Goal: Book appointment/travel/reservation

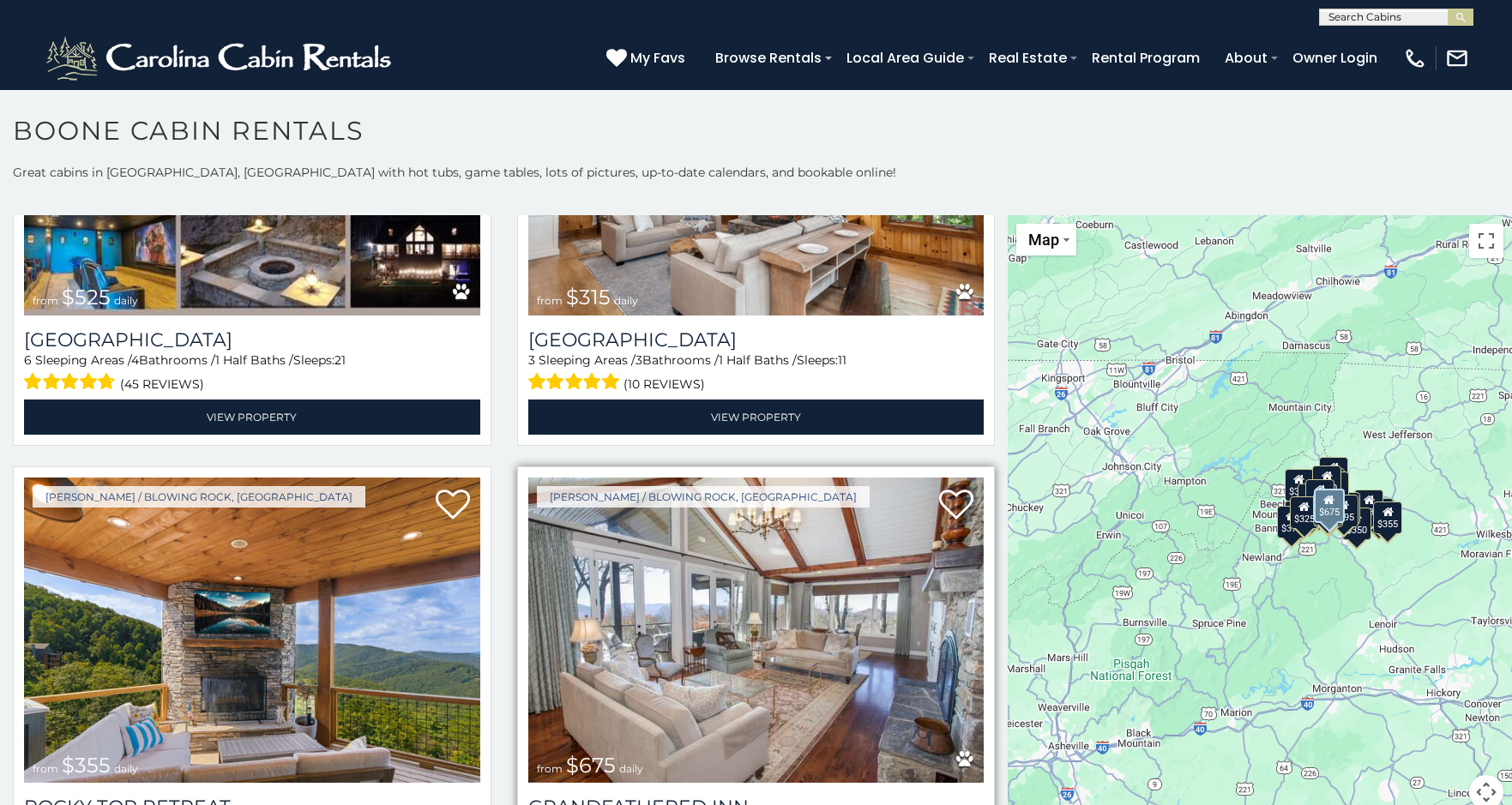
scroll to position [857, 0]
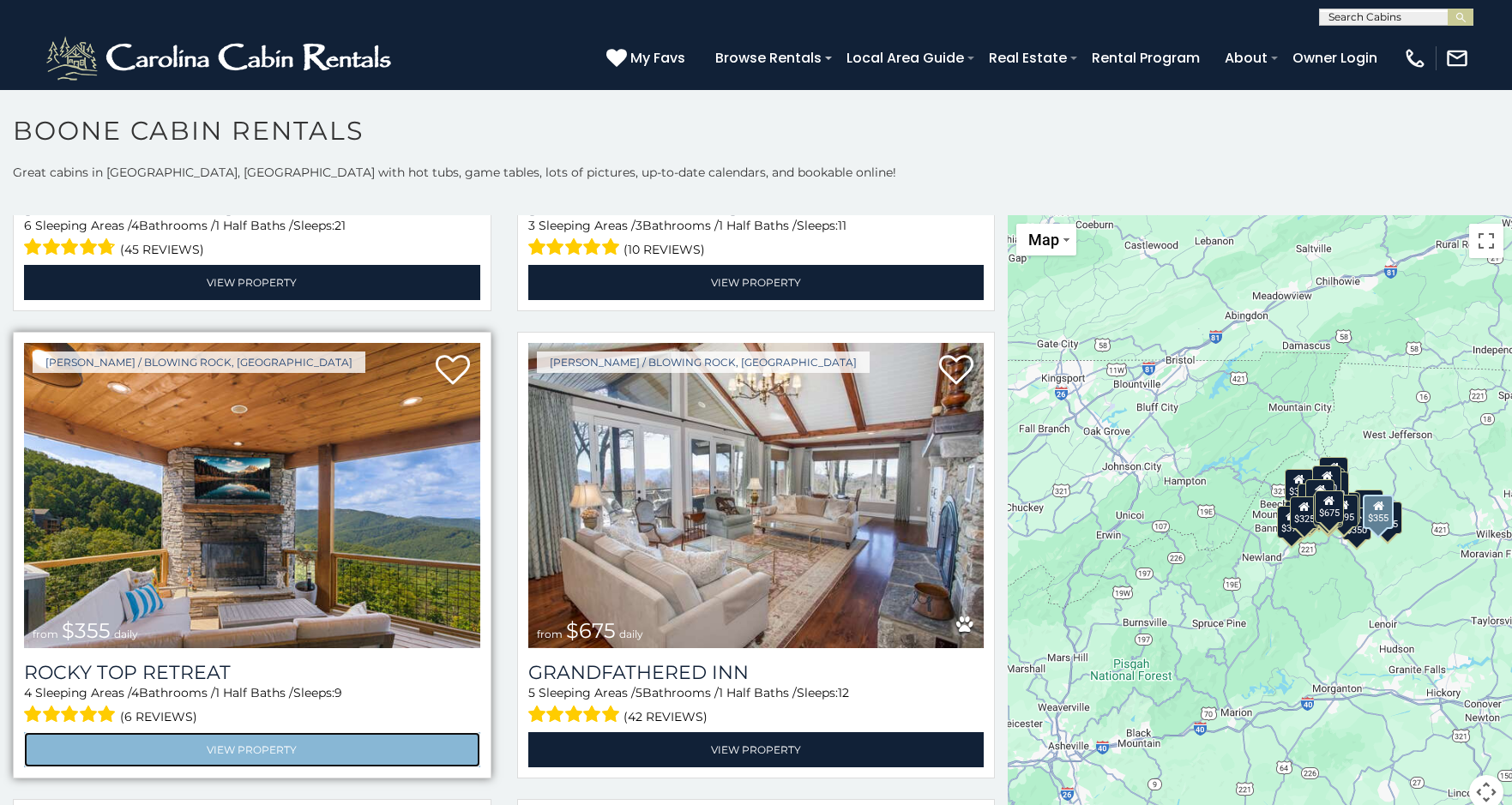
click at [292, 736] on link "View Property" at bounding box center [253, 750] width 457 height 35
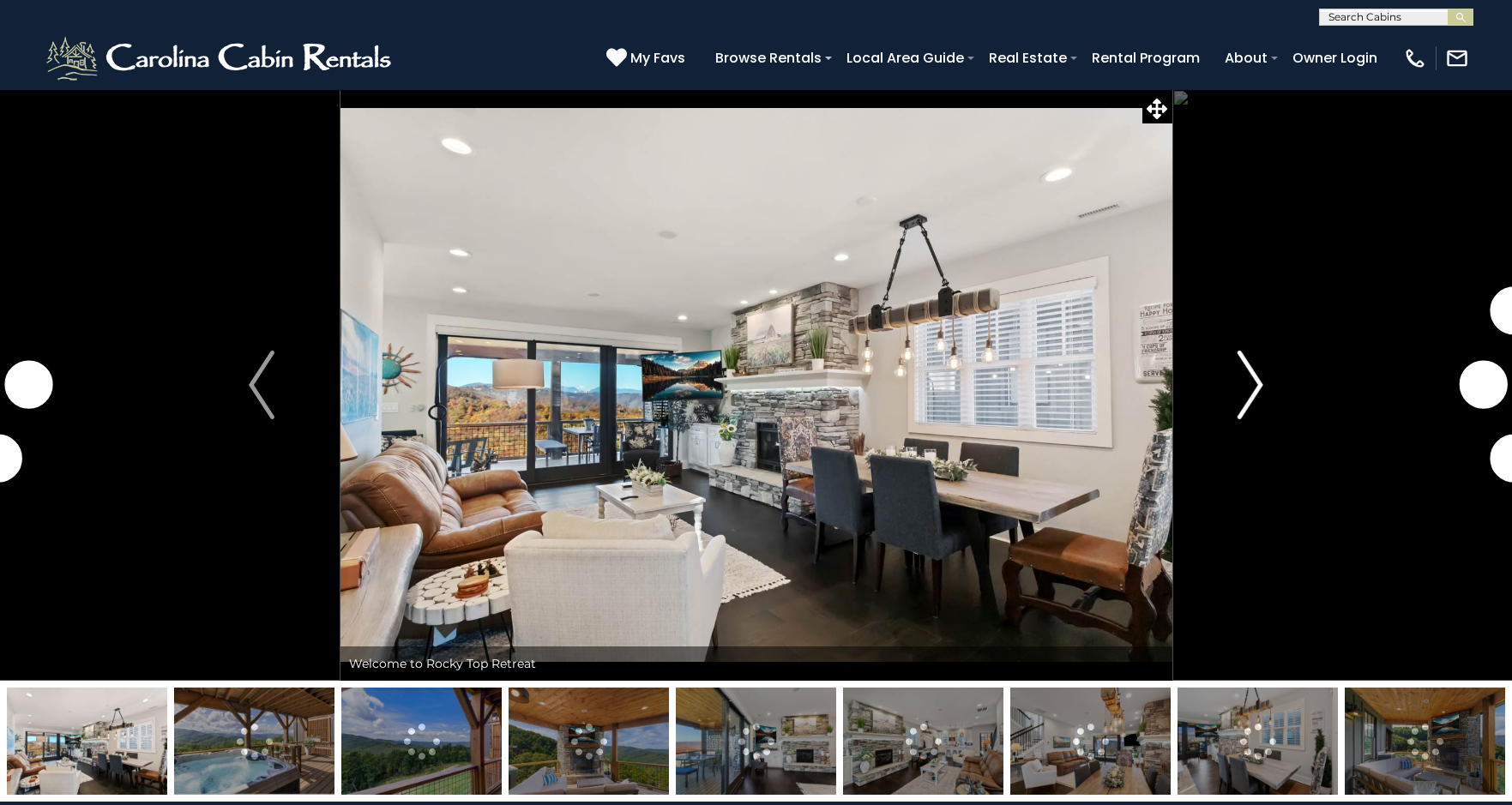
click at [1257, 377] on img "Next" at bounding box center [1251, 385] width 26 height 69
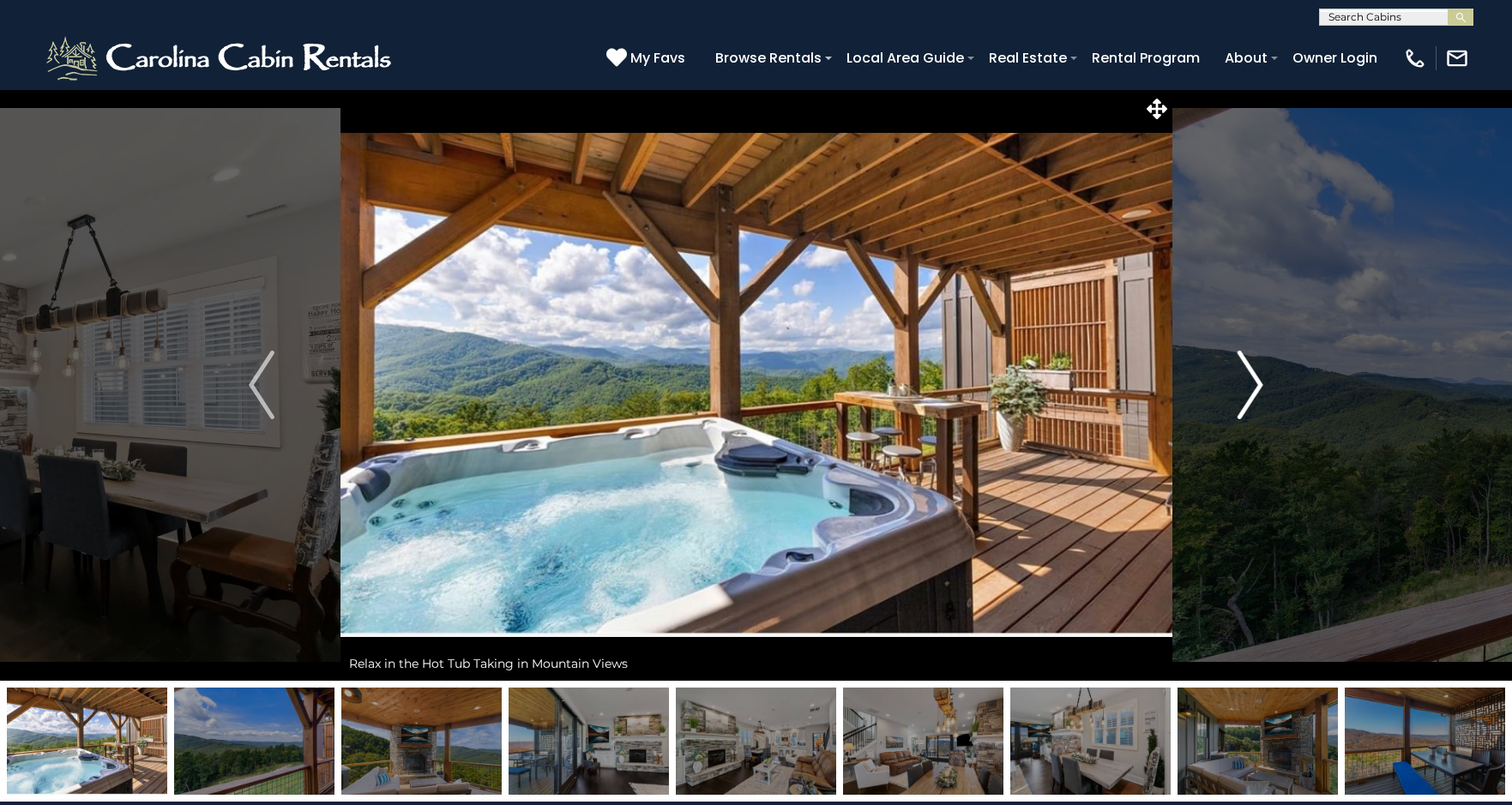
click at [1245, 381] on img "Next" at bounding box center [1251, 385] width 26 height 69
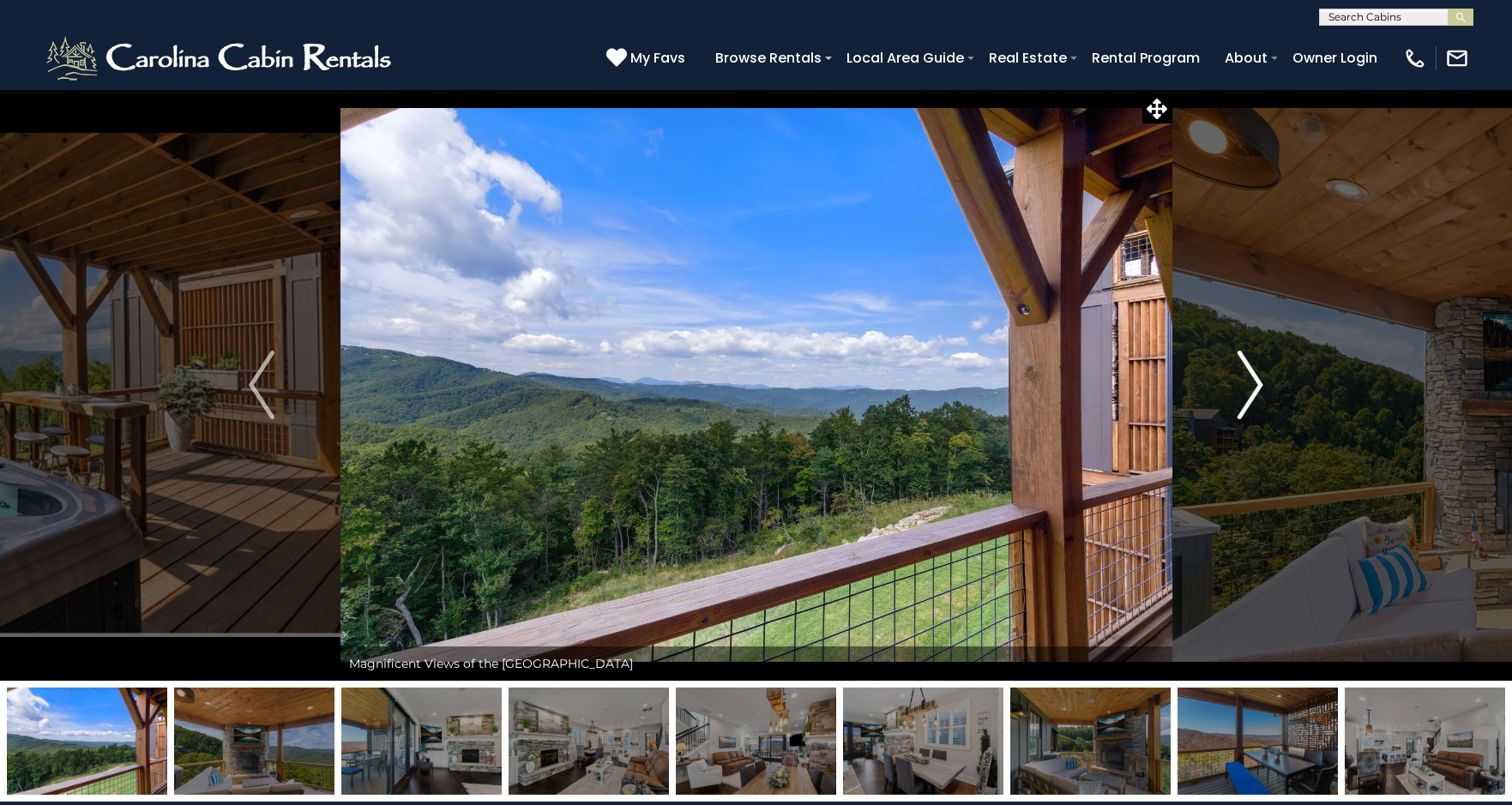
click at [1245, 381] on img "Next" at bounding box center [1251, 385] width 26 height 69
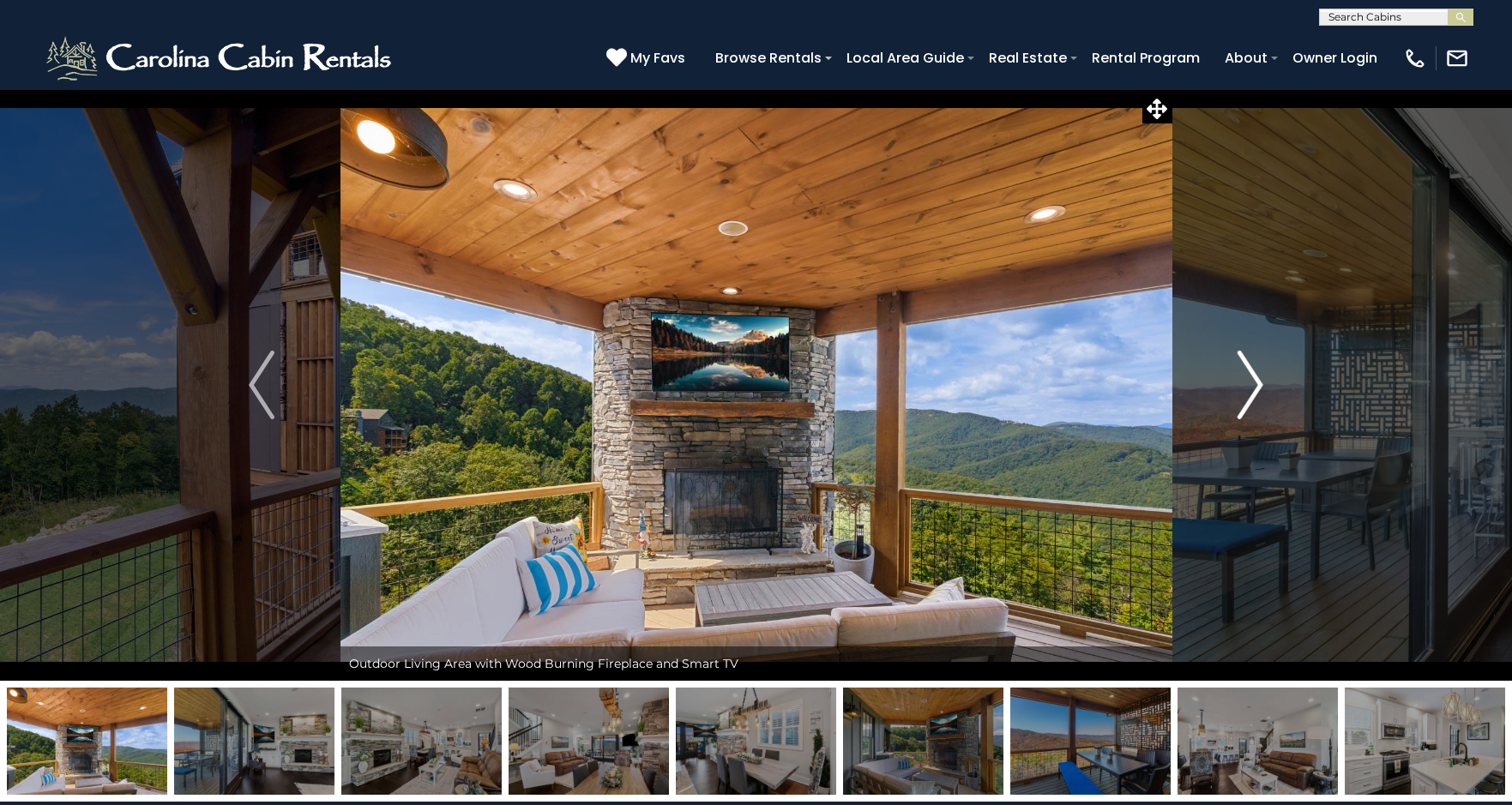
click at [1243, 381] on img "Next" at bounding box center [1251, 385] width 26 height 69
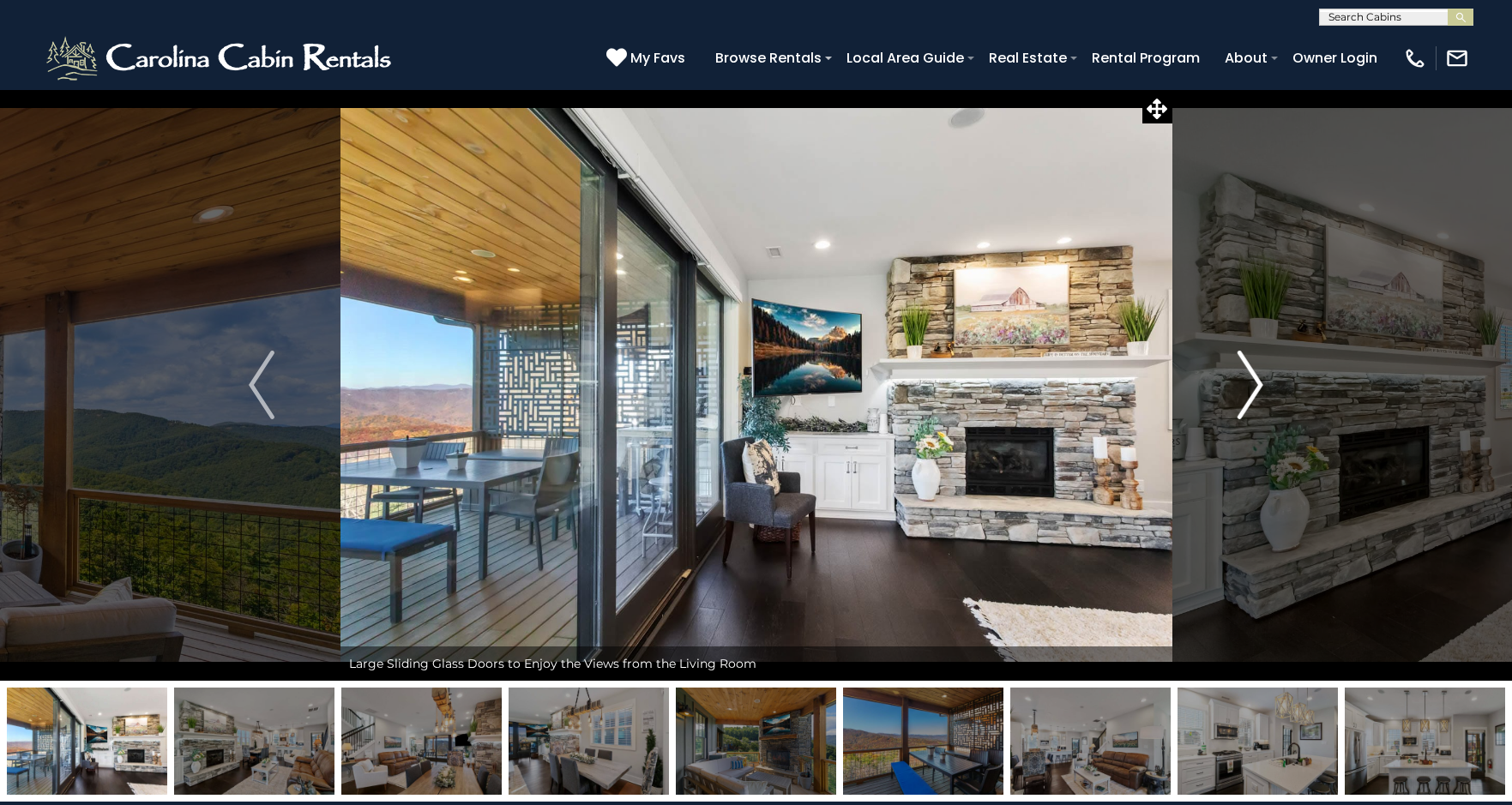
click at [1242, 381] on img "Next" at bounding box center [1251, 385] width 26 height 69
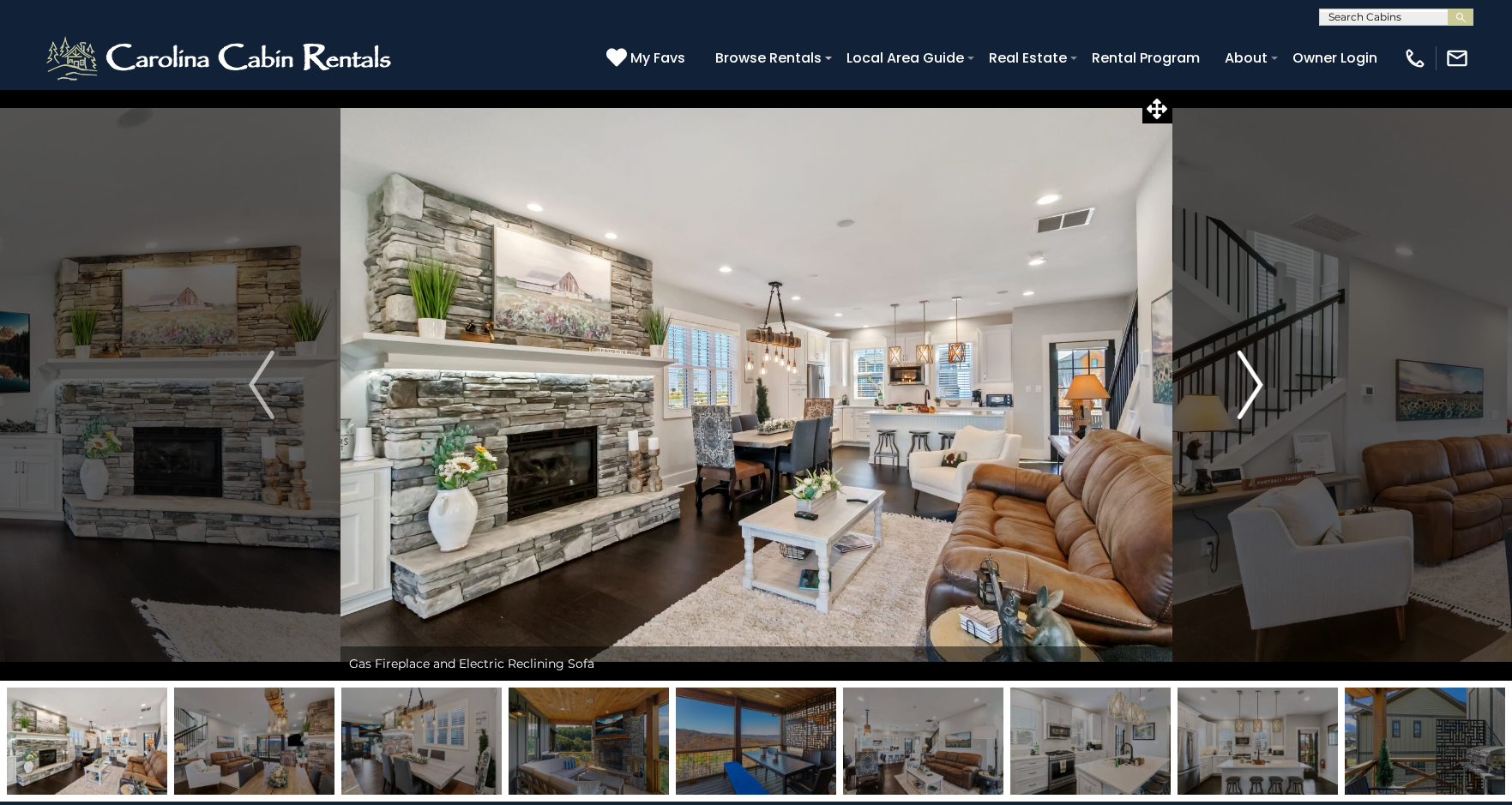
click at [1242, 381] on img "Next" at bounding box center [1251, 385] width 26 height 69
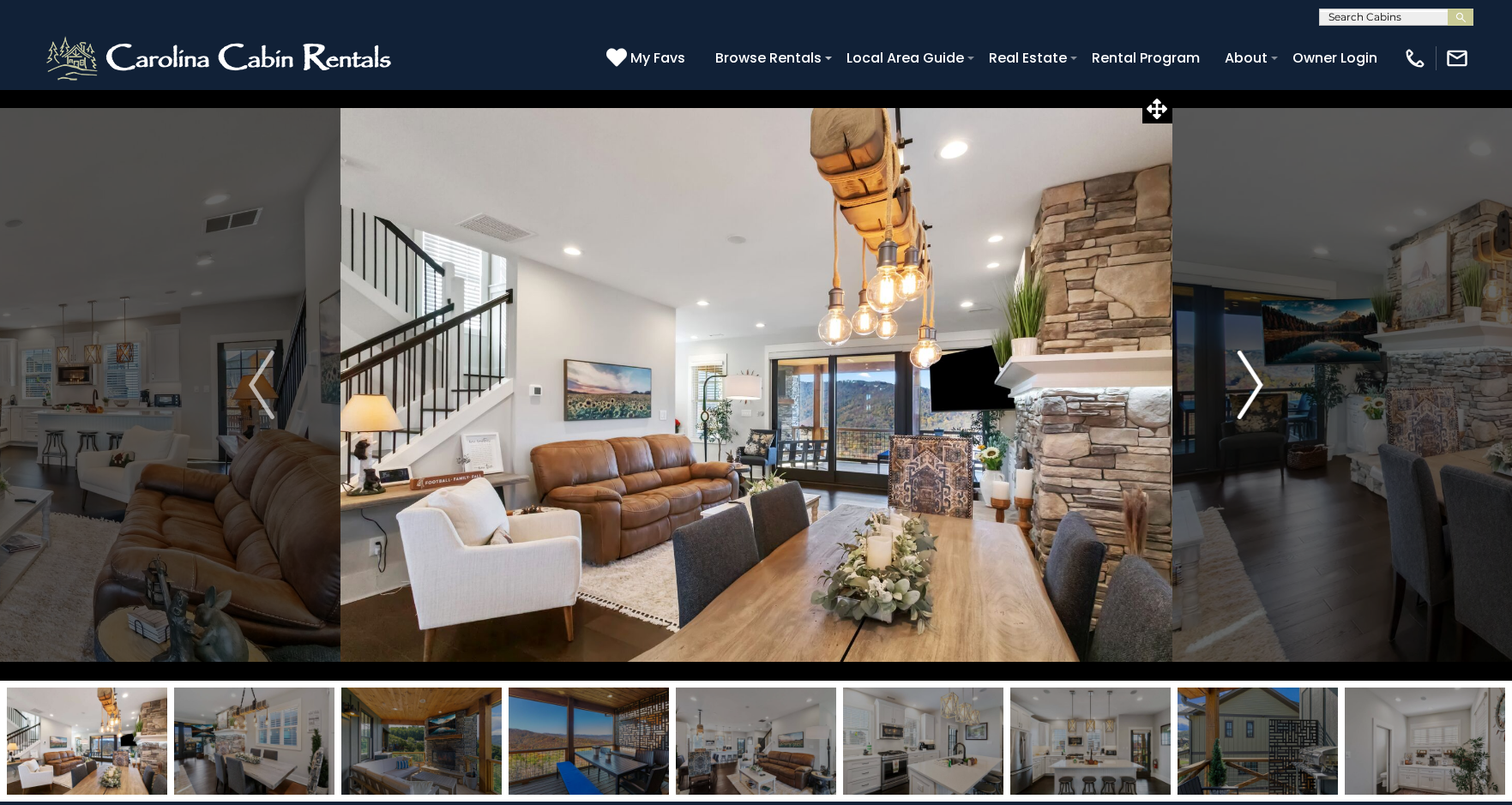
click at [1231, 394] on button "Next" at bounding box center [1251, 384] width 158 height 592
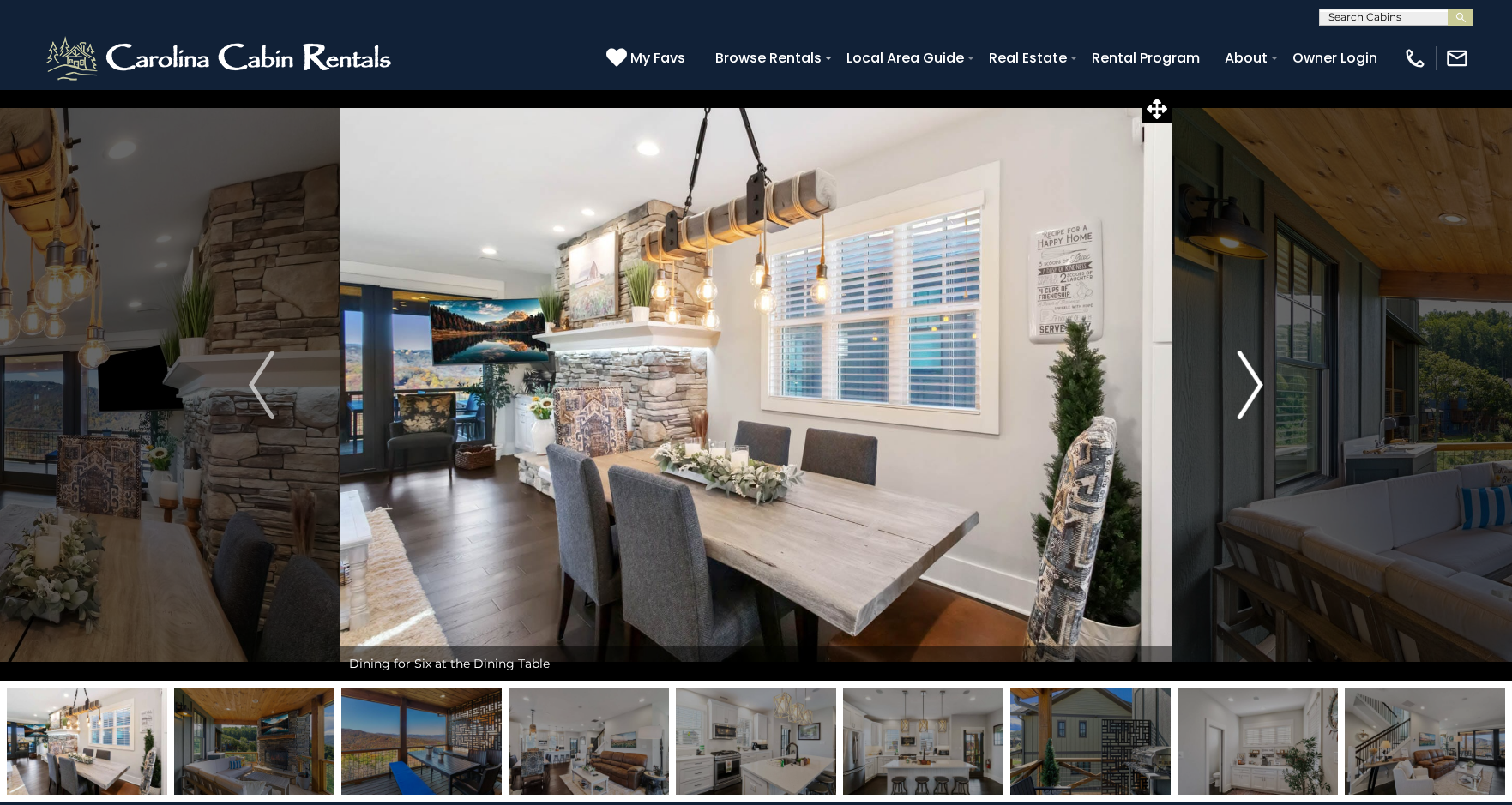
click at [1230, 389] on button "Next" at bounding box center [1251, 384] width 158 height 592
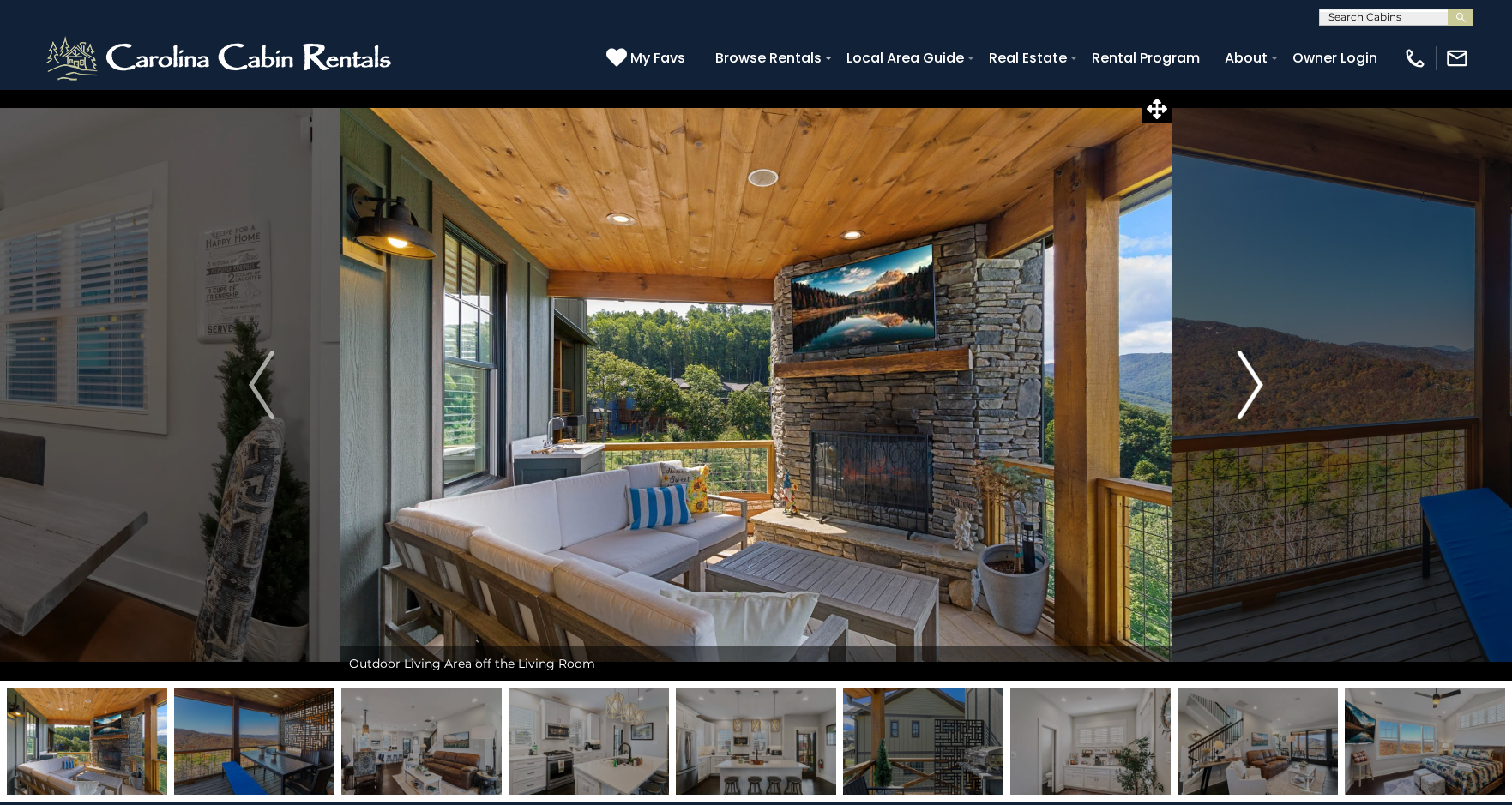
click at [1230, 389] on button "Next" at bounding box center [1251, 384] width 158 height 592
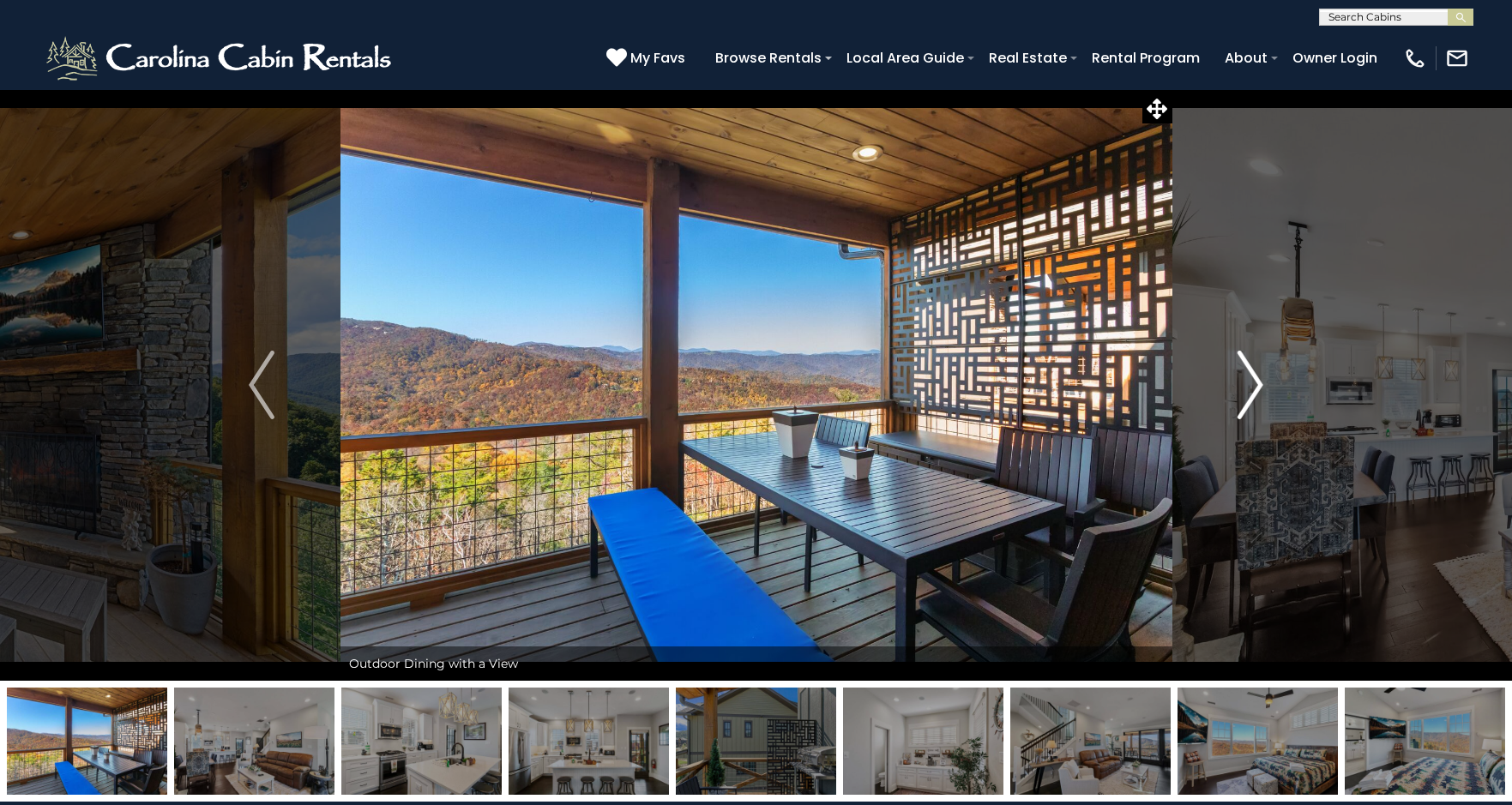
click at [1230, 389] on button "Next" at bounding box center [1251, 384] width 158 height 592
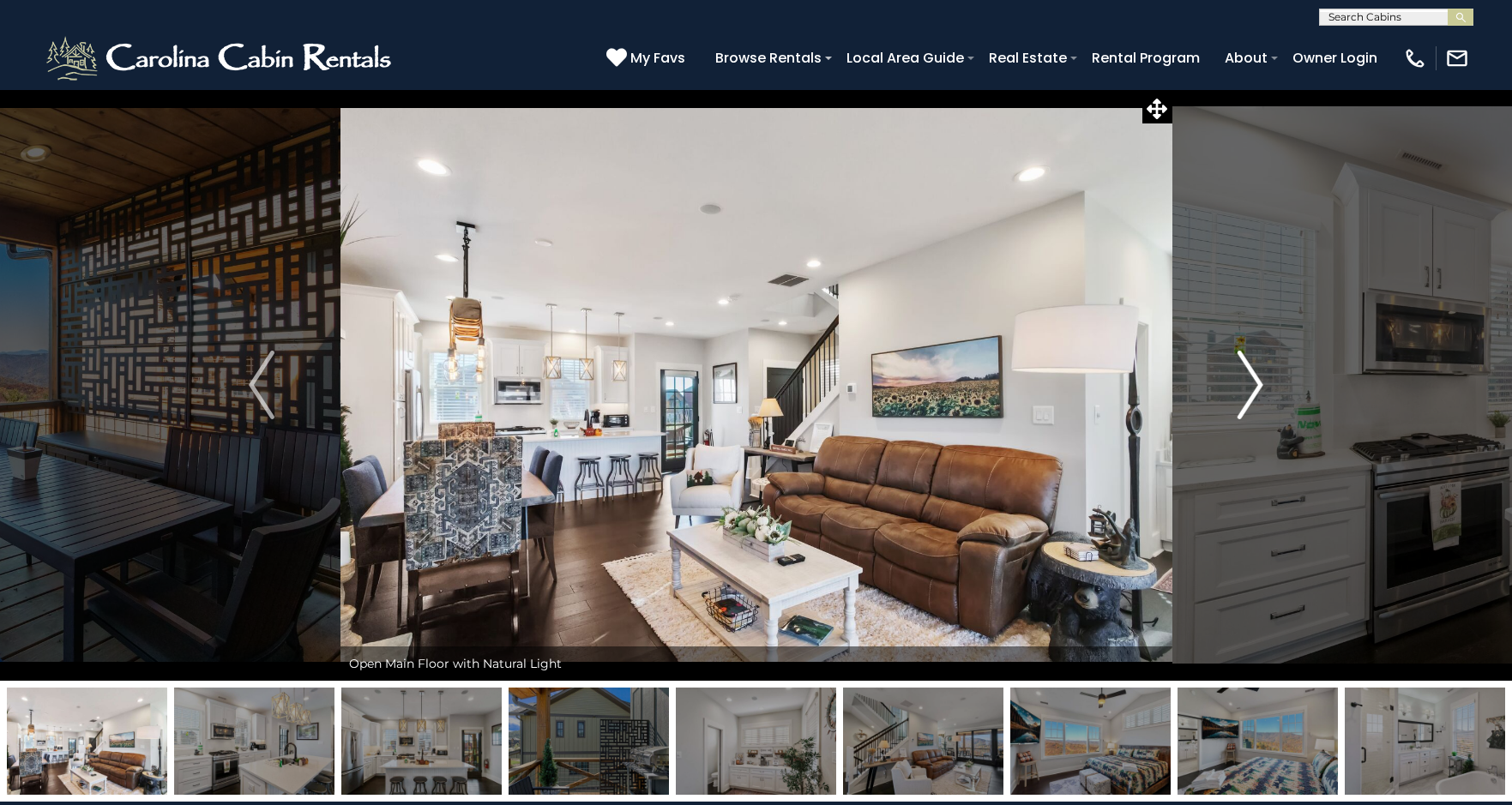
click at [1230, 389] on button "Next" at bounding box center [1251, 384] width 158 height 592
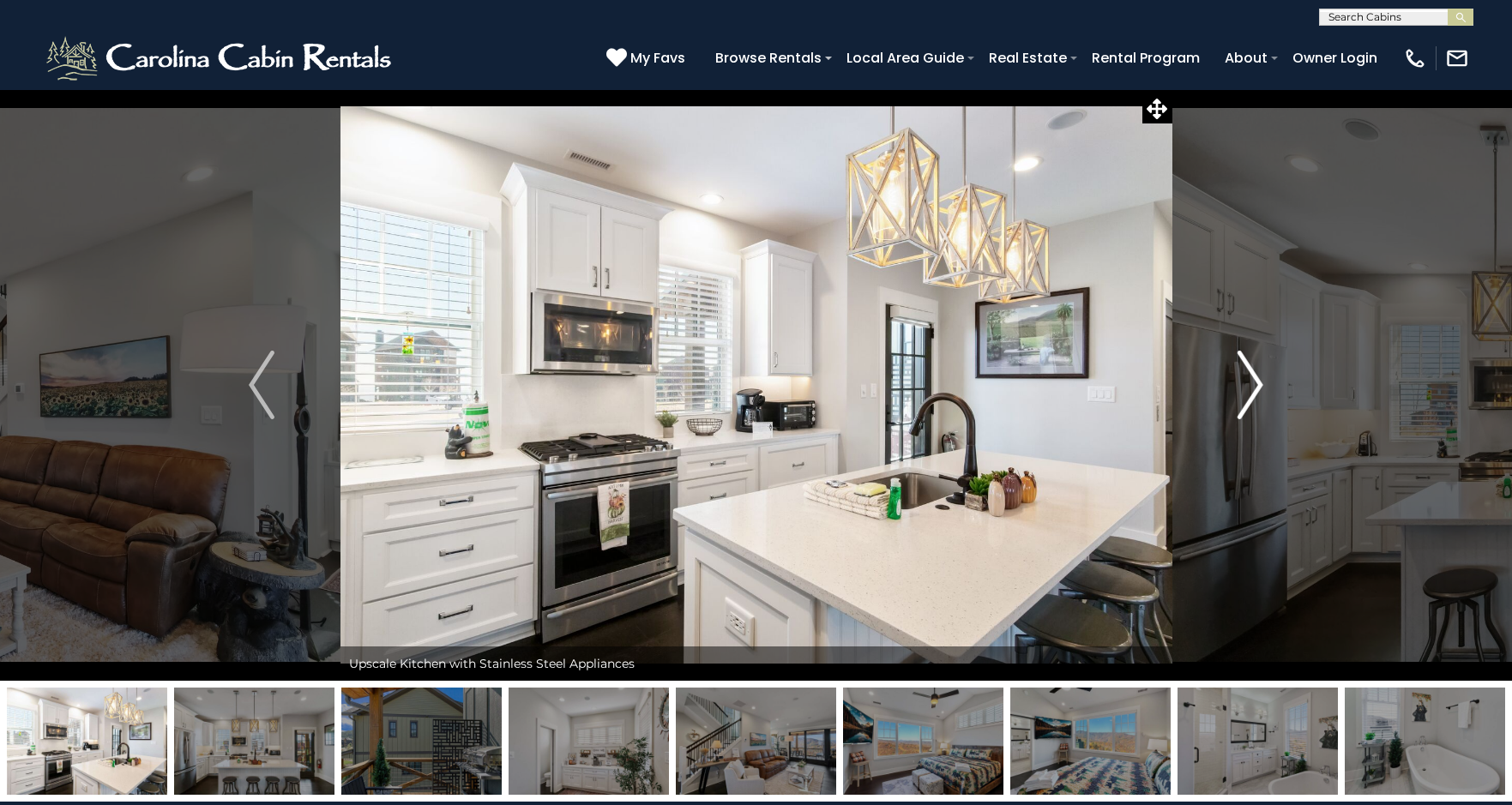
click at [1230, 389] on button "Next" at bounding box center [1251, 384] width 158 height 592
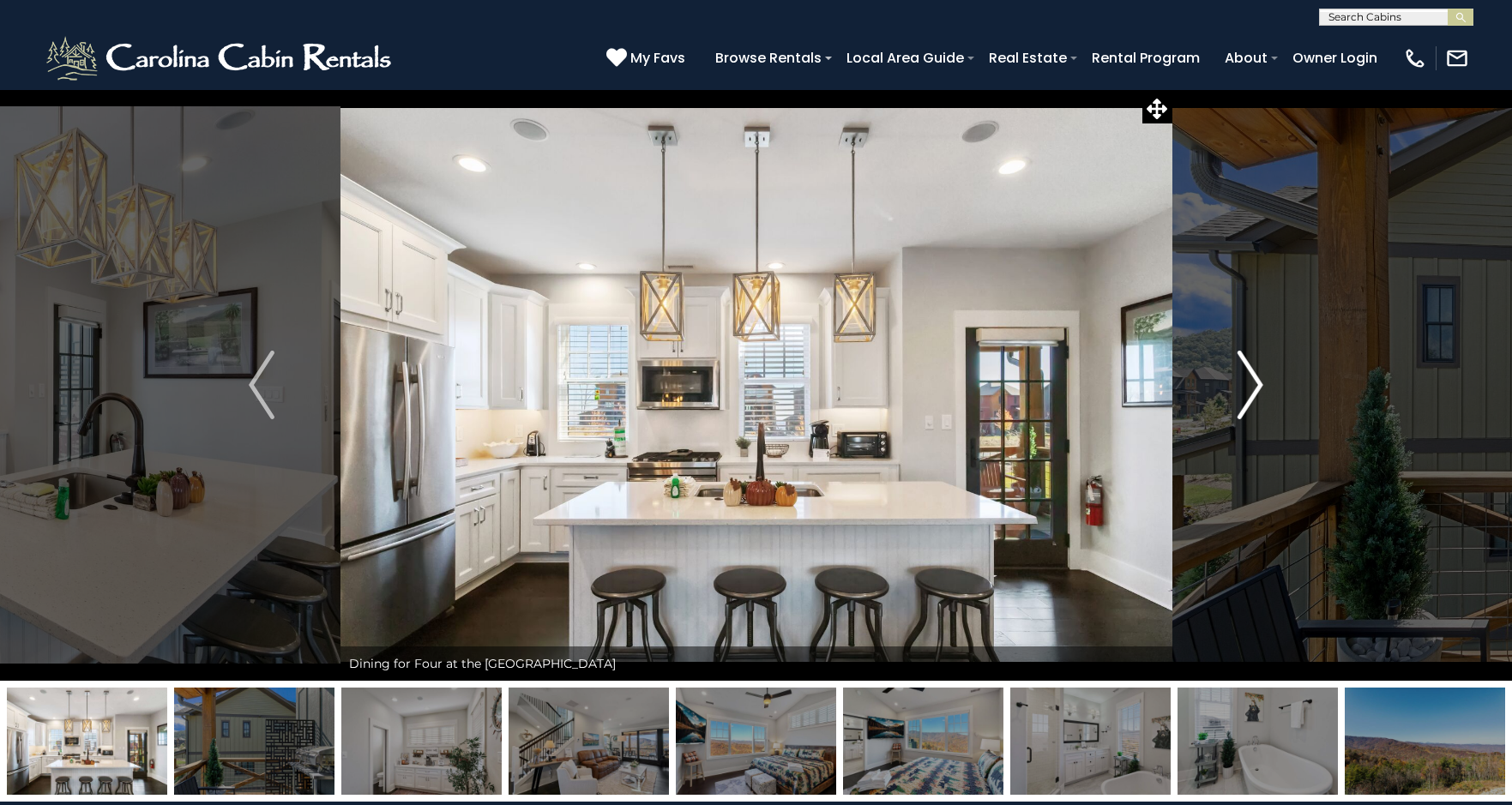
click at [1230, 387] on button "Next" at bounding box center [1251, 384] width 158 height 592
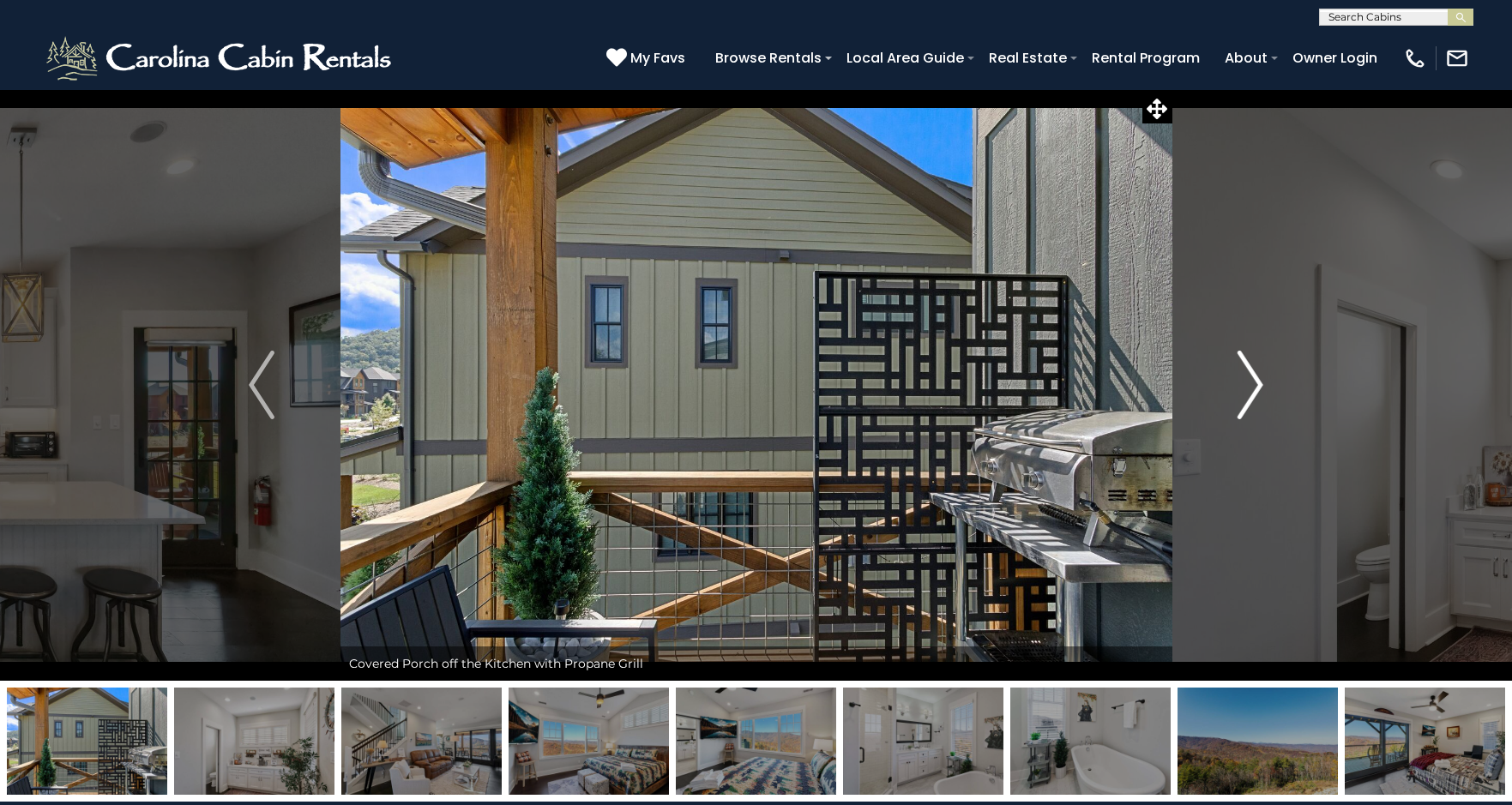
click at [1255, 392] on img "Next" at bounding box center [1251, 385] width 26 height 69
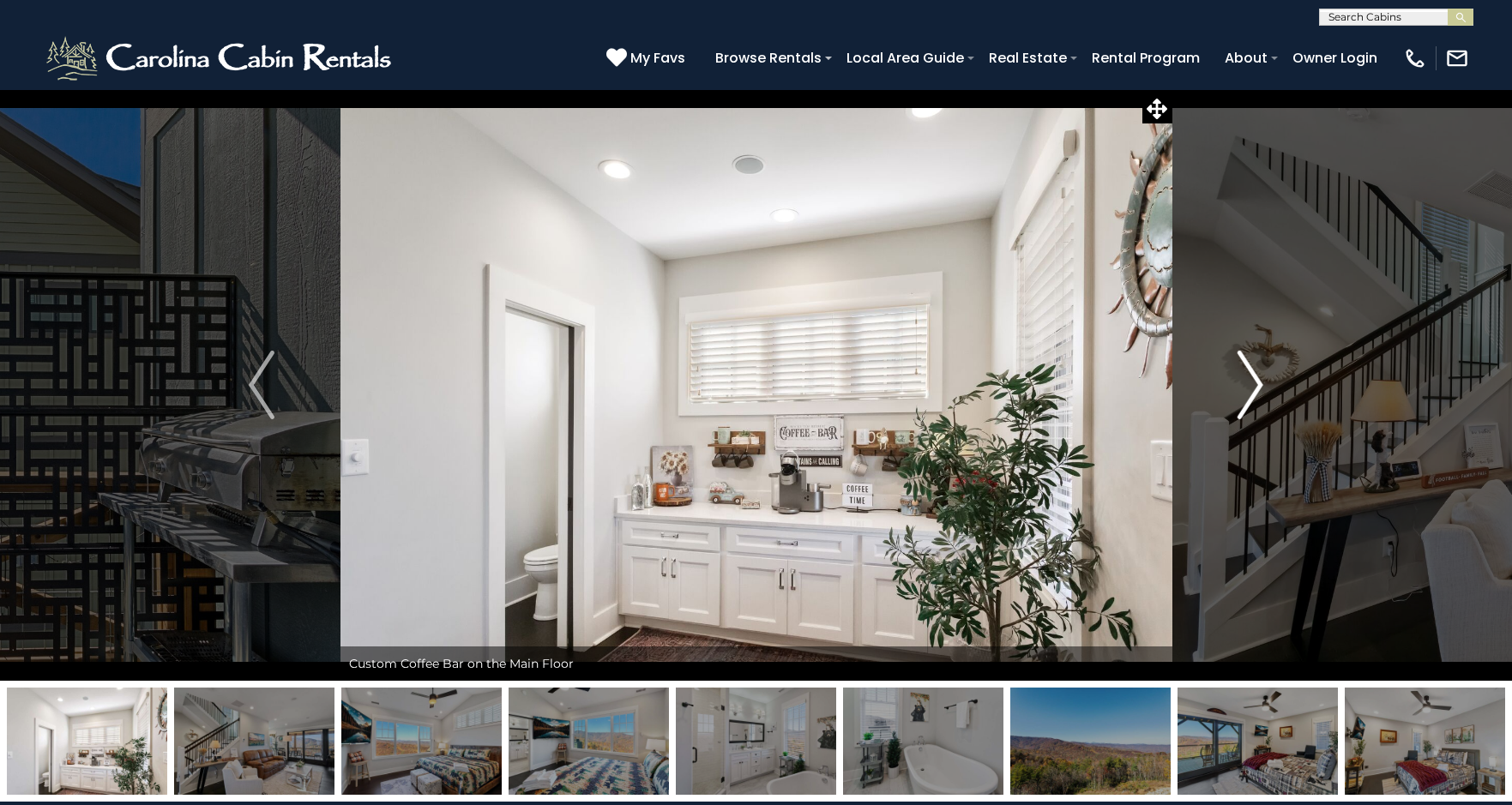
click at [1250, 388] on img "Next" at bounding box center [1251, 385] width 26 height 69
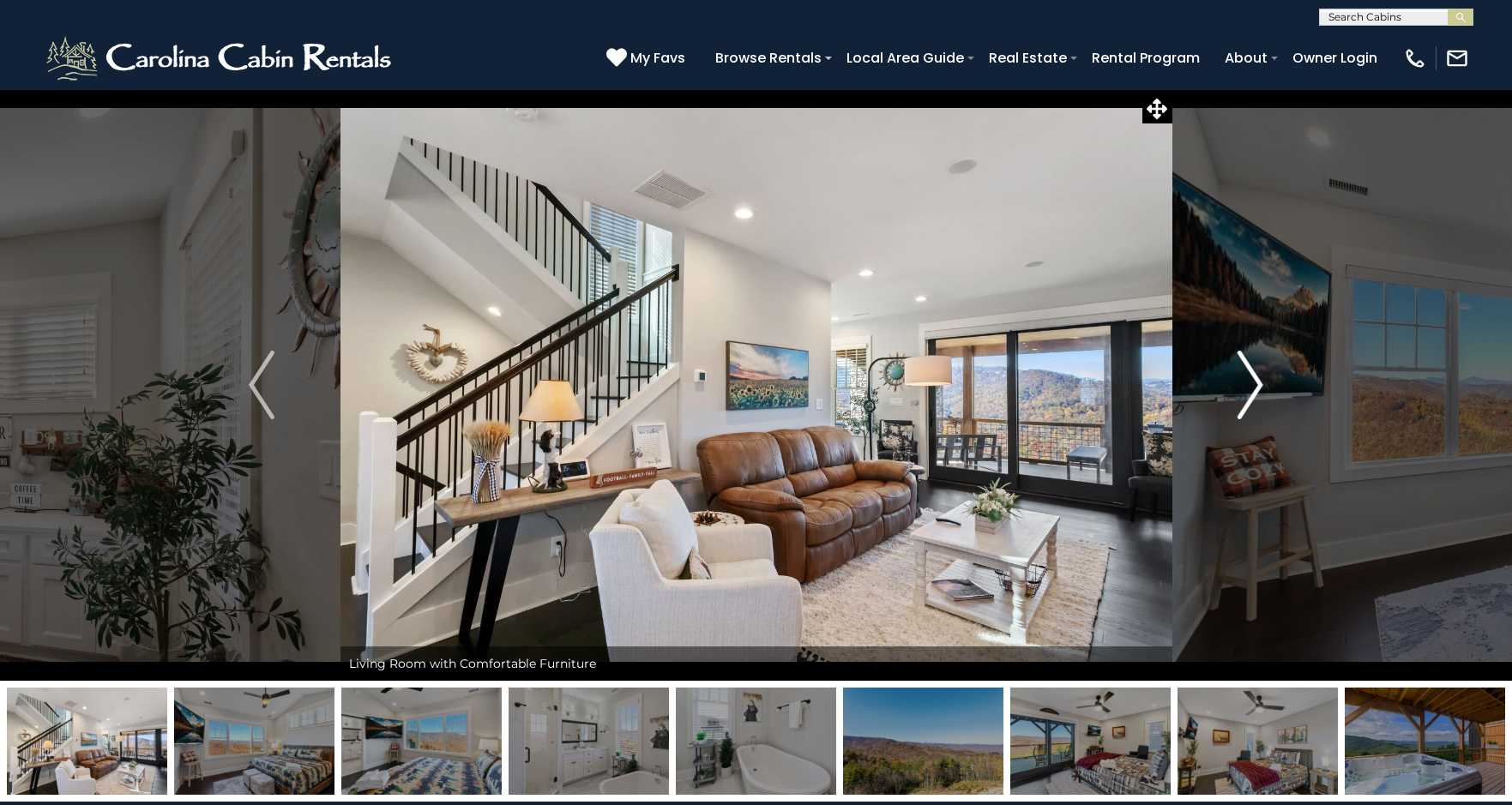
click at [1248, 387] on img "Next" at bounding box center [1251, 385] width 26 height 69
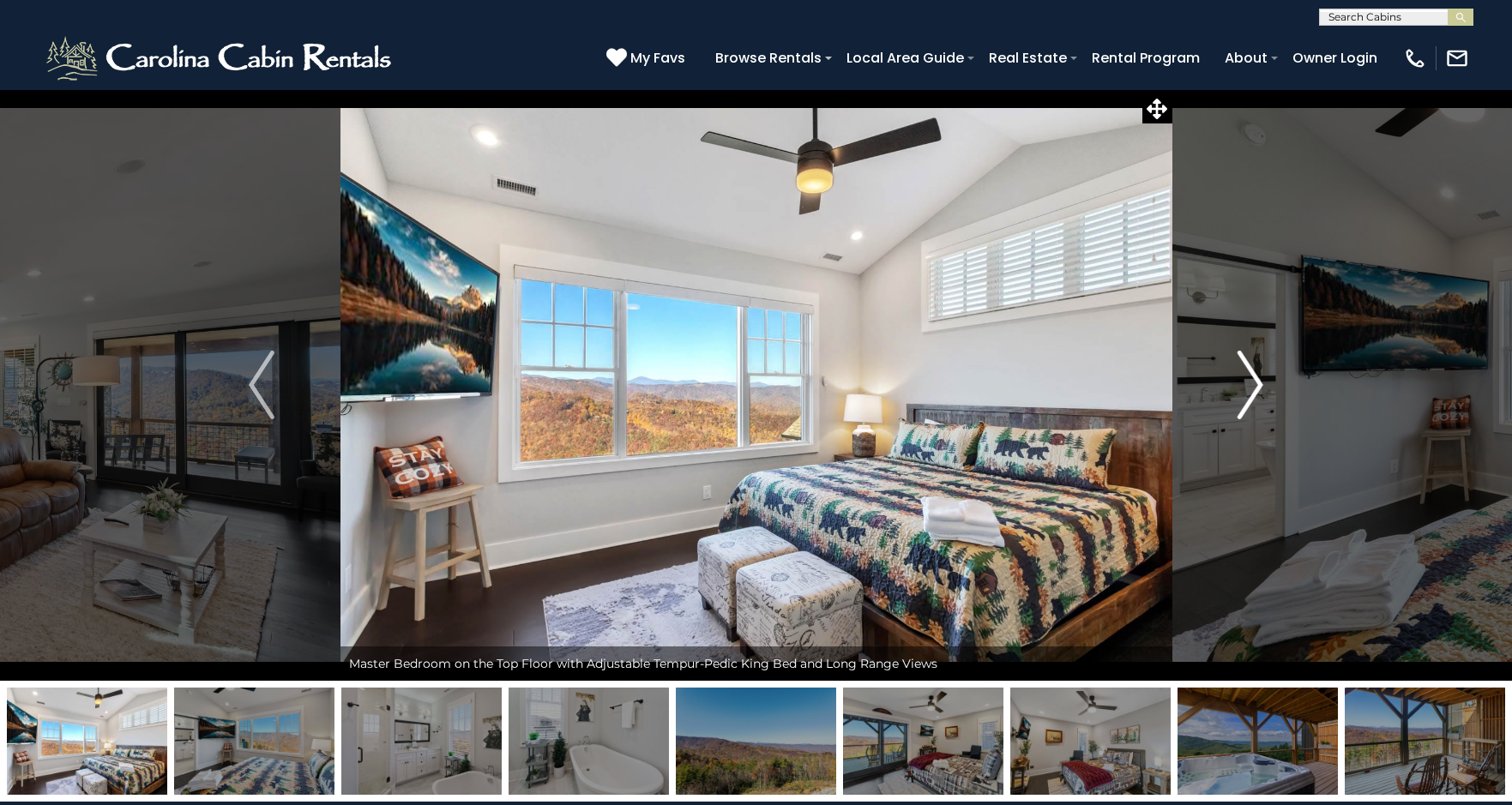
click at [1248, 387] on img "Next" at bounding box center [1251, 385] width 26 height 69
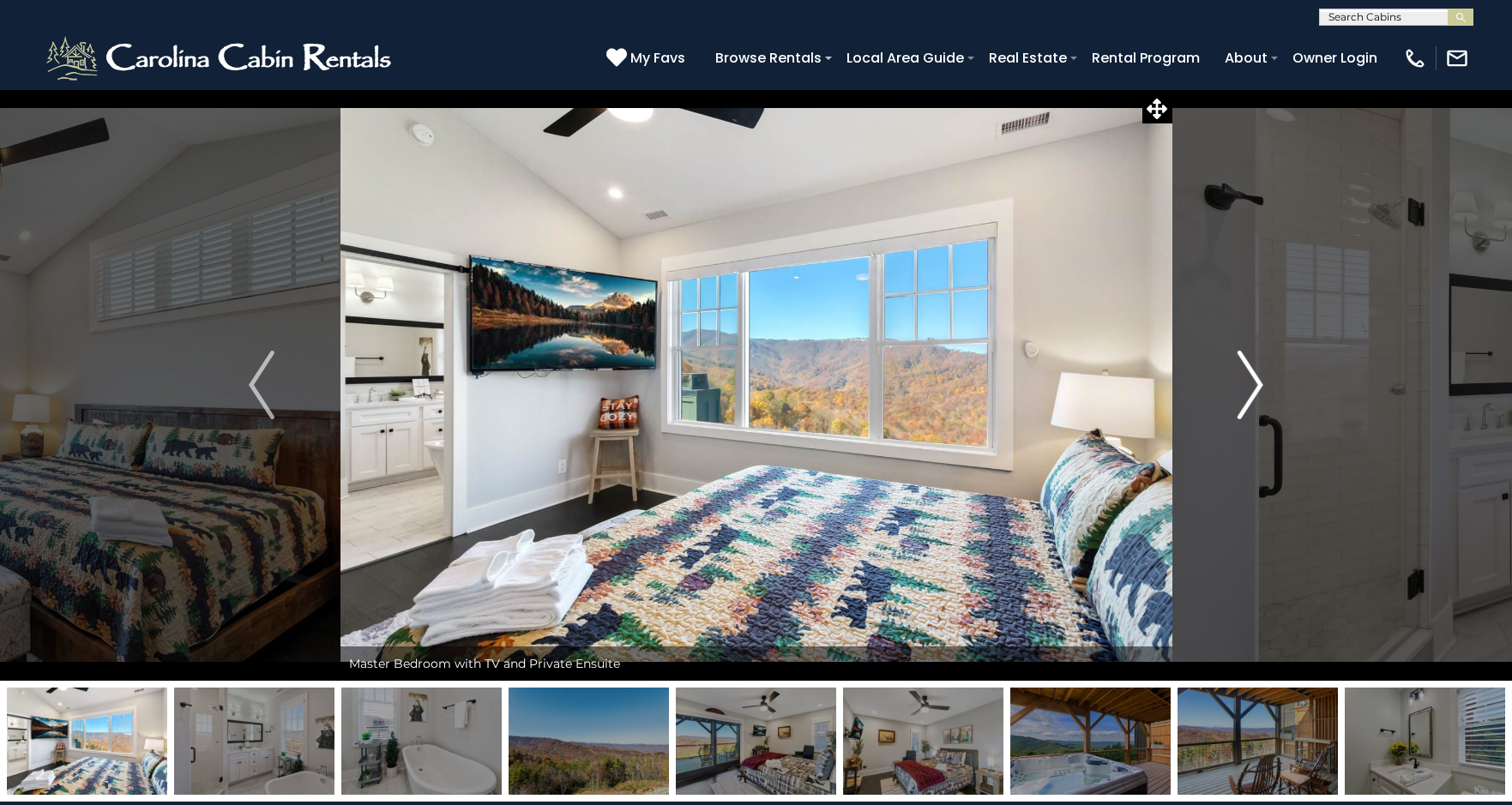
click at [1248, 387] on img "Next" at bounding box center [1251, 385] width 26 height 69
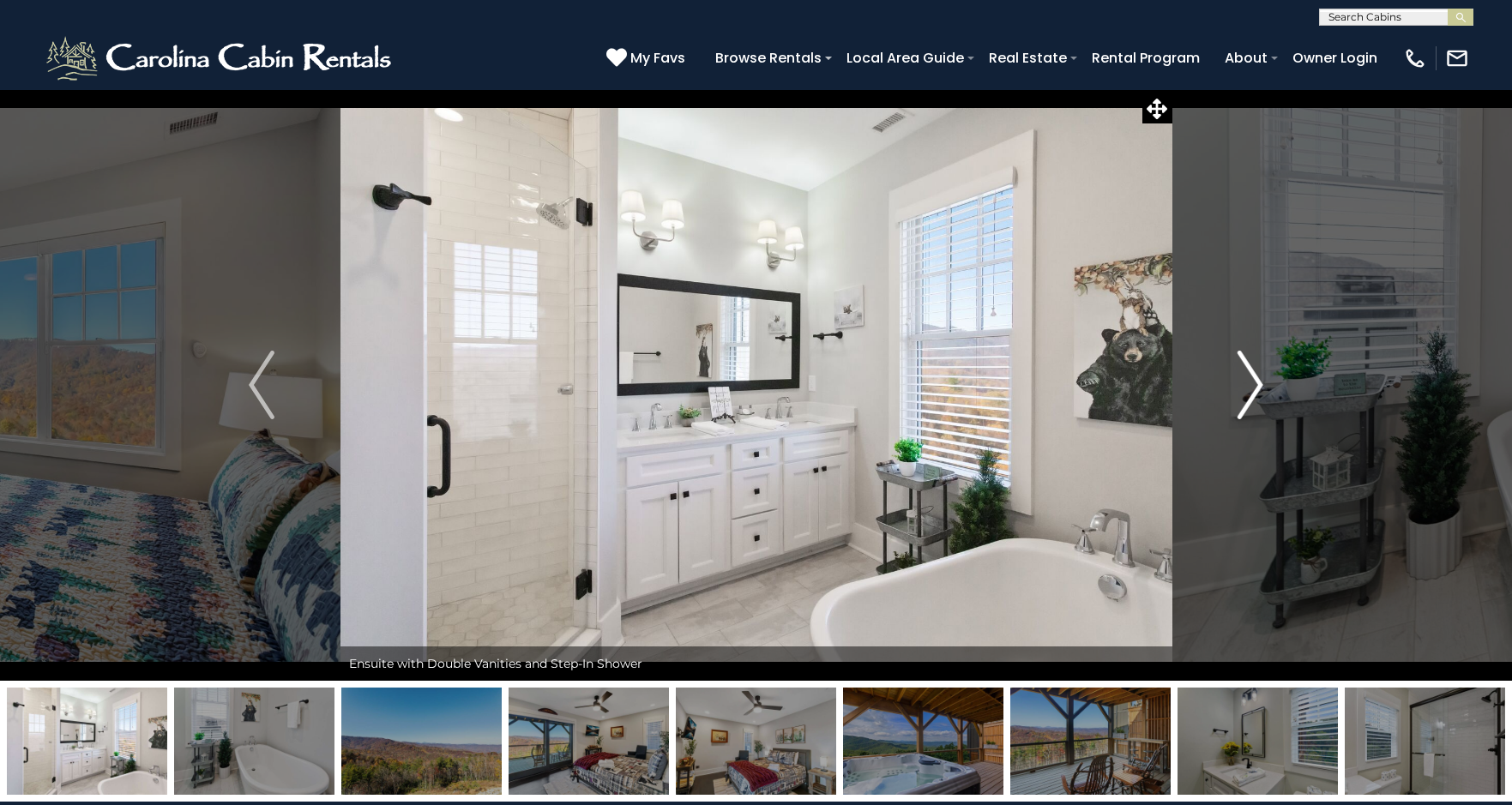
click at [1248, 387] on img "Next" at bounding box center [1251, 385] width 26 height 69
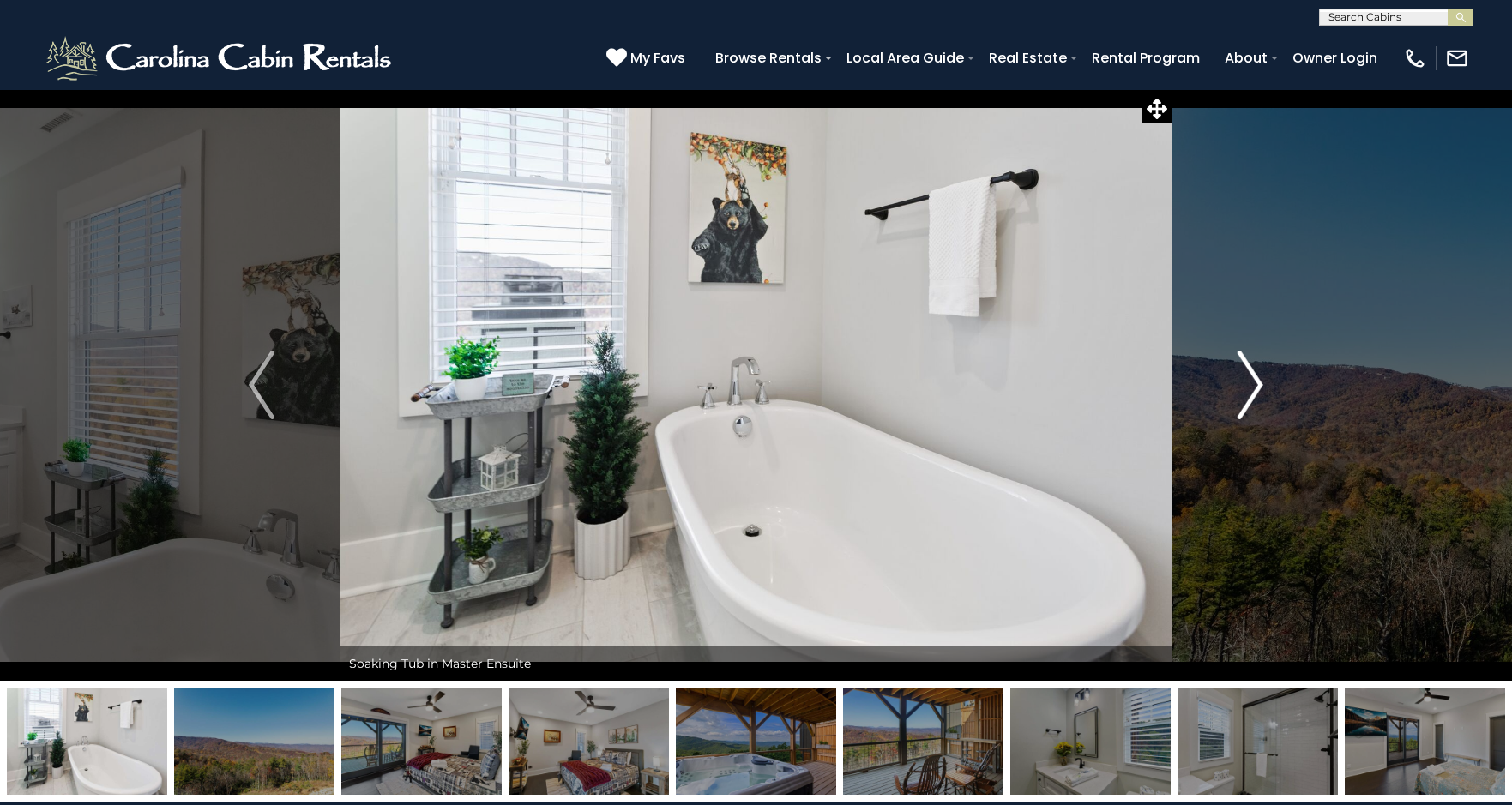
click at [1249, 384] on img "Next" at bounding box center [1251, 385] width 26 height 69
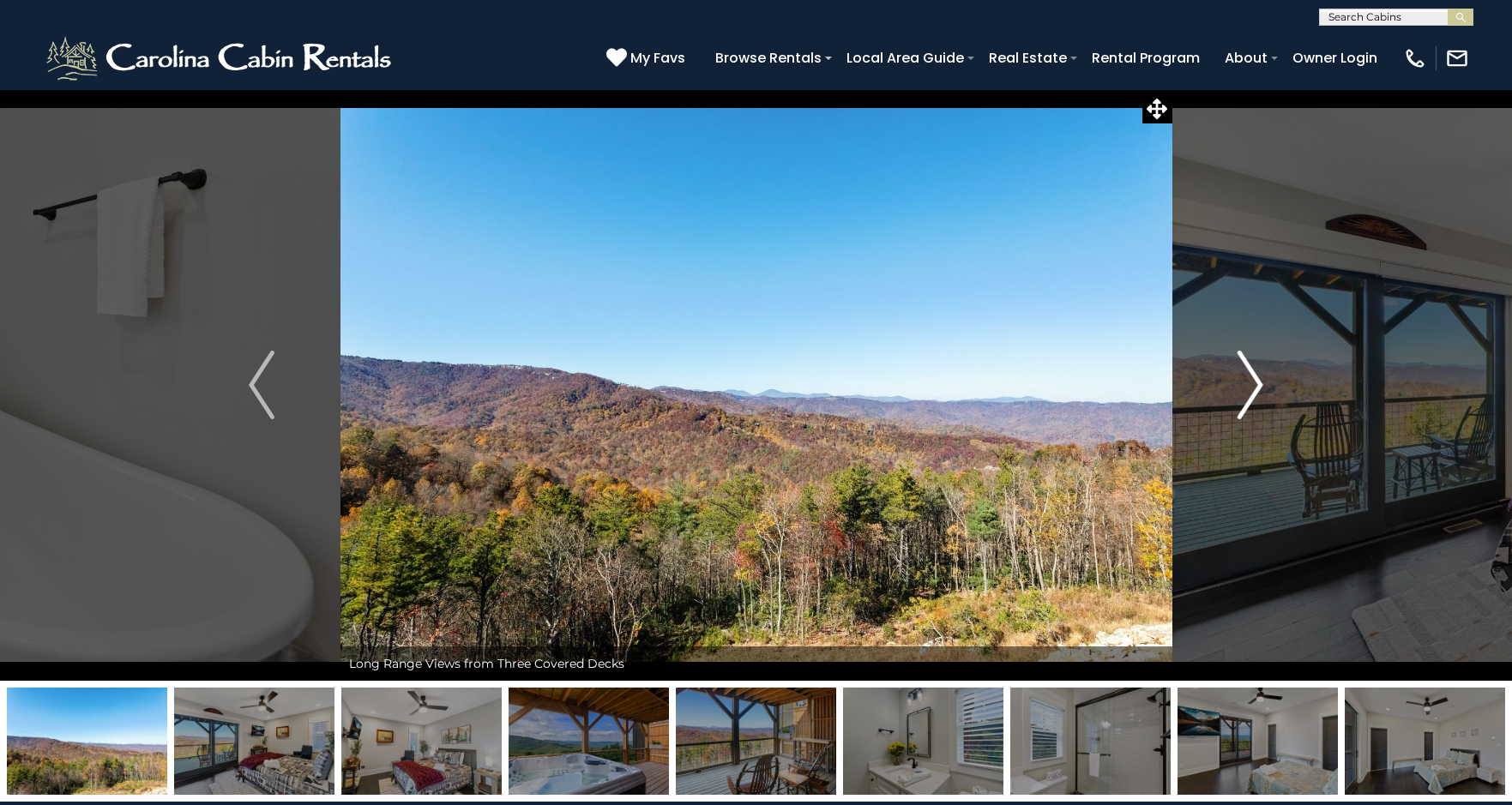
click at [1249, 384] on img "Next" at bounding box center [1251, 385] width 26 height 69
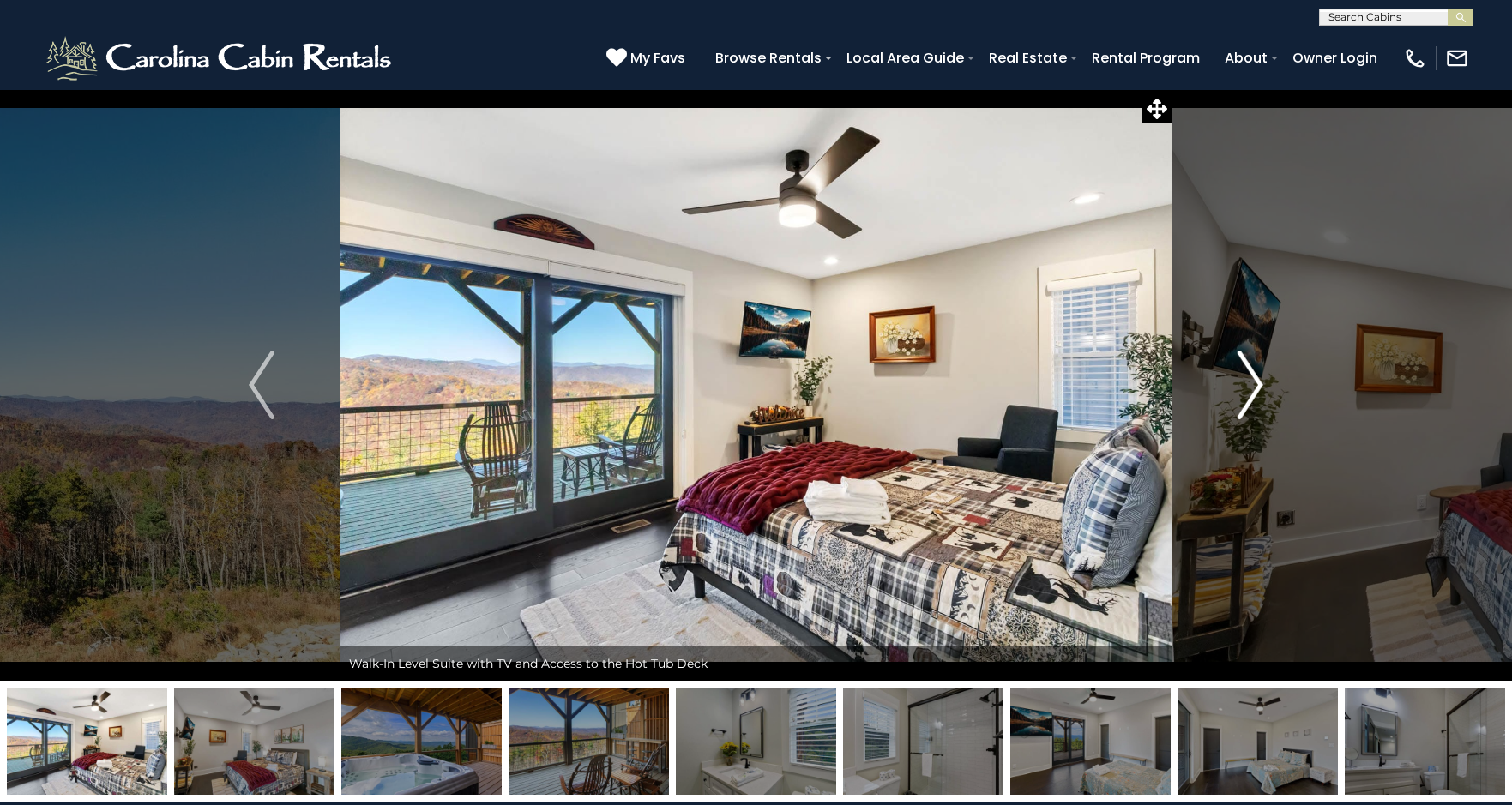
click at [1249, 384] on img "Next" at bounding box center [1251, 385] width 26 height 69
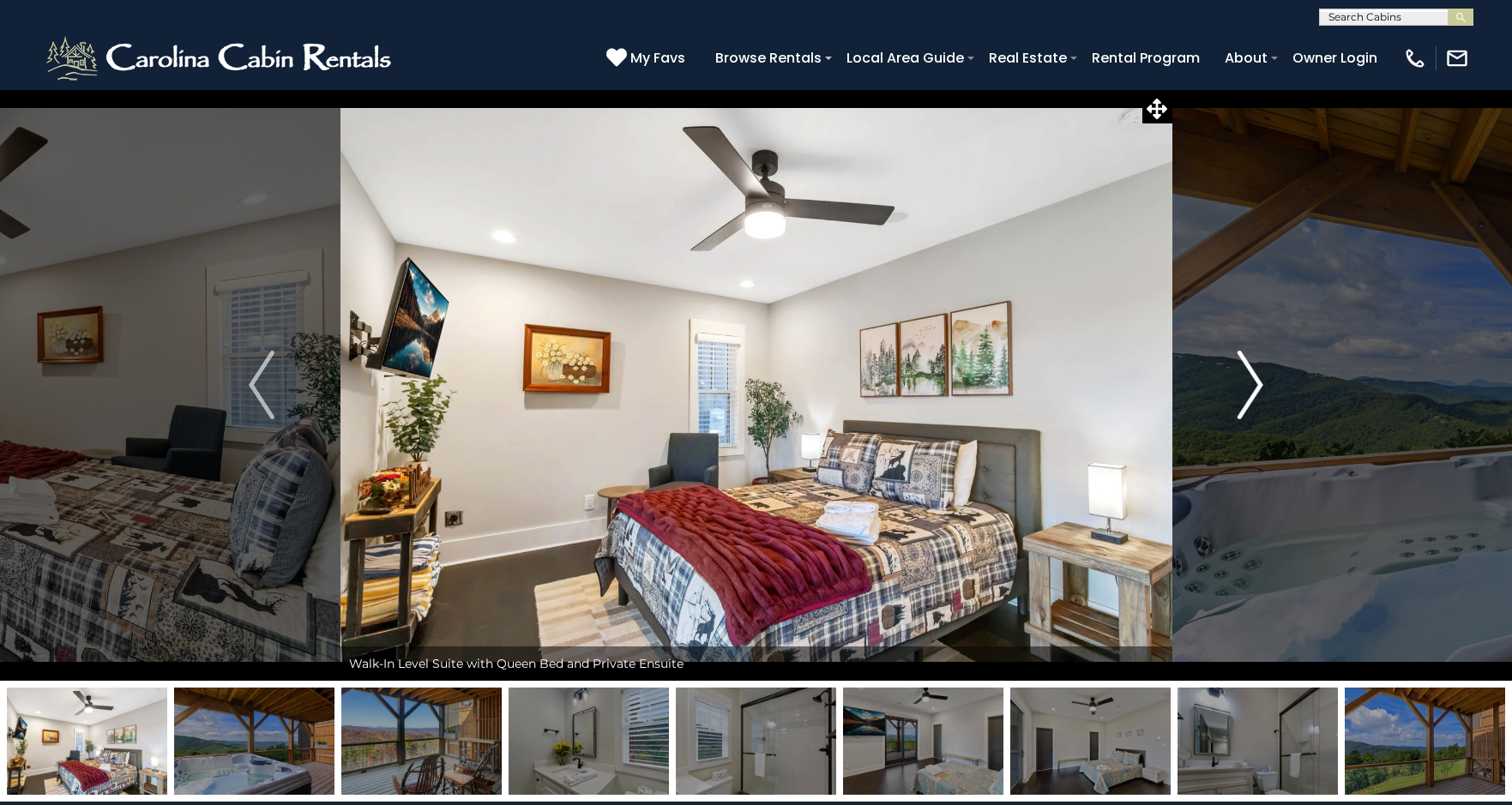
click at [1249, 384] on img "Next" at bounding box center [1251, 385] width 26 height 69
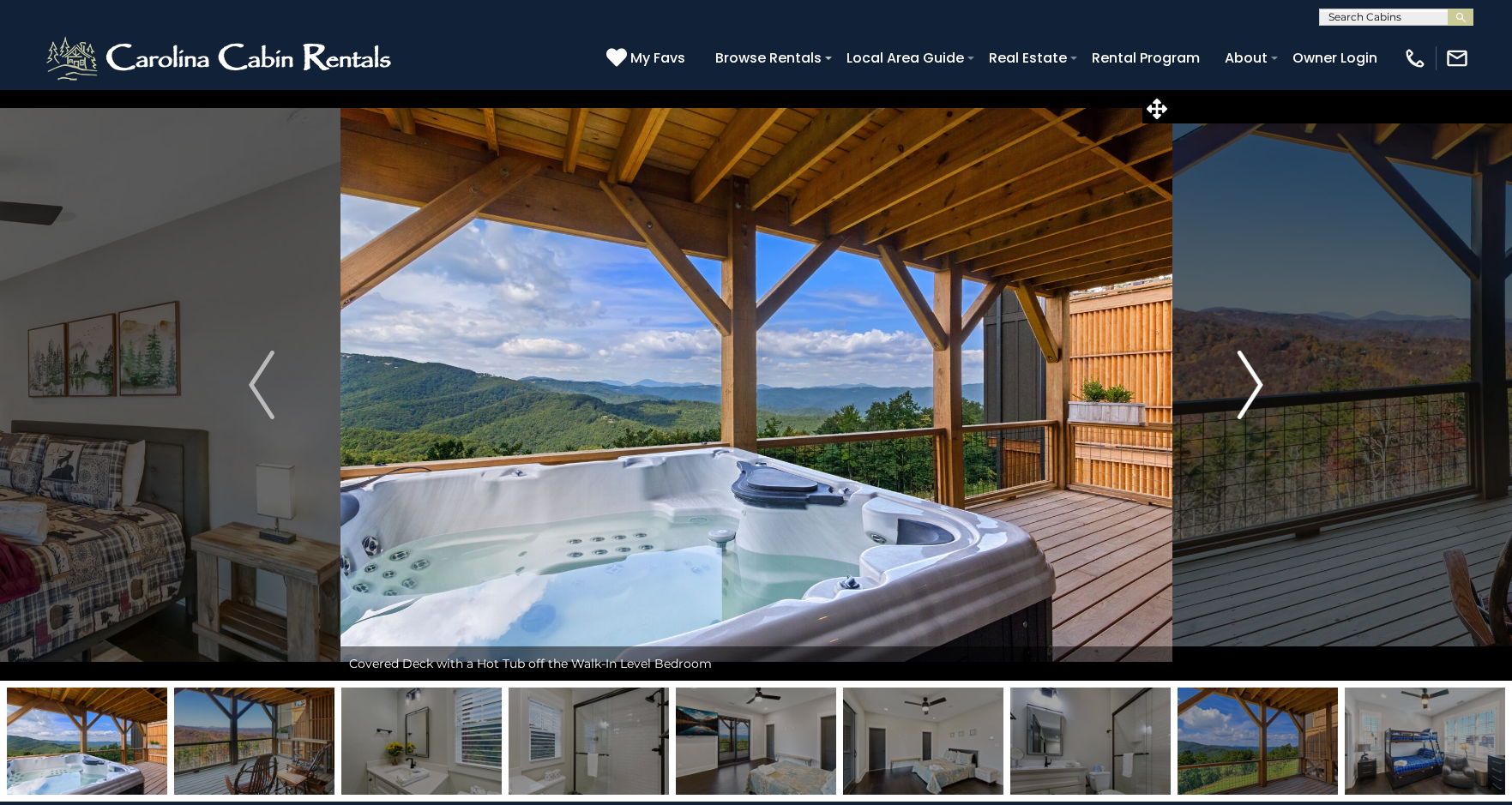
click at [1249, 384] on img "Next" at bounding box center [1251, 385] width 26 height 69
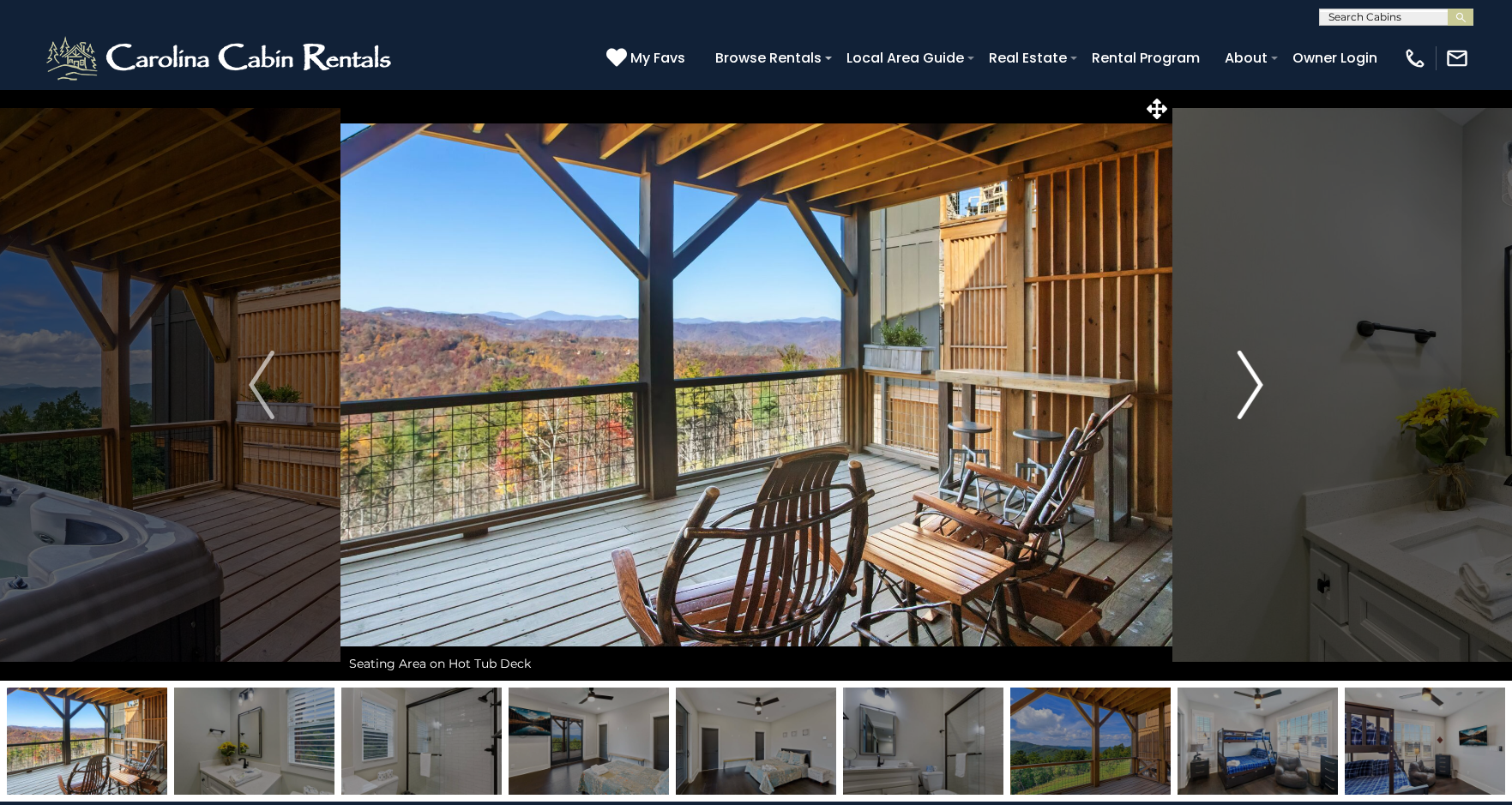
click at [1249, 384] on img "Next" at bounding box center [1251, 385] width 26 height 69
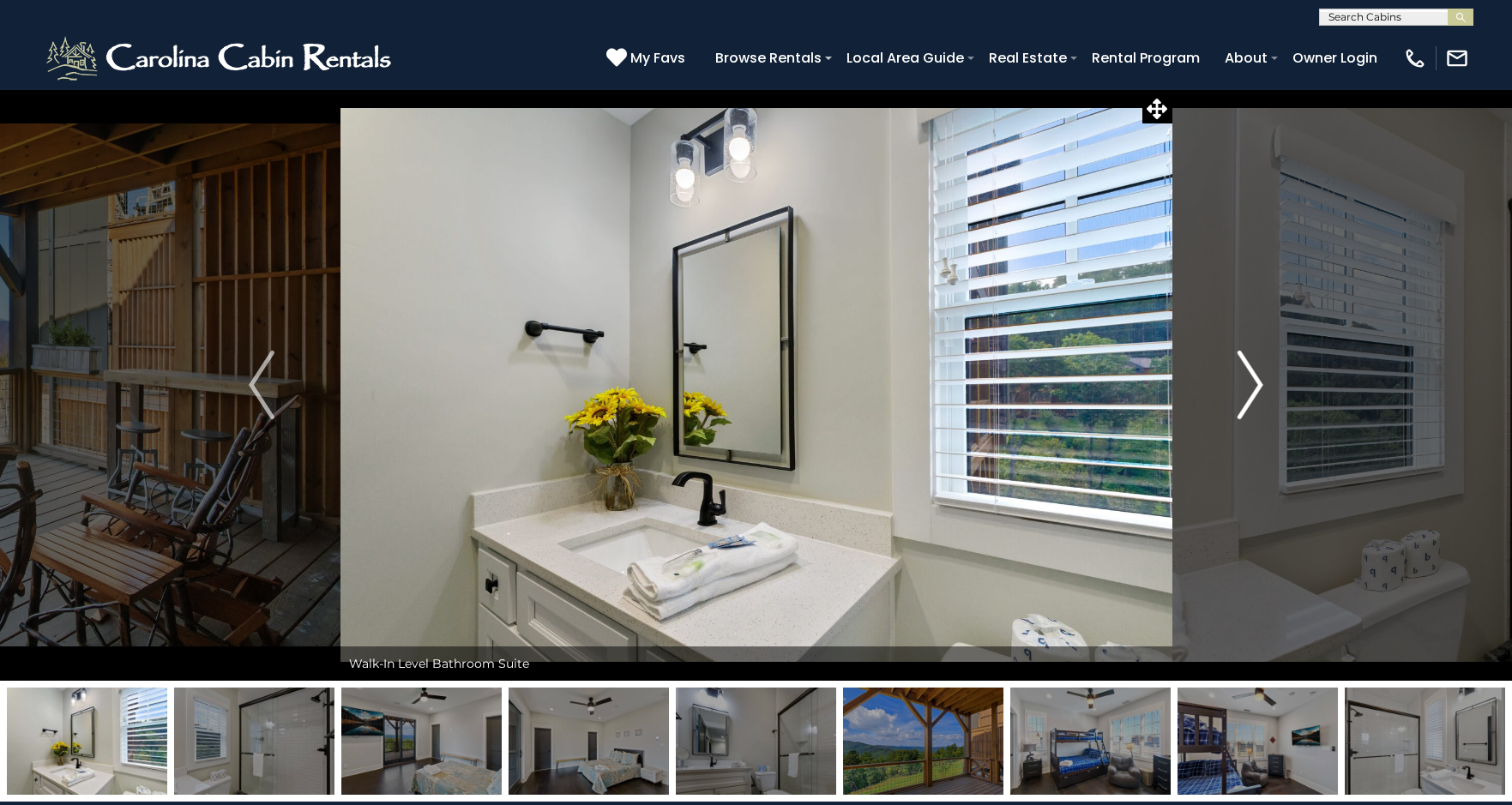
click at [1249, 384] on img "Next" at bounding box center [1251, 385] width 26 height 69
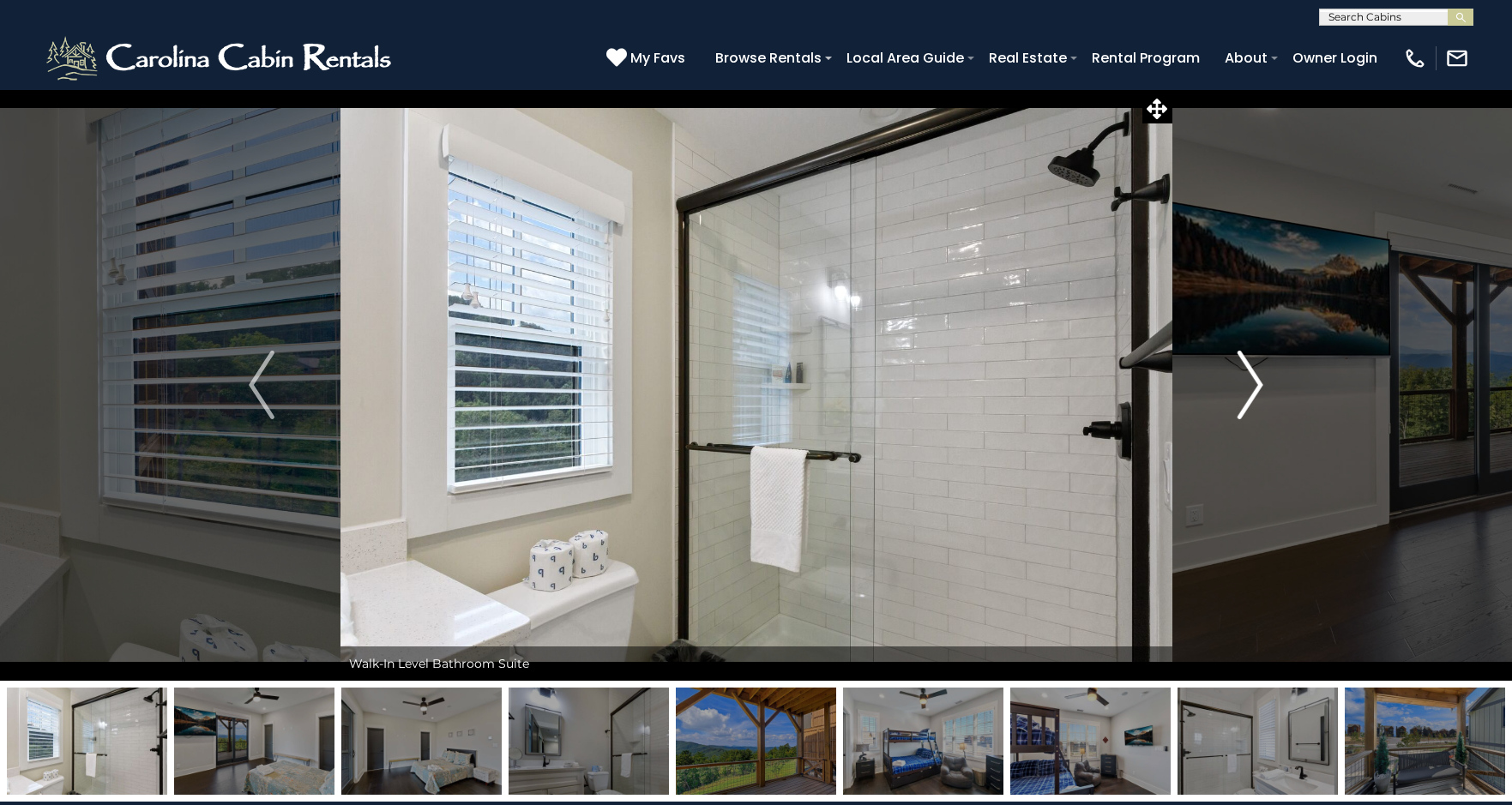
click at [1250, 382] on img "Next" at bounding box center [1251, 385] width 26 height 69
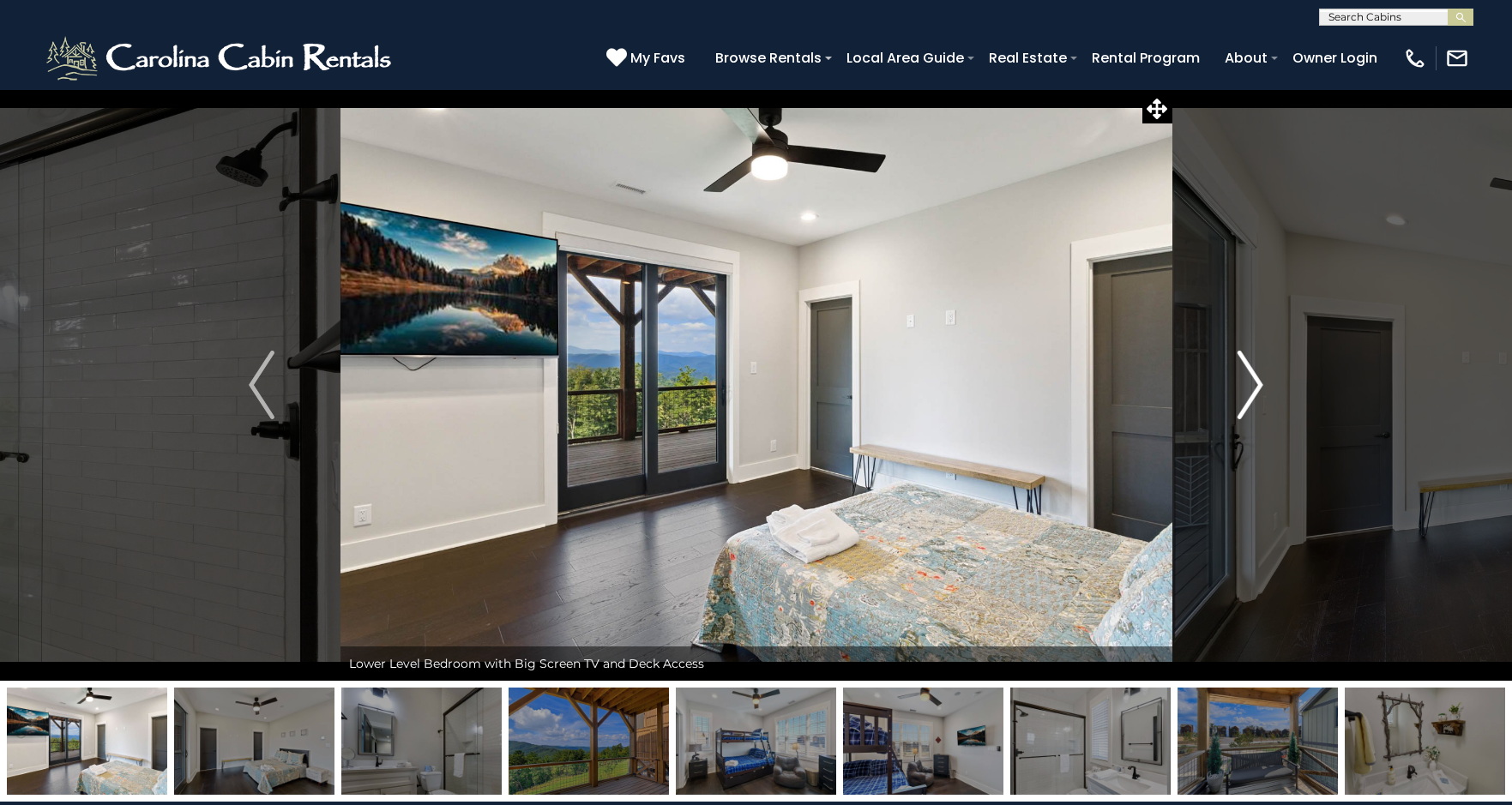
click at [1251, 381] on img "Next" at bounding box center [1251, 385] width 26 height 69
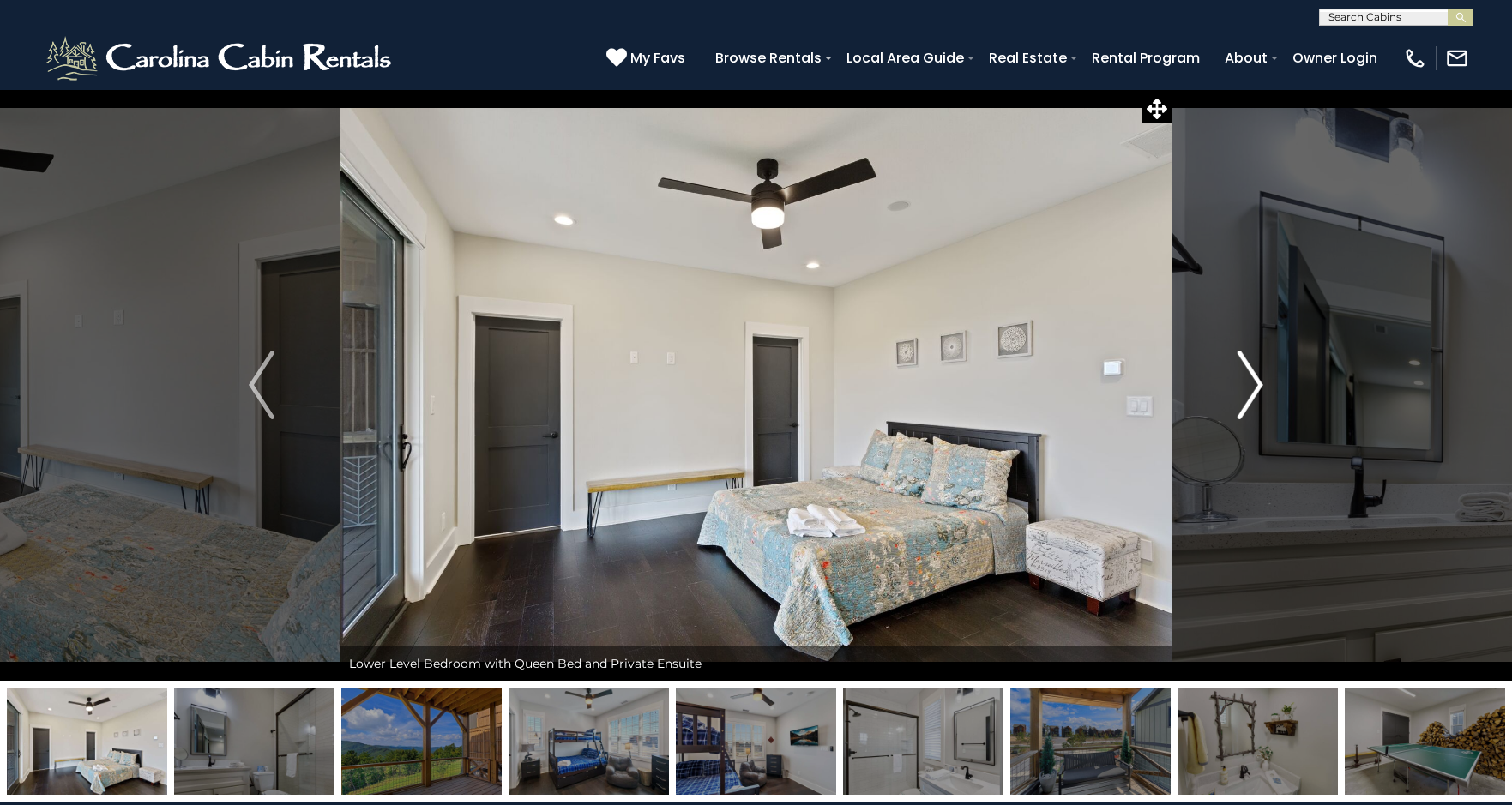
click at [1251, 380] on img "Next" at bounding box center [1251, 385] width 26 height 69
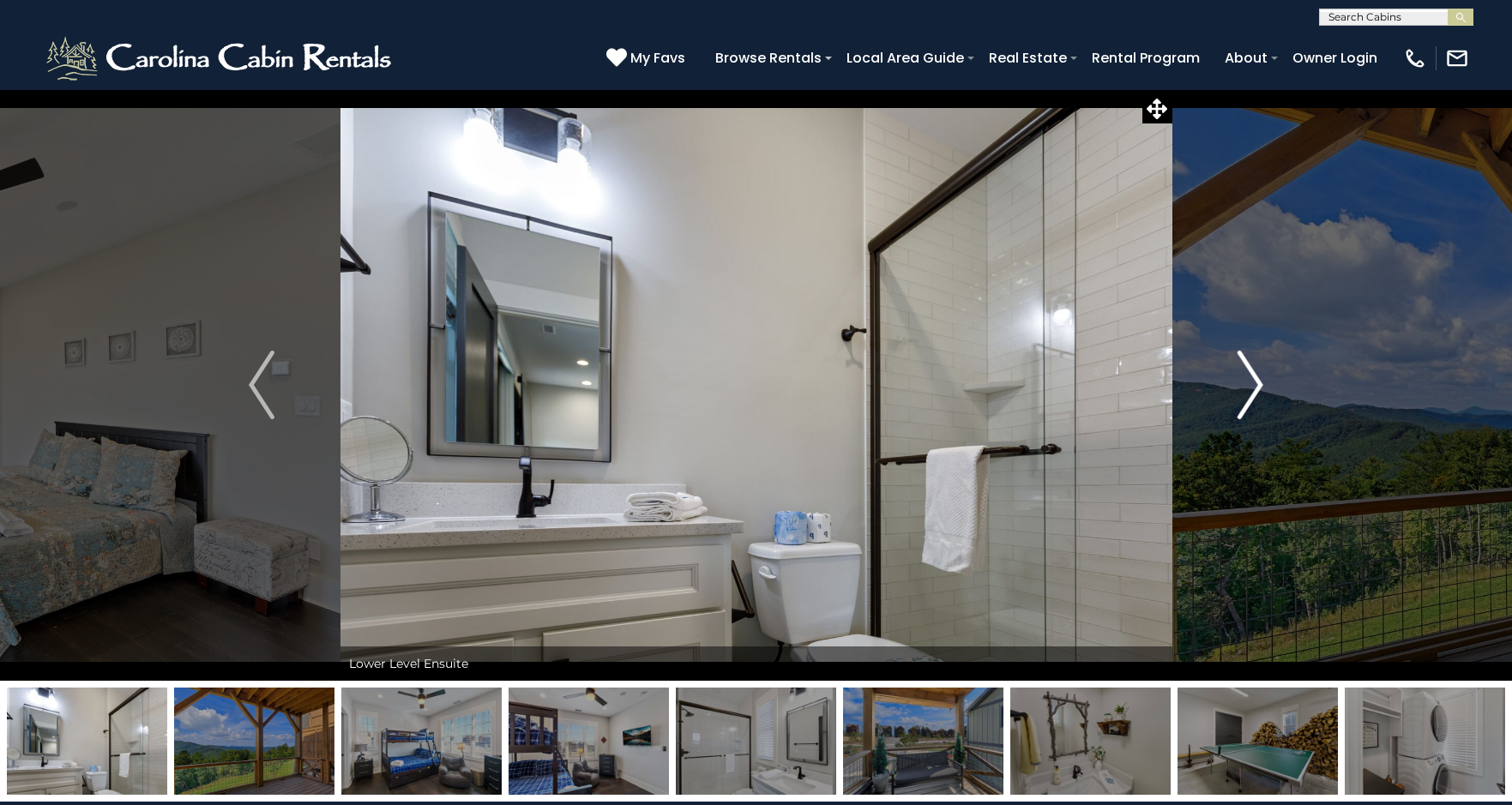
click at [1251, 379] on img "Next" at bounding box center [1251, 385] width 26 height 69
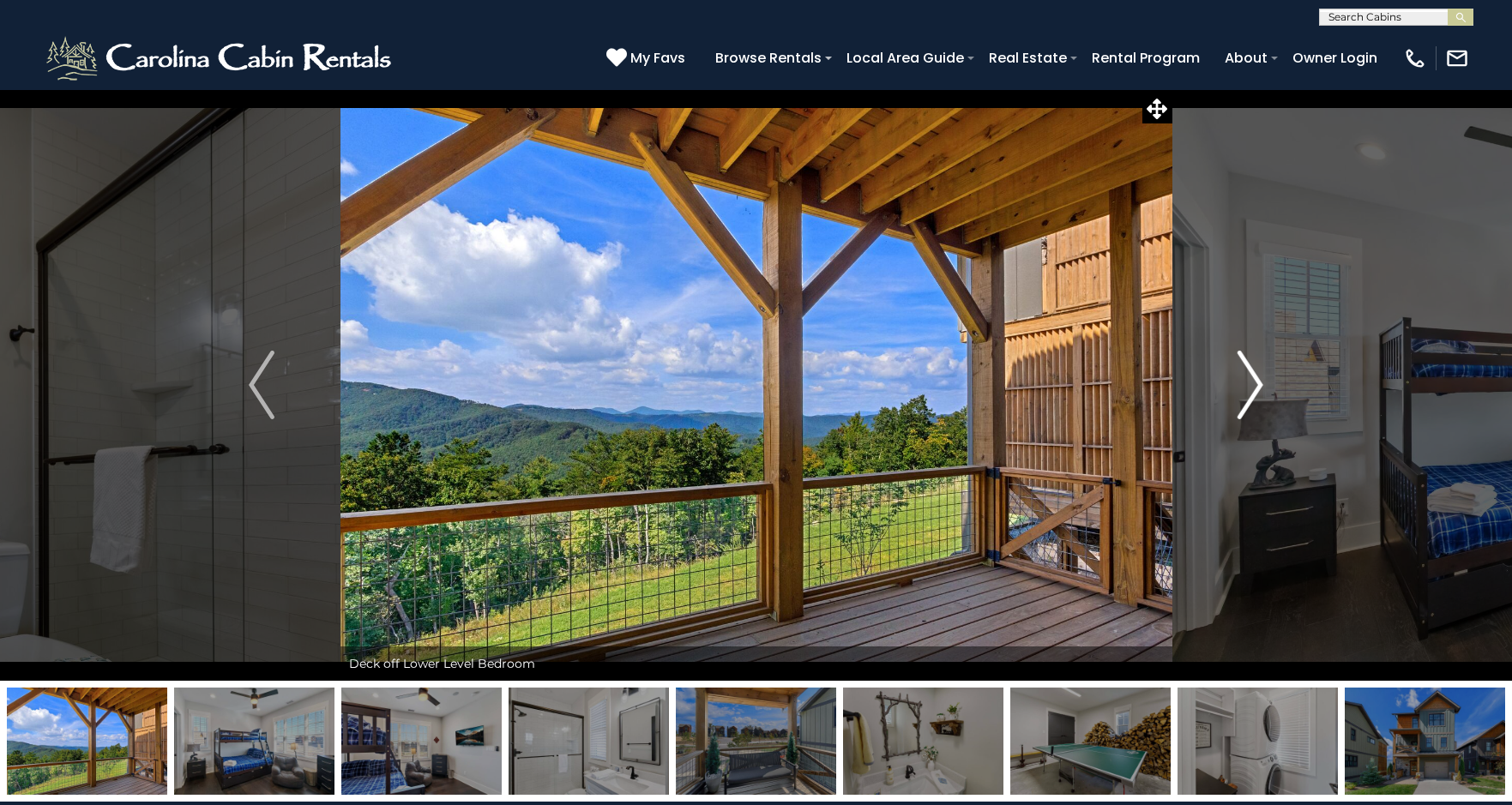
click at [1251, 379] on img "Next" at bounding box center [1251, 385] width 26 height 69
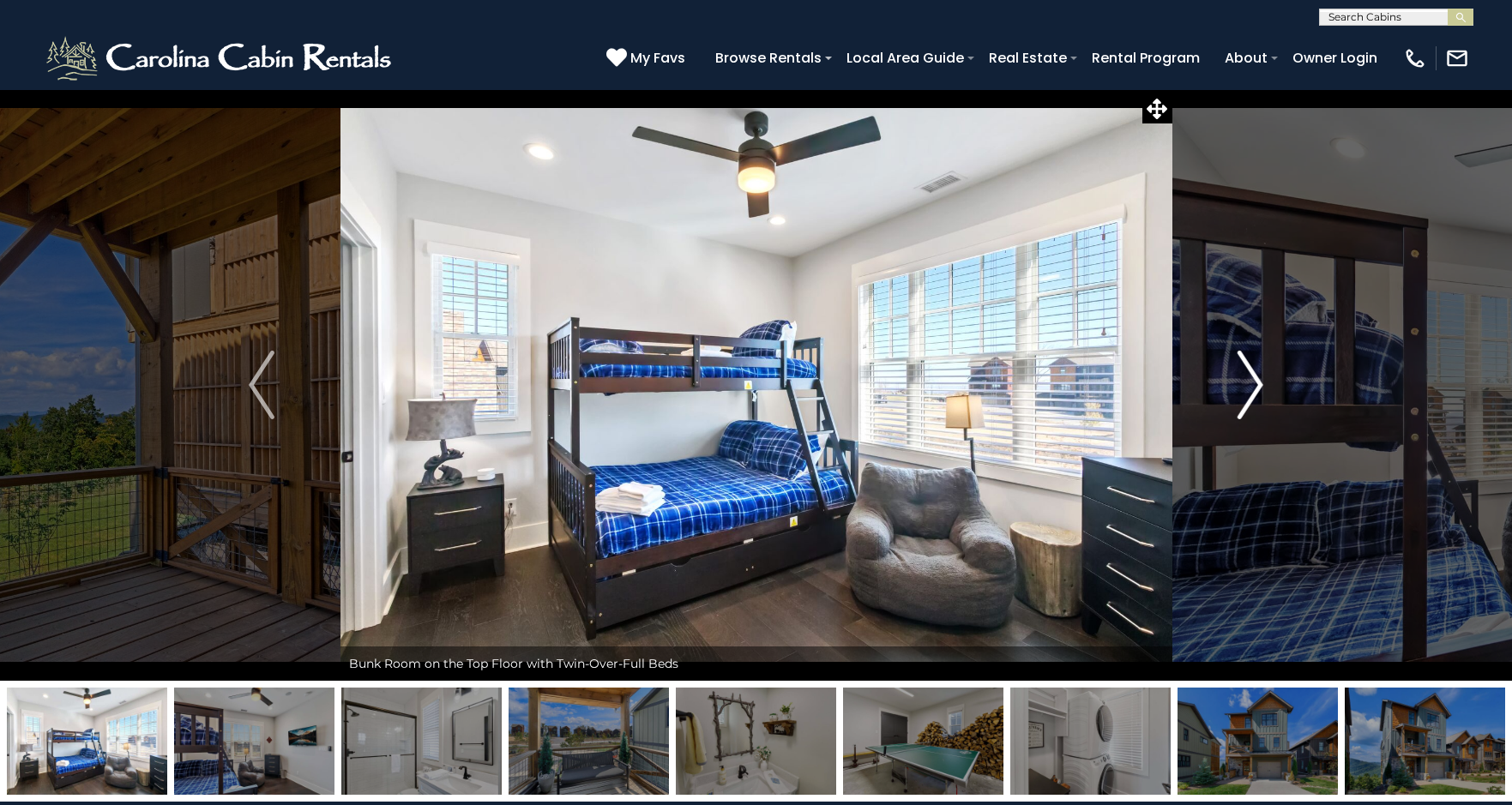
click at [1251, 379] on img "Next" at bounding box center [1251, 385] width 26 height 69
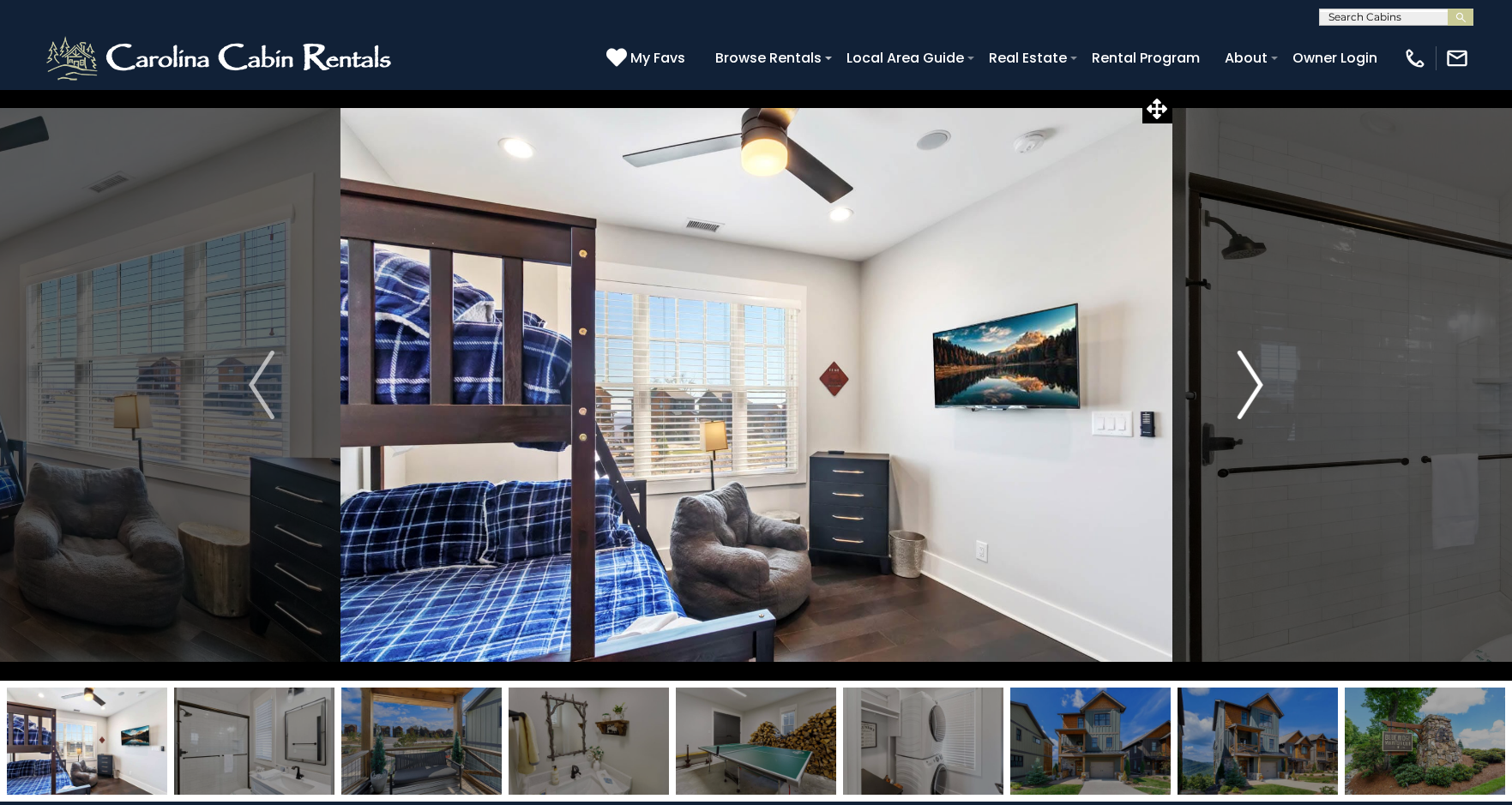
click at [1251, 379] on img "Next" at bounding box center [1251, 385] width 26 height 69
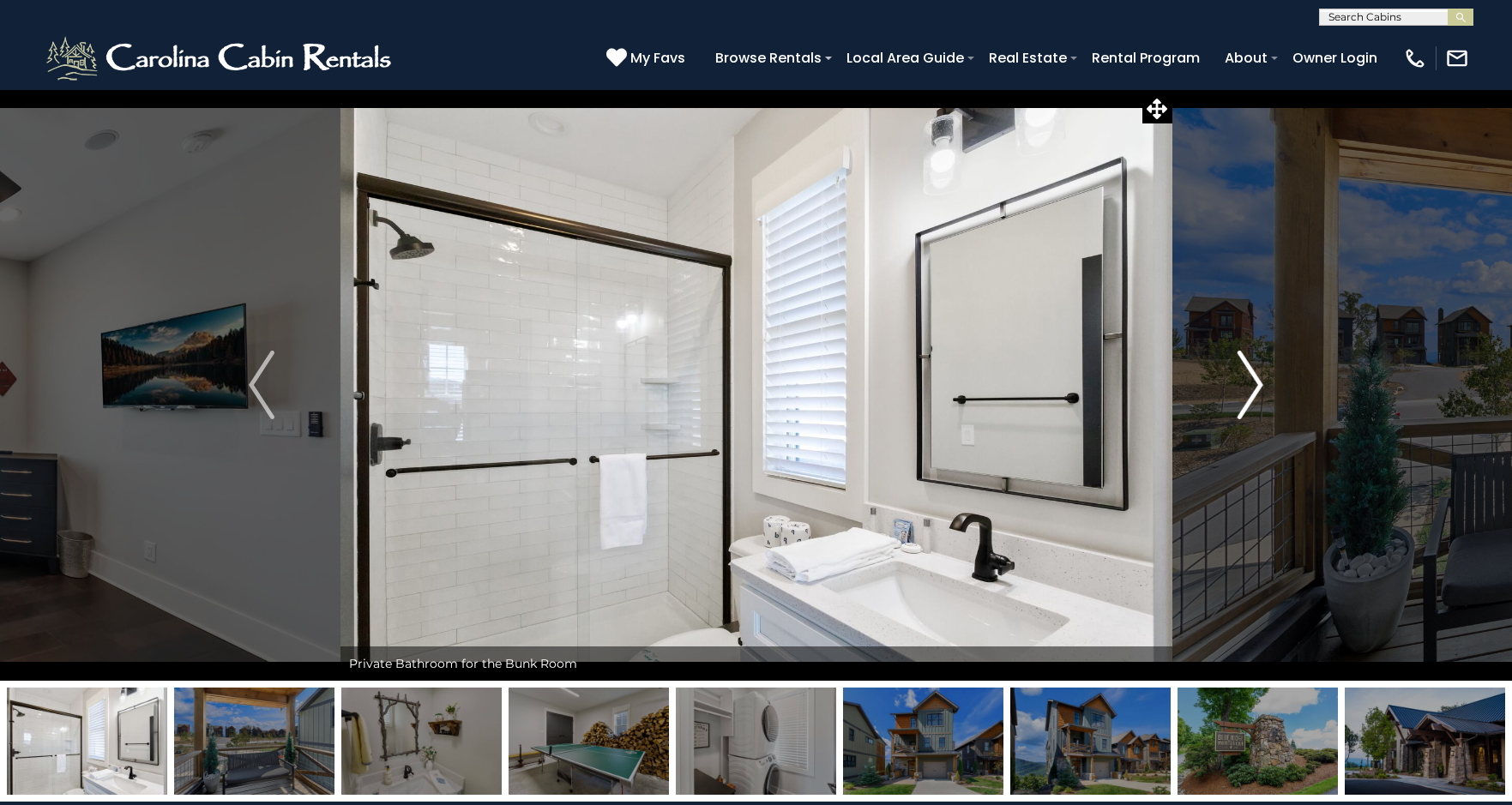
click at [1251, 379] on img "Next" at bounding box center [1251, 385] width 26 height 69
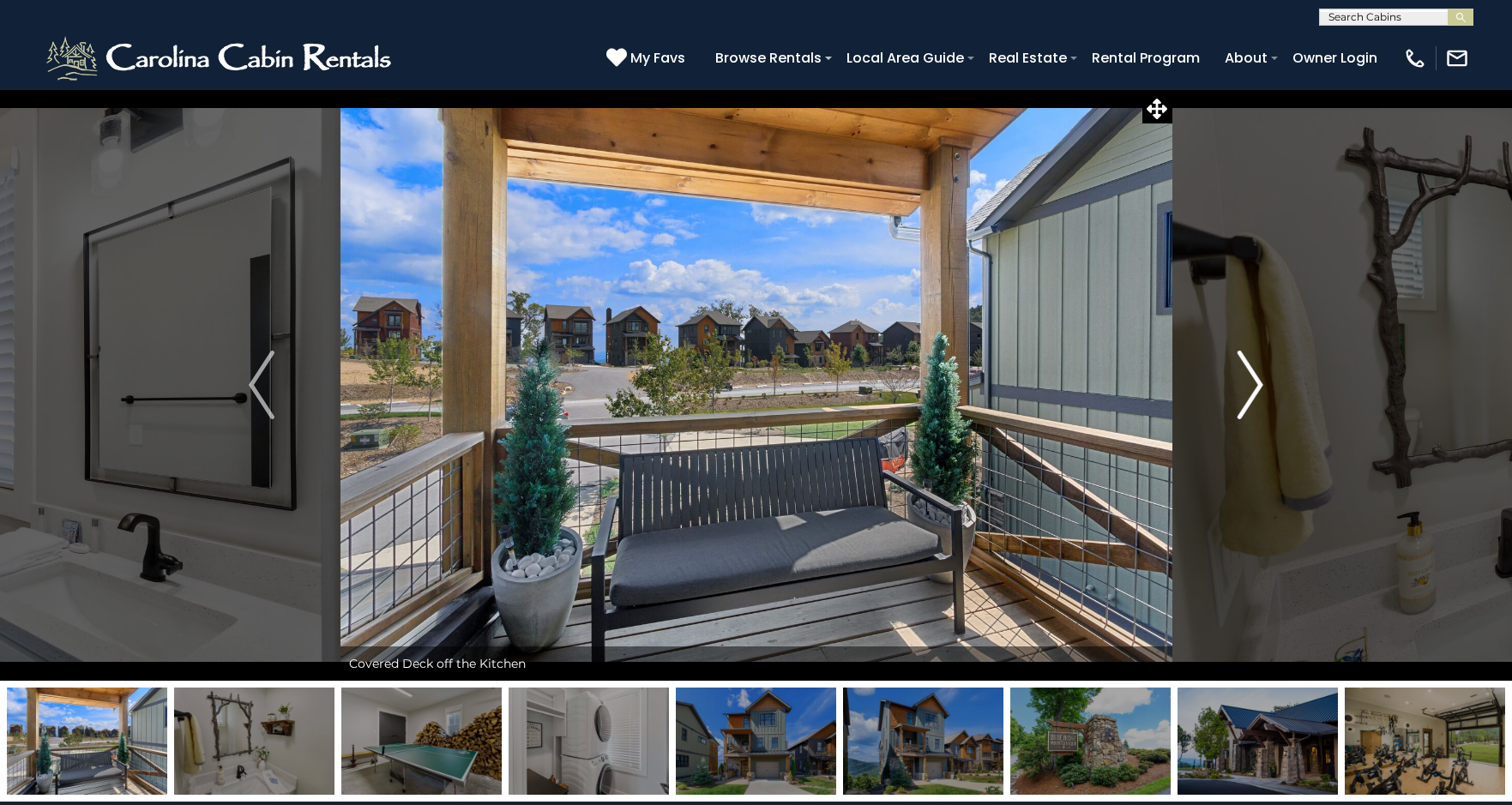
click at [1252, 377] on img "Next" at bounding box center [1251, 385] width 26 height 69
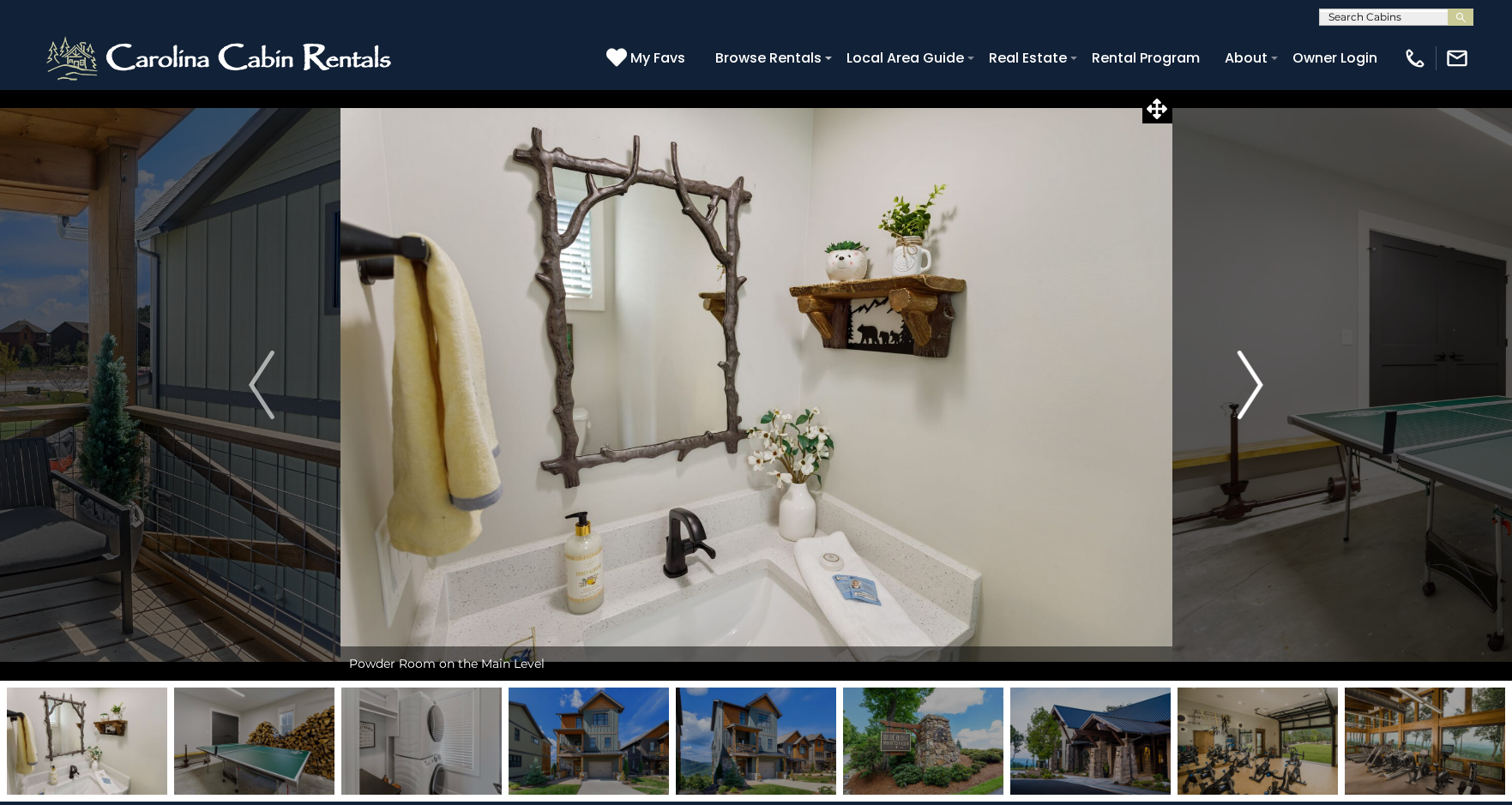
click at [1253, 374] on img "Next" at bounding box center [1251, 385] width 26 height 69
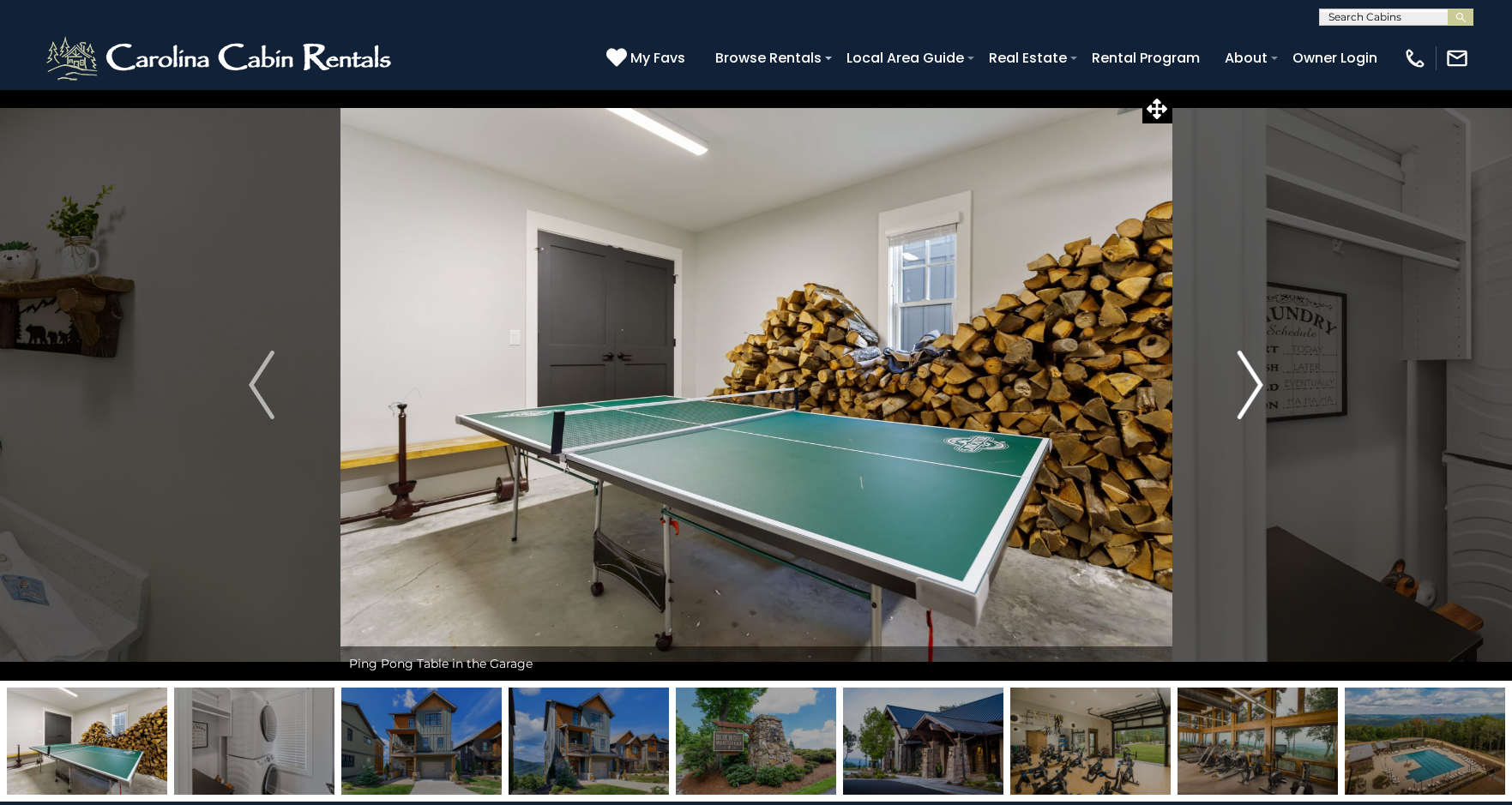
click at [1253, 374] on img "Next" at bounding box center [1251, 385] width 26 height 69
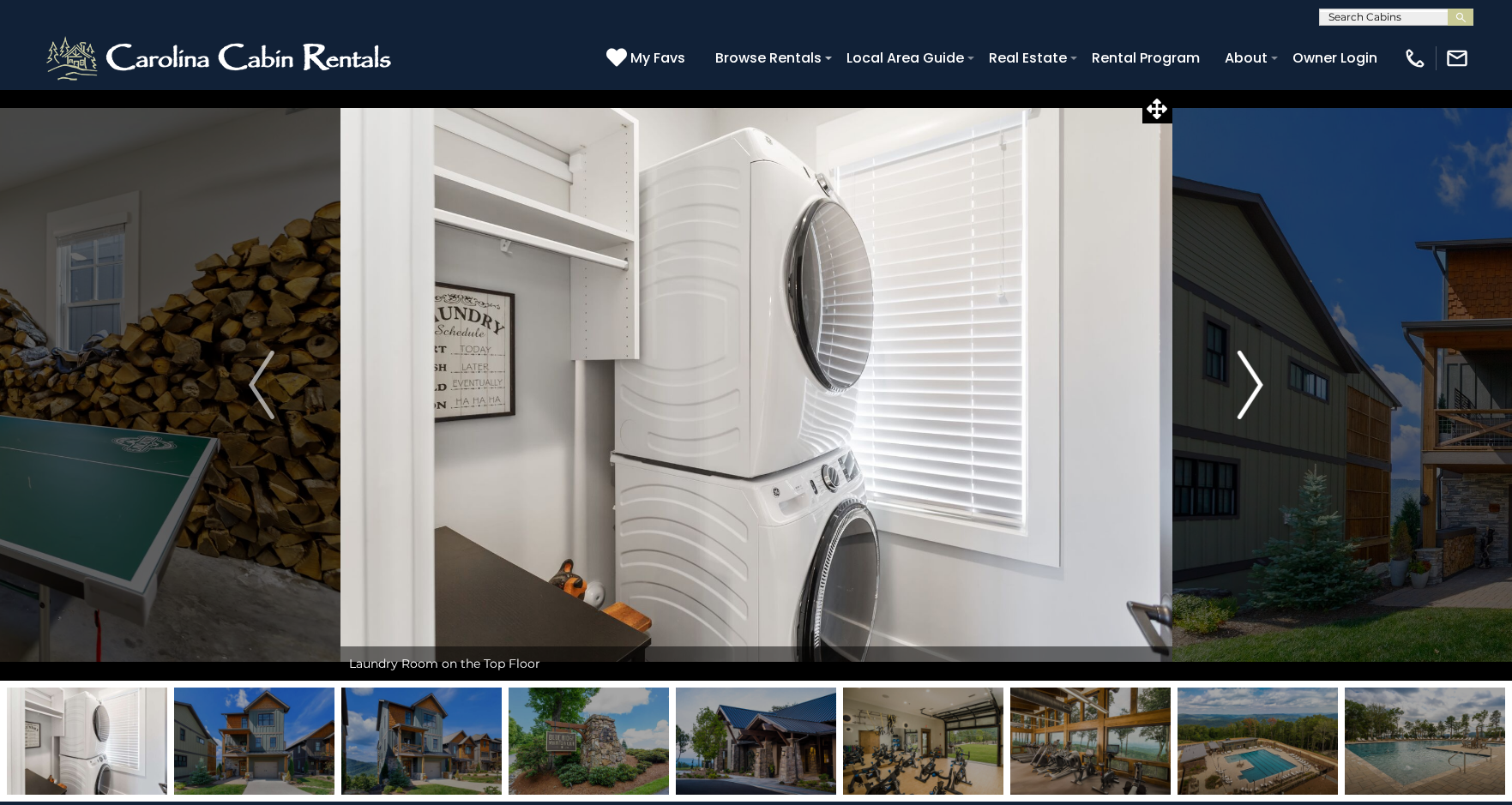
click at [1255, 374] on img "Next" at bounding box center [1251, 385] width 26 height 69
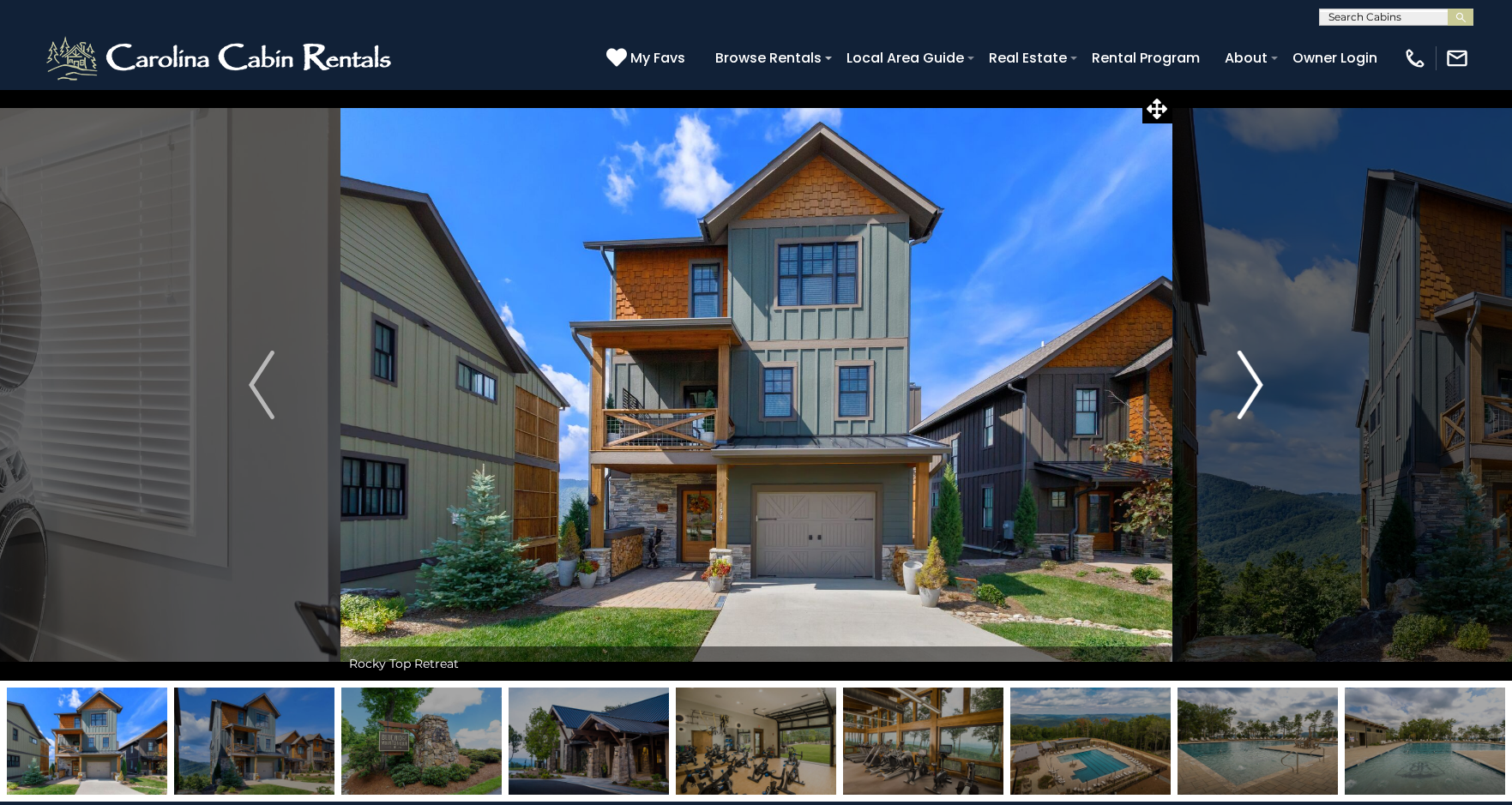
click at [1255, 374] on img "Next" at bounding box center [1251, 385] width 26 height 69
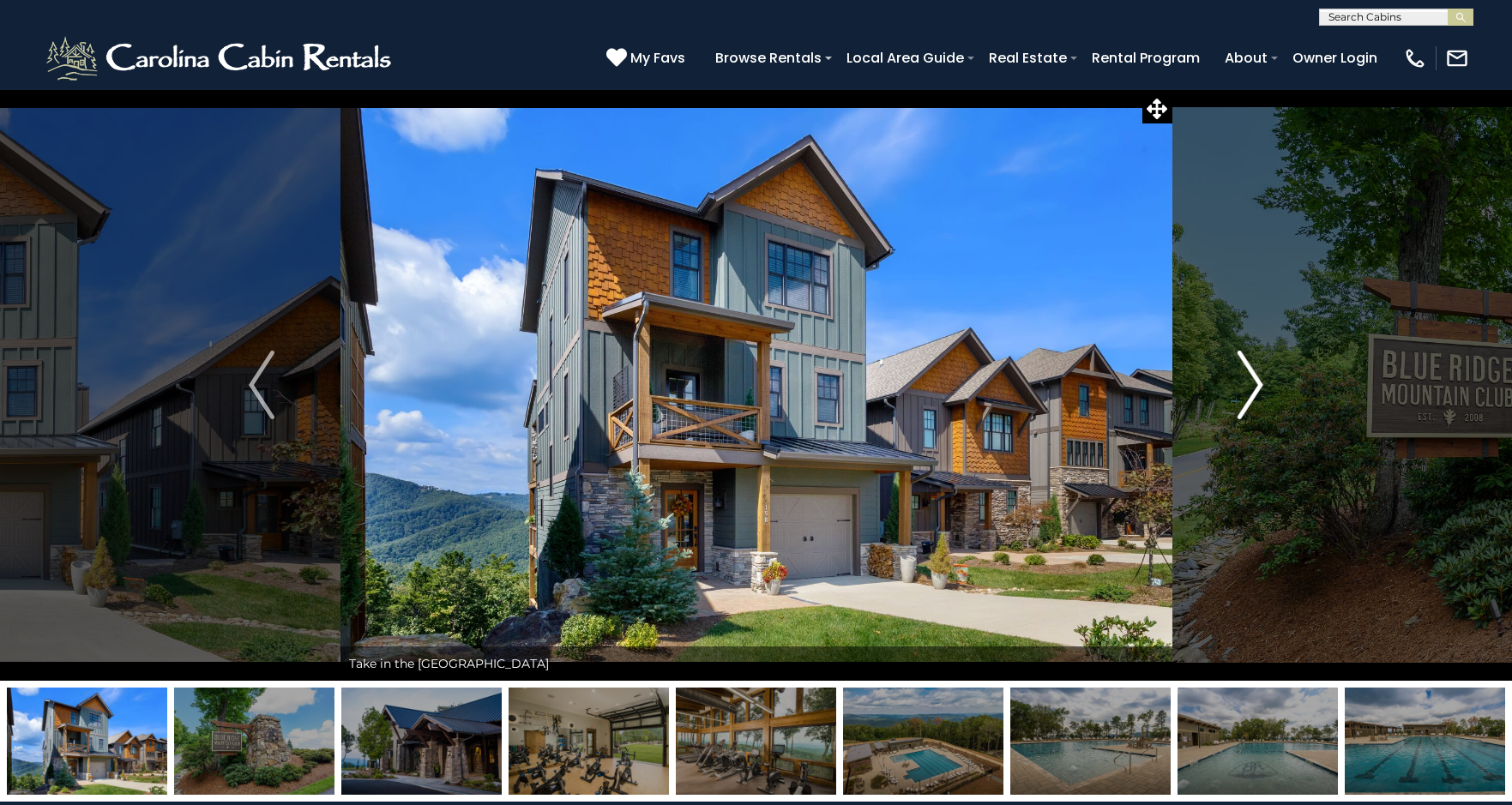
click at [1255, 374] on img "Next" at bounding box center [1251, 385] width 26 height 69
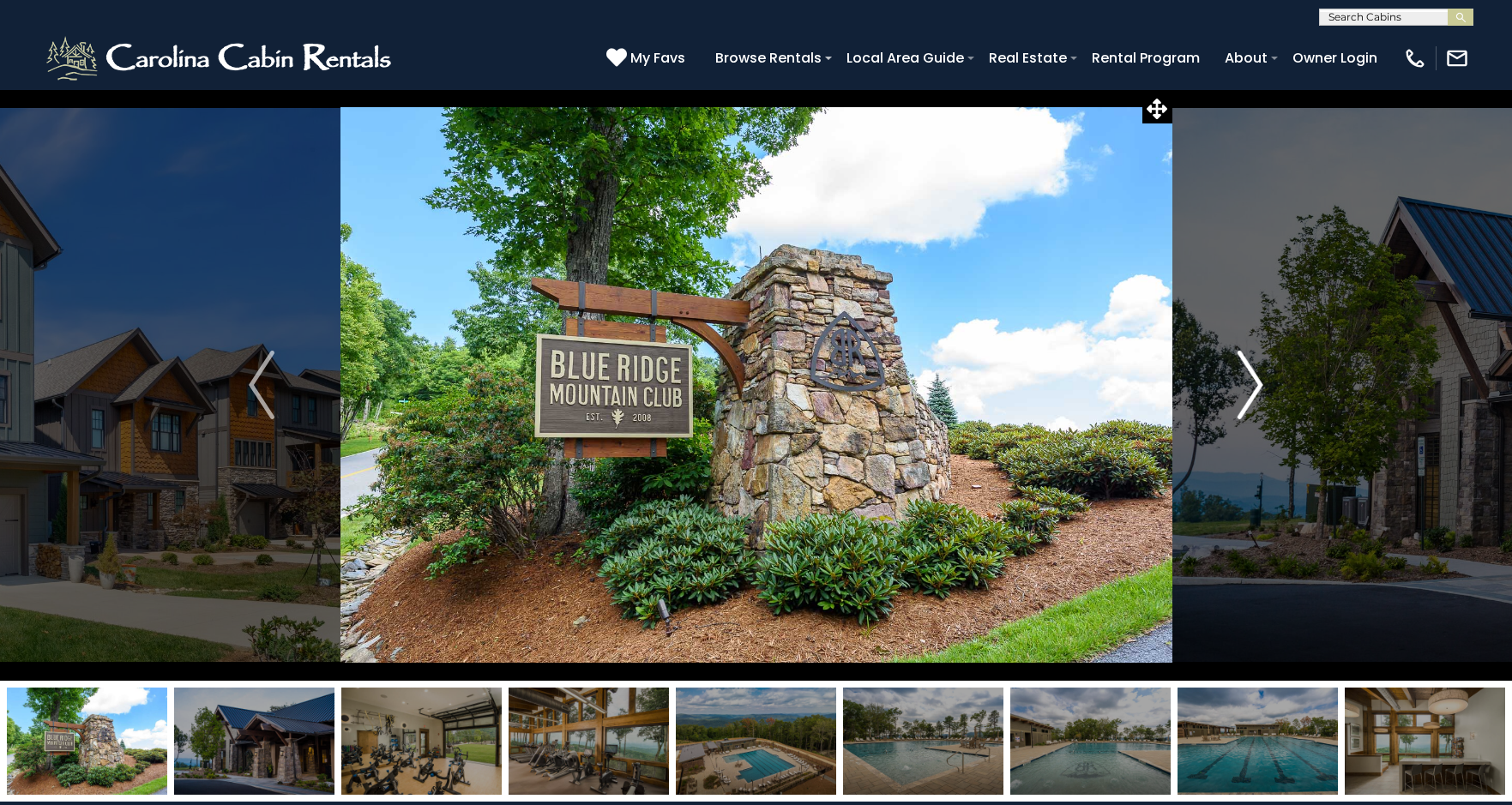
click at [1248, 374] on img "Next" at bounding box center [1251, 385] width 26 height 69
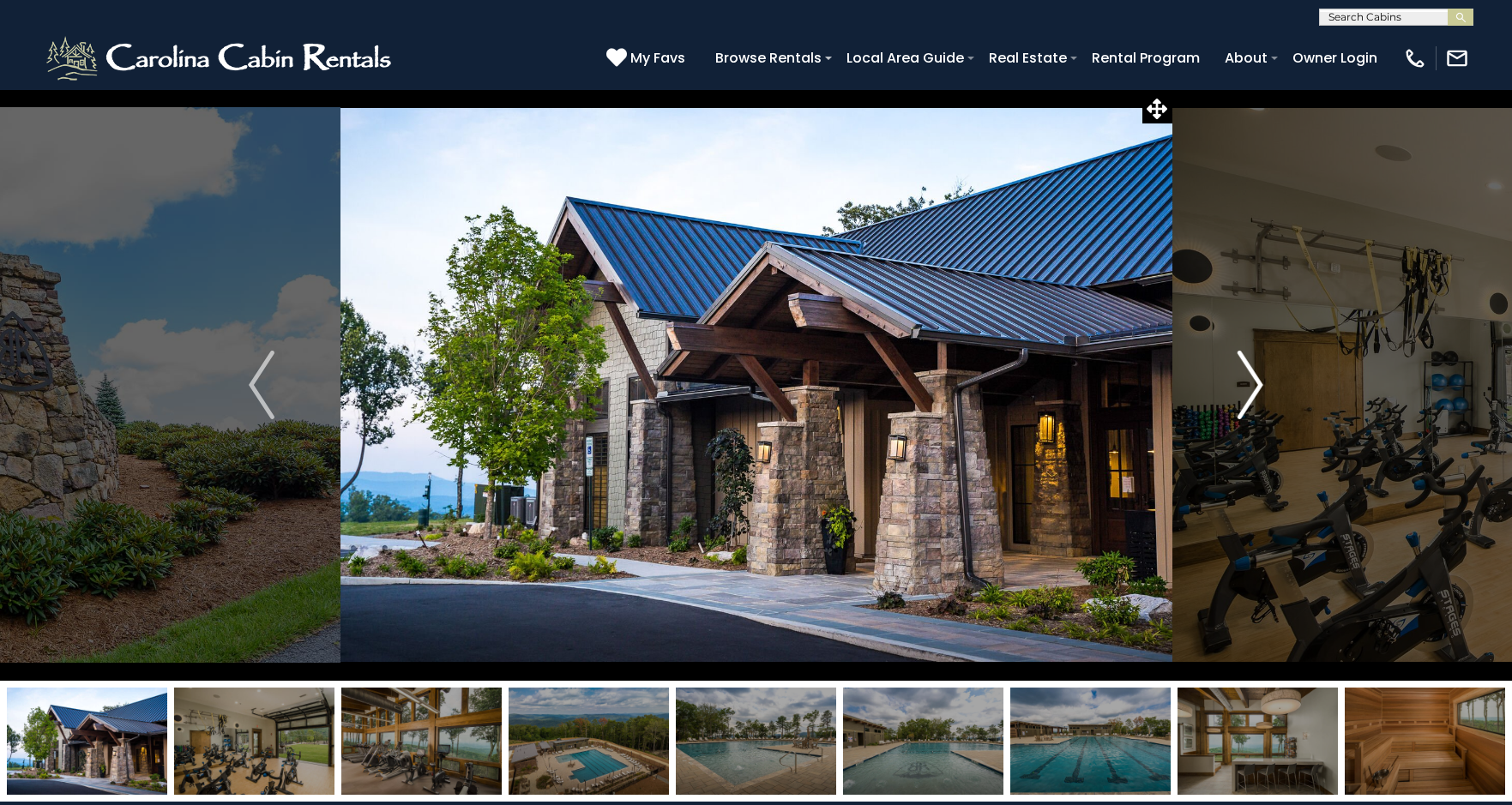
click at [1248, 374] on img "Next" at bounding box center [1251, 385] width 26 height 69
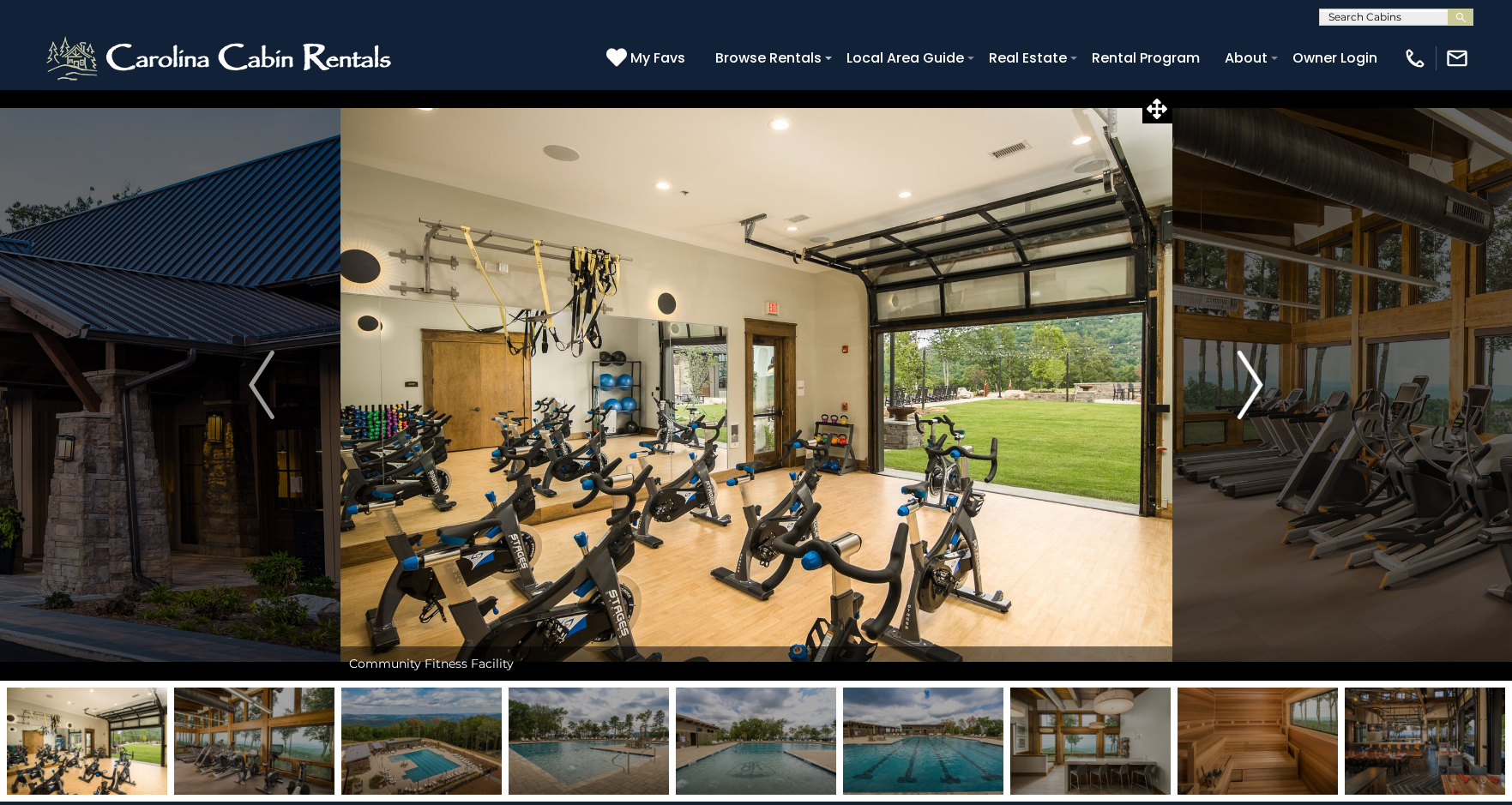
click at [1248, 374] on img "Next" at bounding box center [1251, 385] width 26 height 69
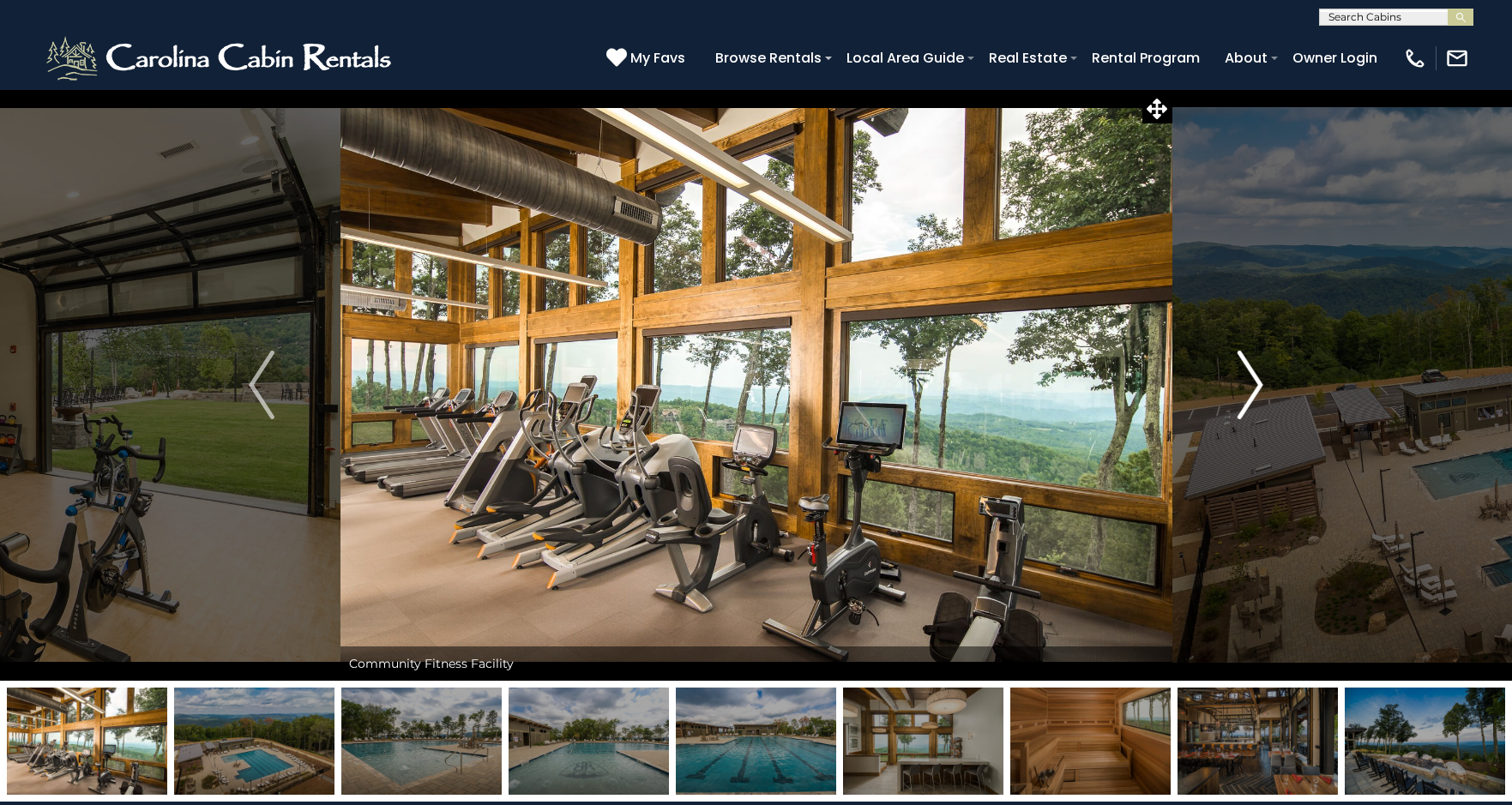
click at [1248, 374] on img "Next" at bounding box center [1251, 385] width 26 height 69
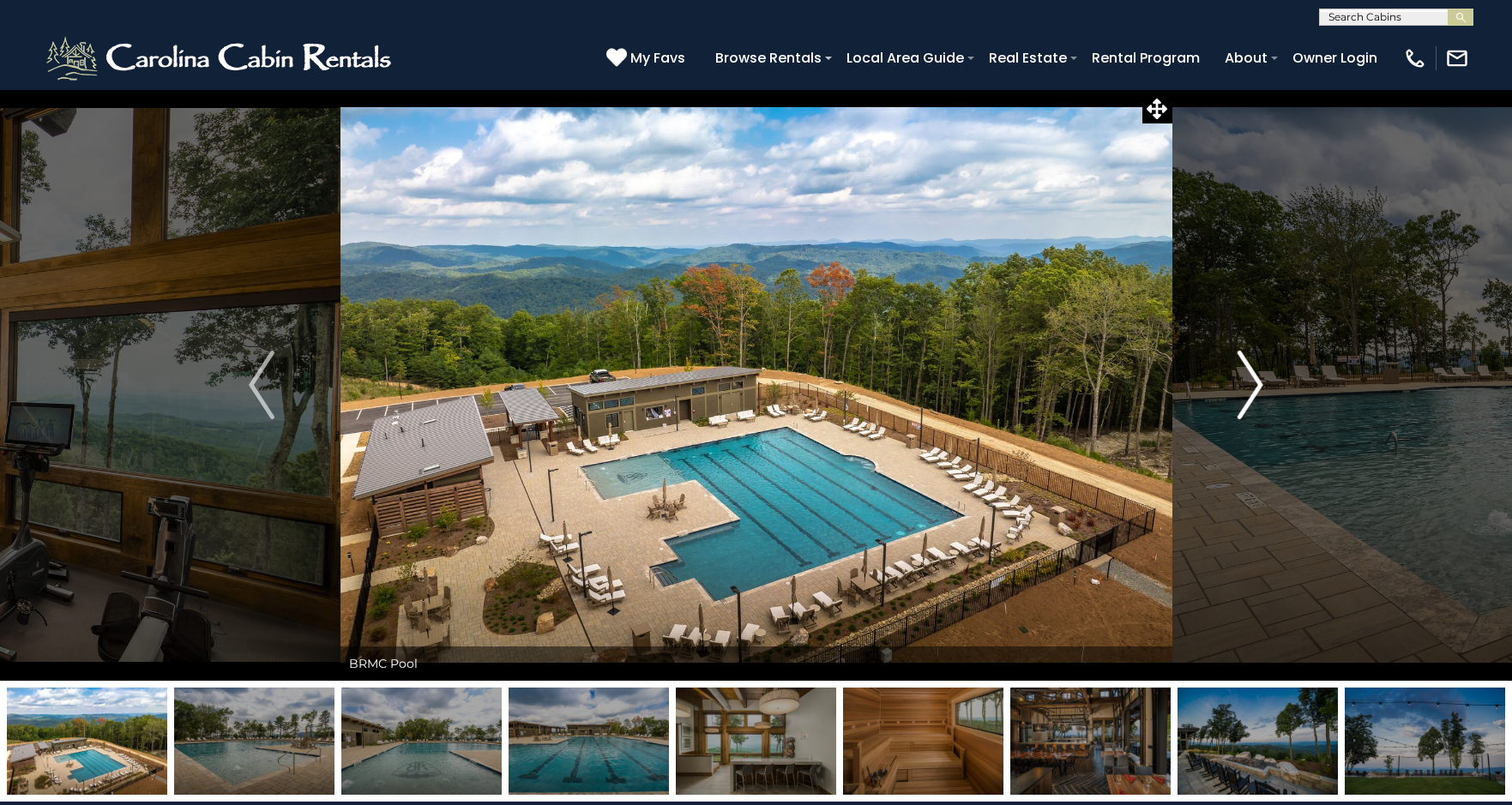
click at [1247, 374] on img "Next" at bounding box center [1251, 385] width 26 height 69
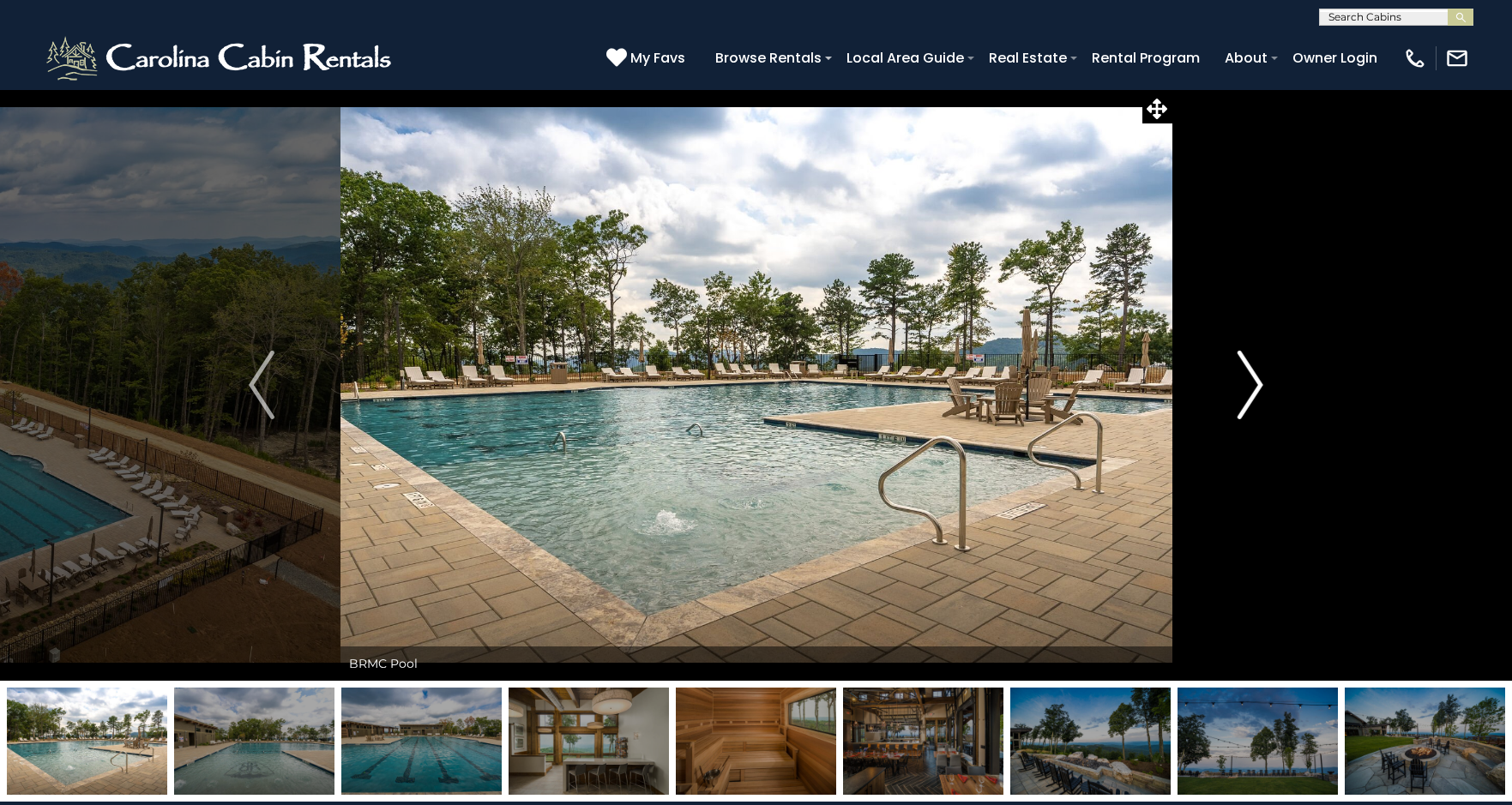
click at [1247, 374] on img "Next" at bounding box center [1251, 385] width 26 height 69
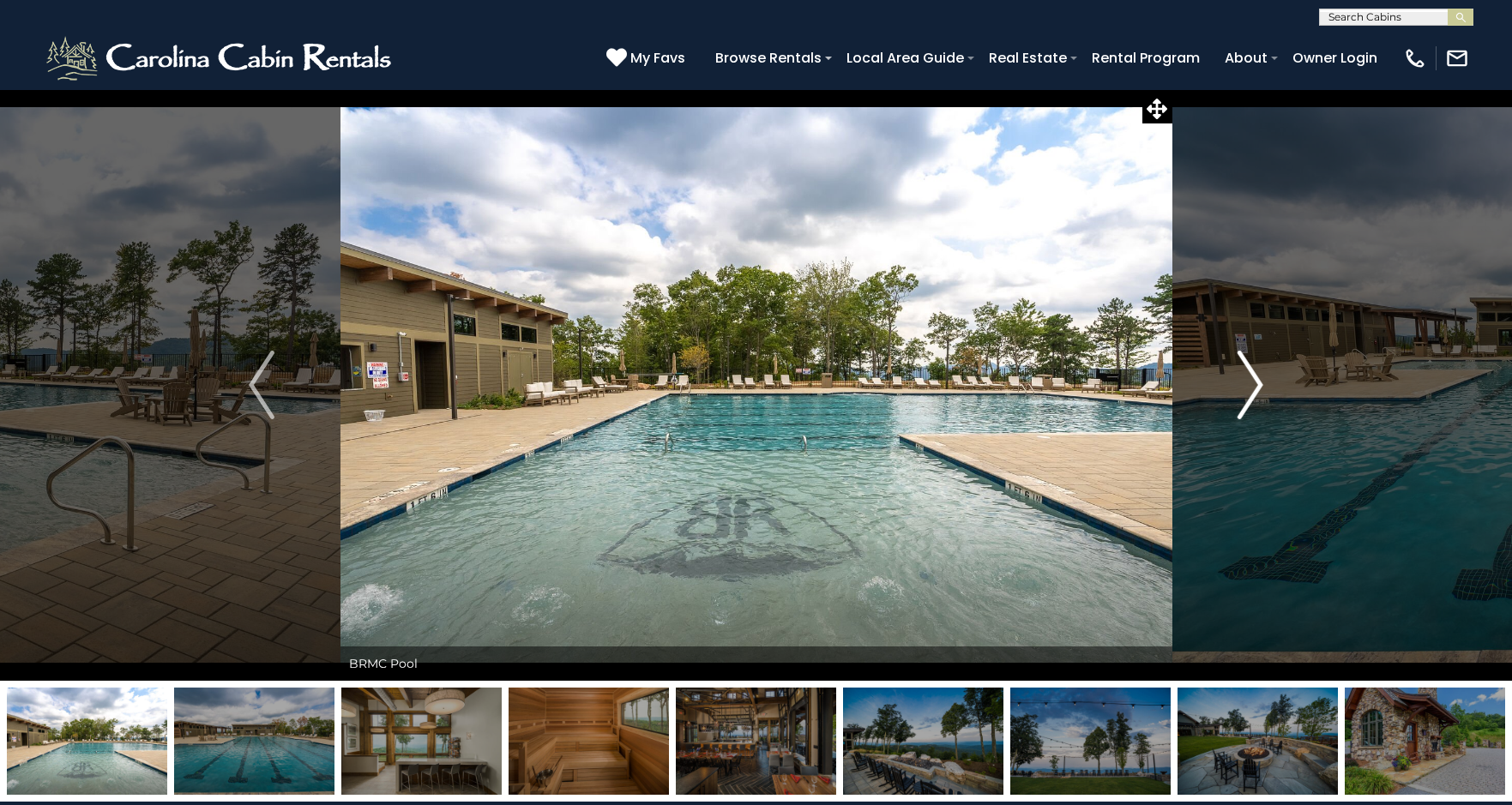
click at [1247, 374] on img "Next" at bounding box center [1251, 385] width 26 height 69
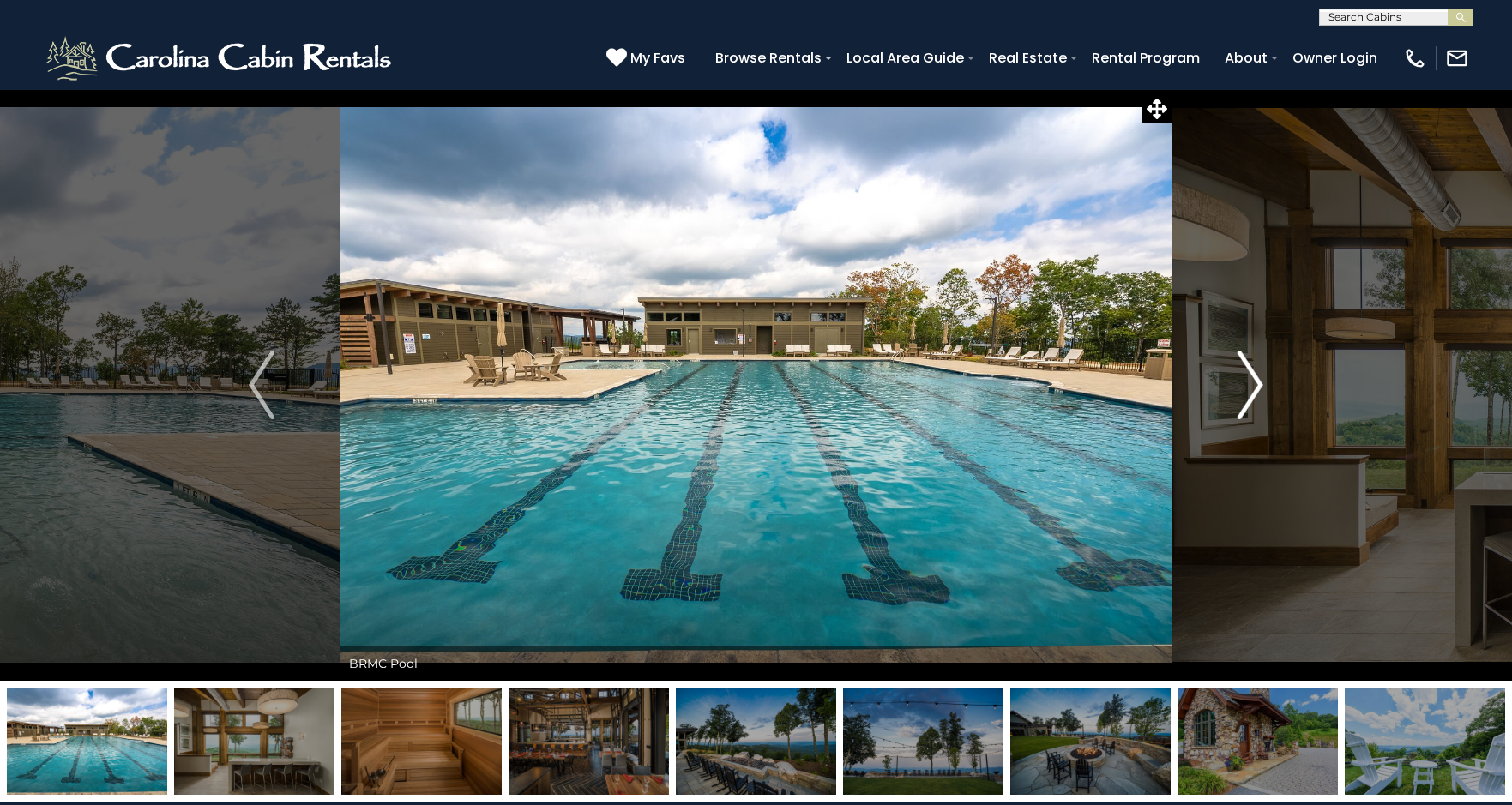
click at [1247, 374] on img "Next" at bounding box center [1251, 385] width 26 height 69
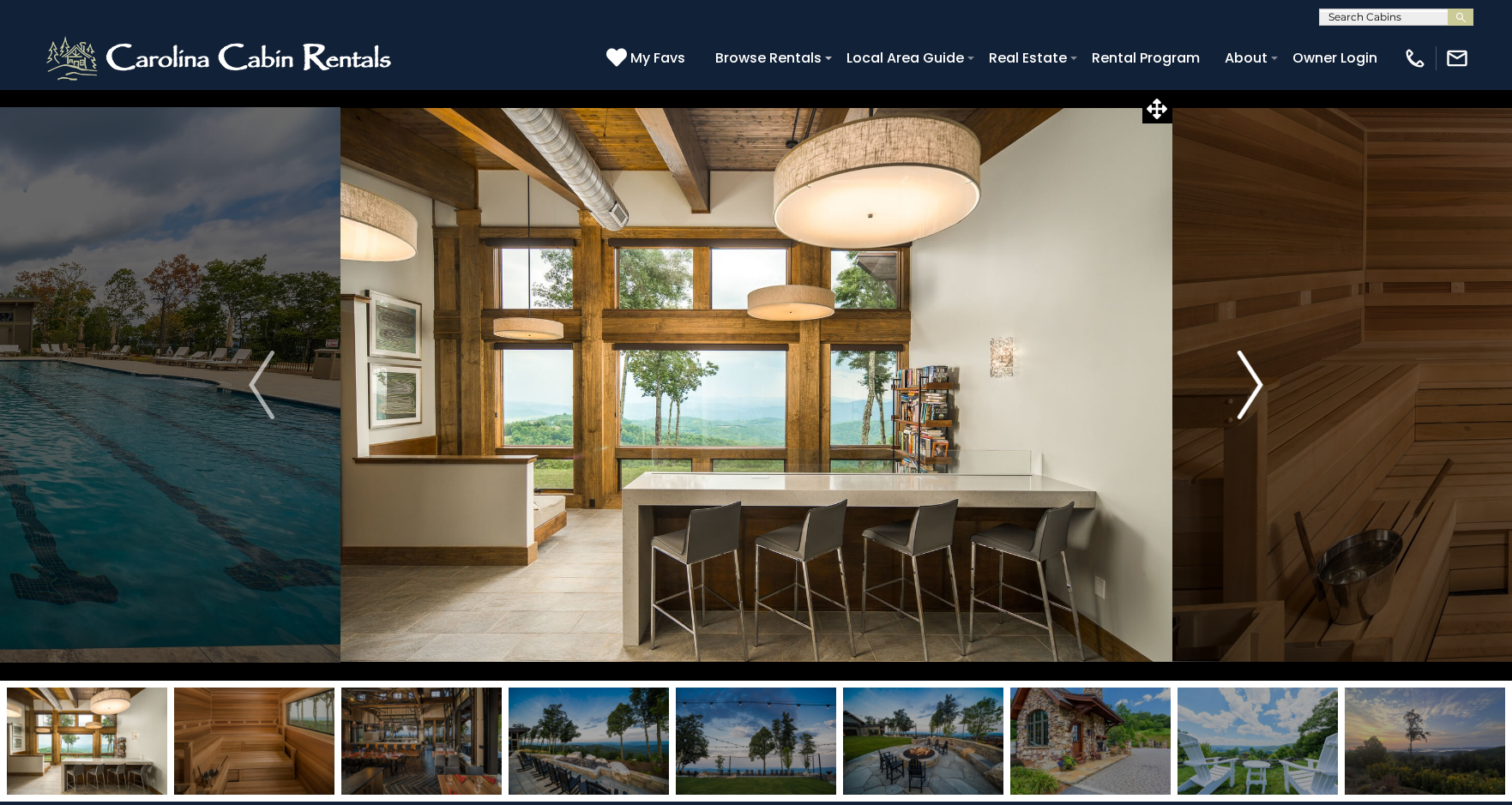
click at [1247, 374] on img "Next" at bounding box center [1251, 385] width 26 height 69
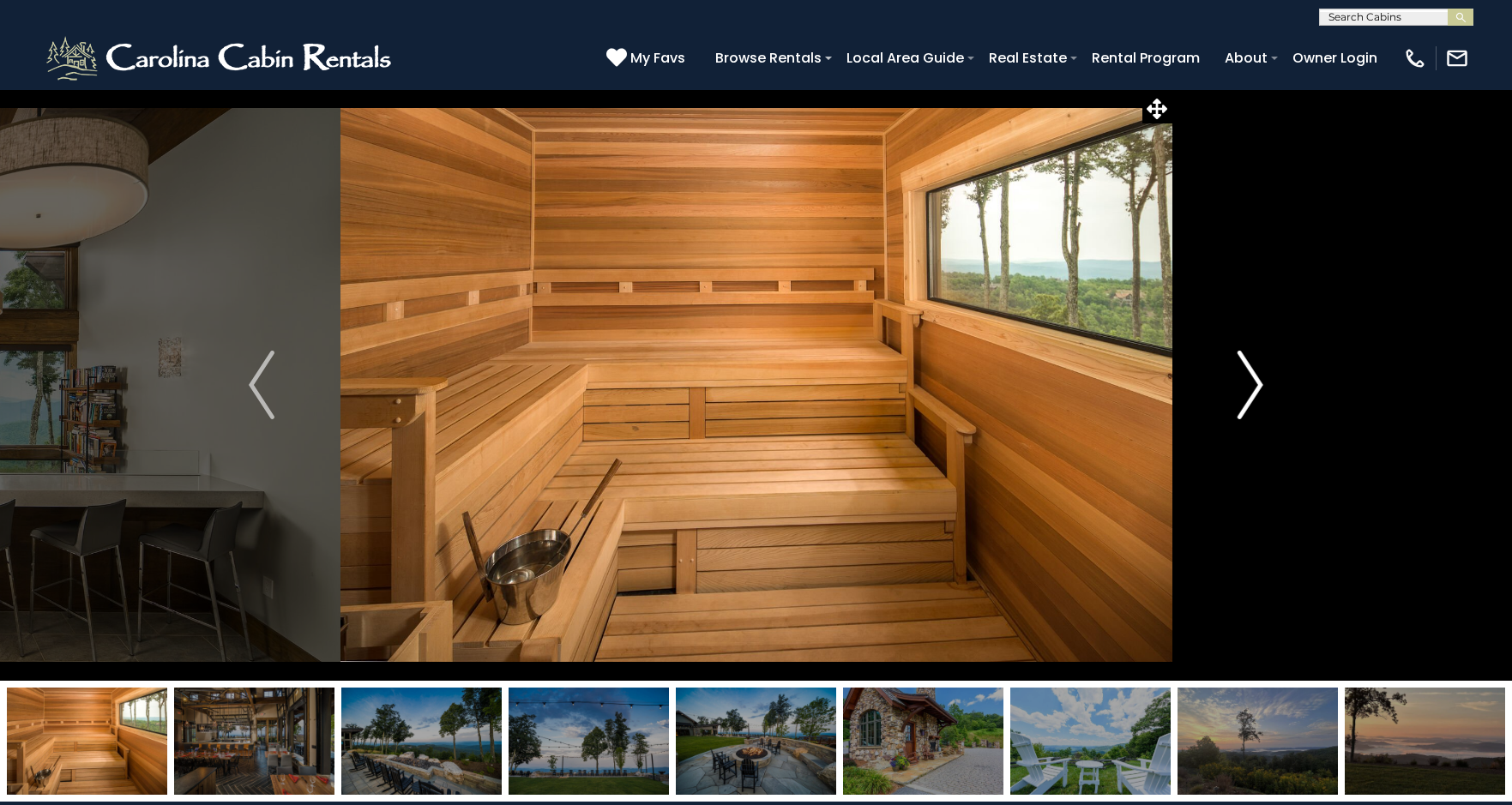
click at [1247, 374] on img "Next" at bounding box center [1251, 385] width 26 height 69
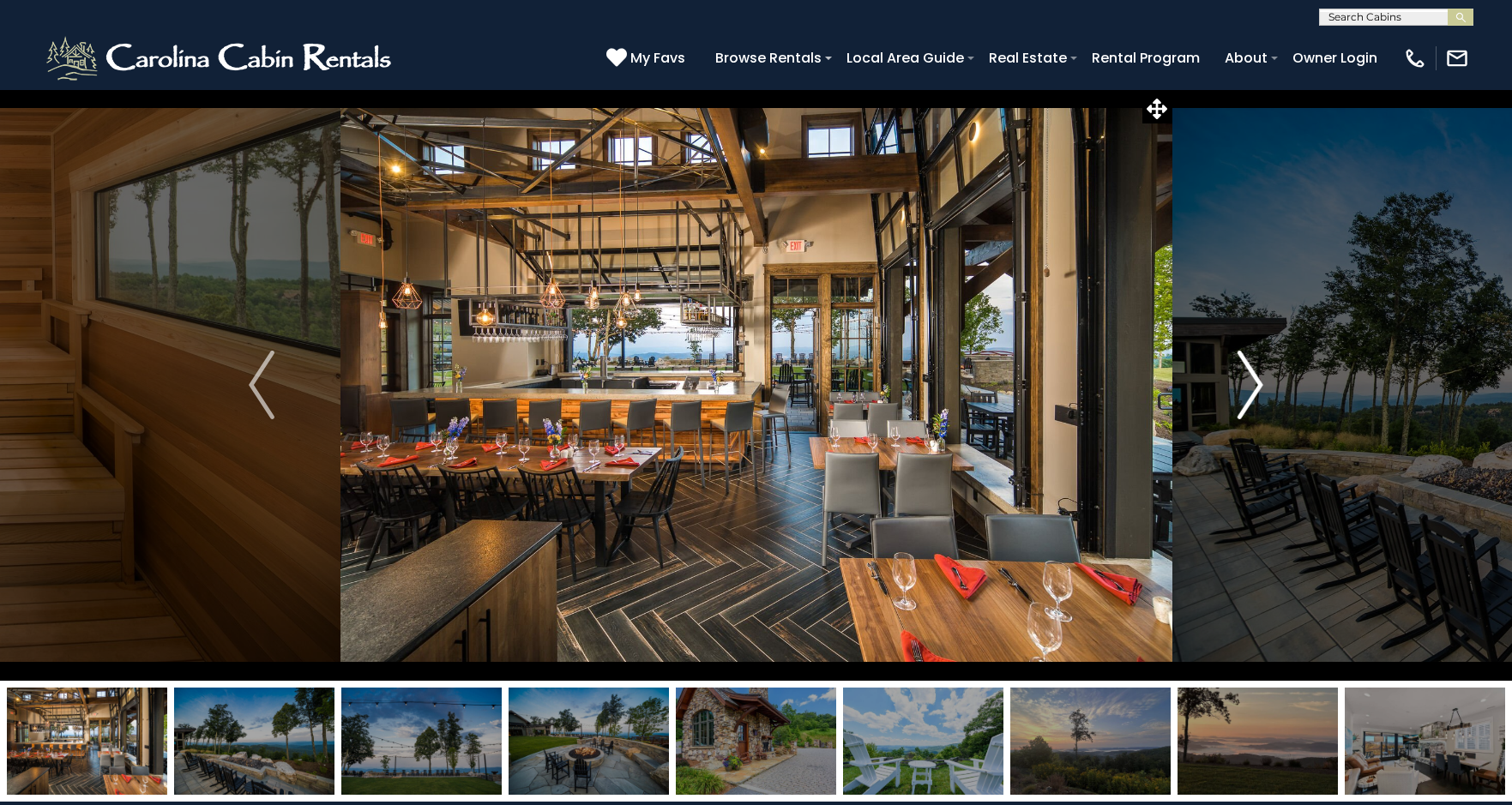
click at [1247, 374] on img "Next" at bounding box center [1251, 385] width 26 height 69
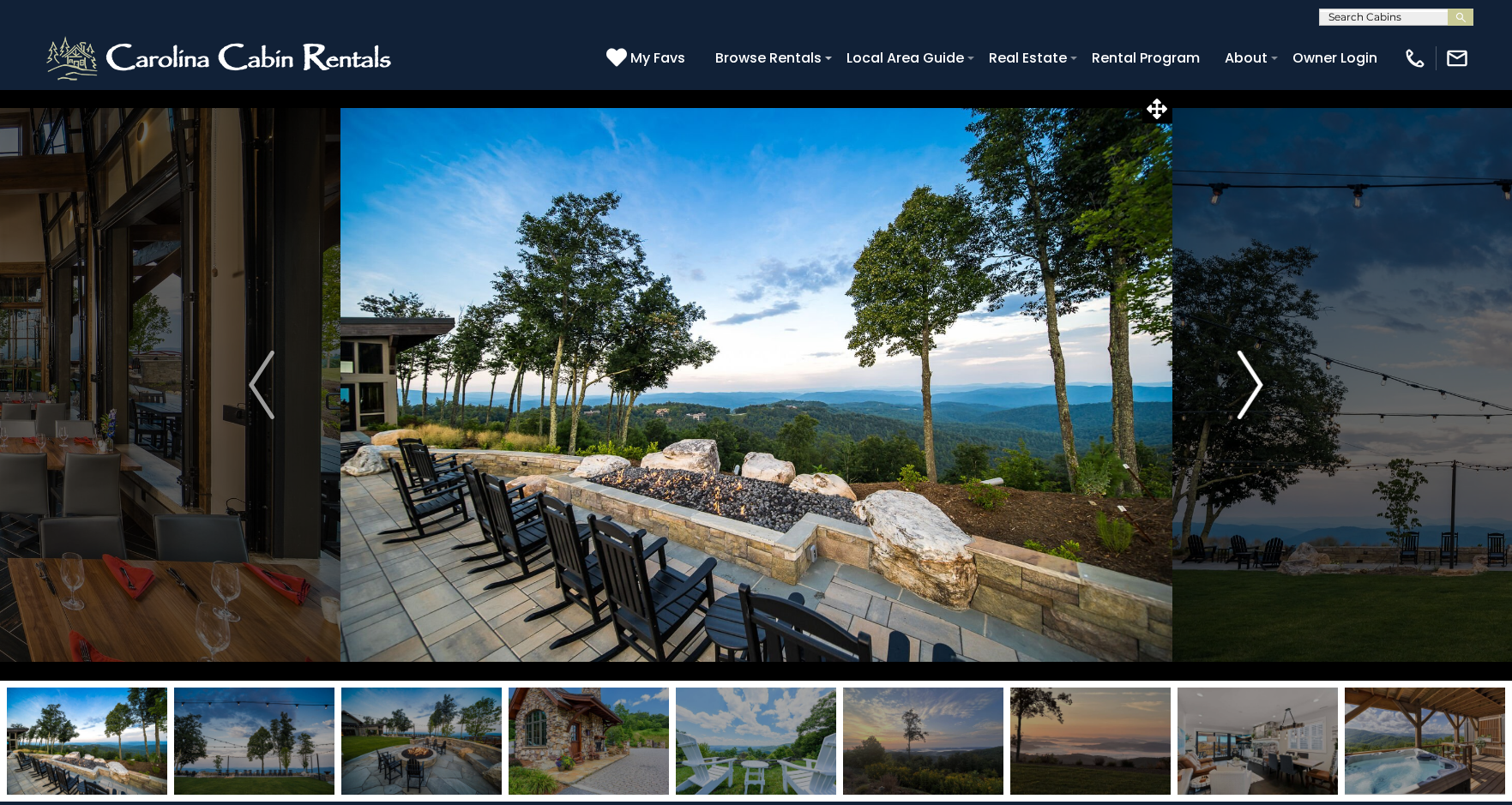
click at [1247, 374] on img "Next" at bounding box center [1251, 385] width 26 height 69
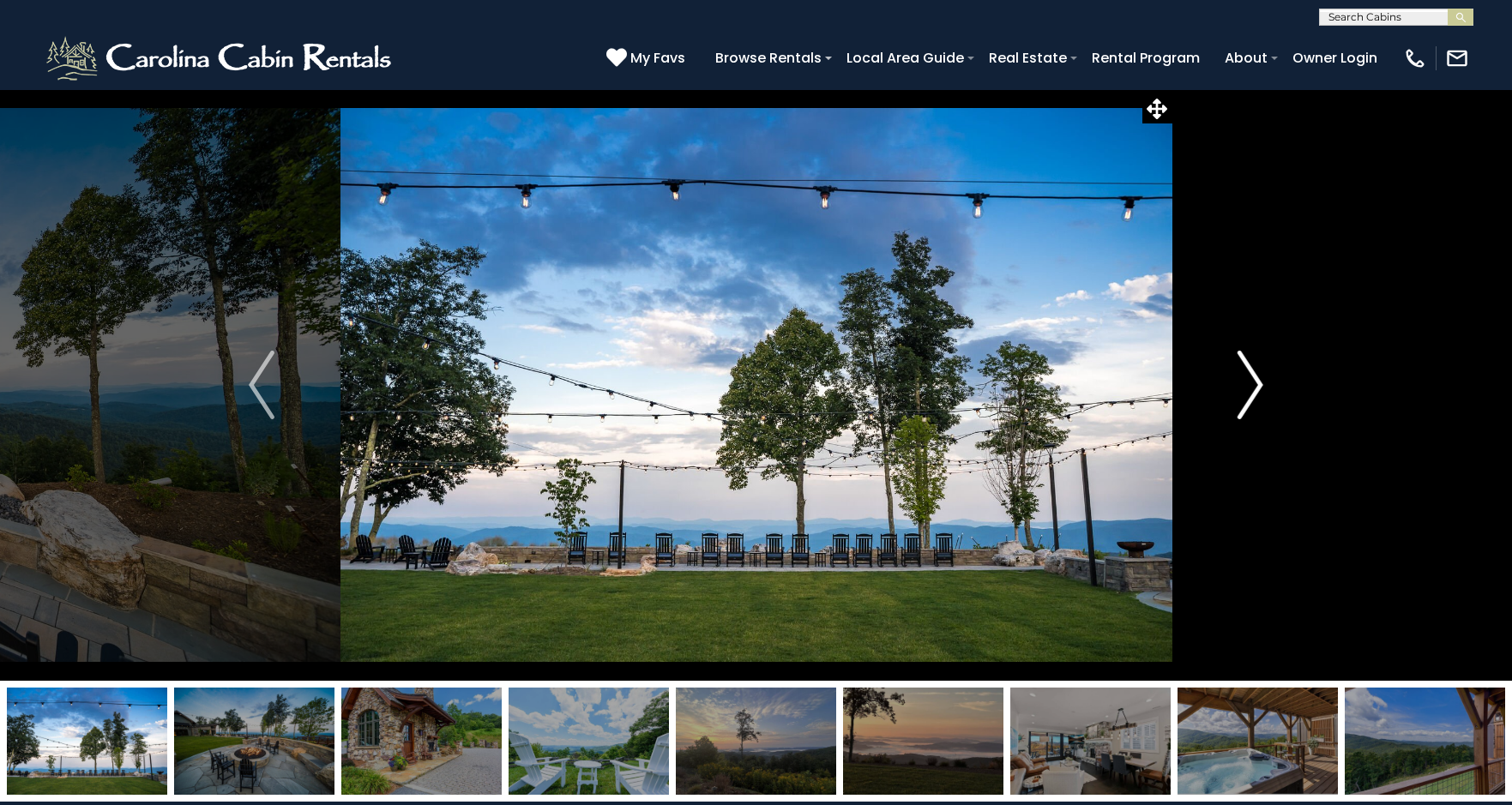
click at [1247, 374] on img "Next" at bounding box center [1251, 385] width 26 height 69
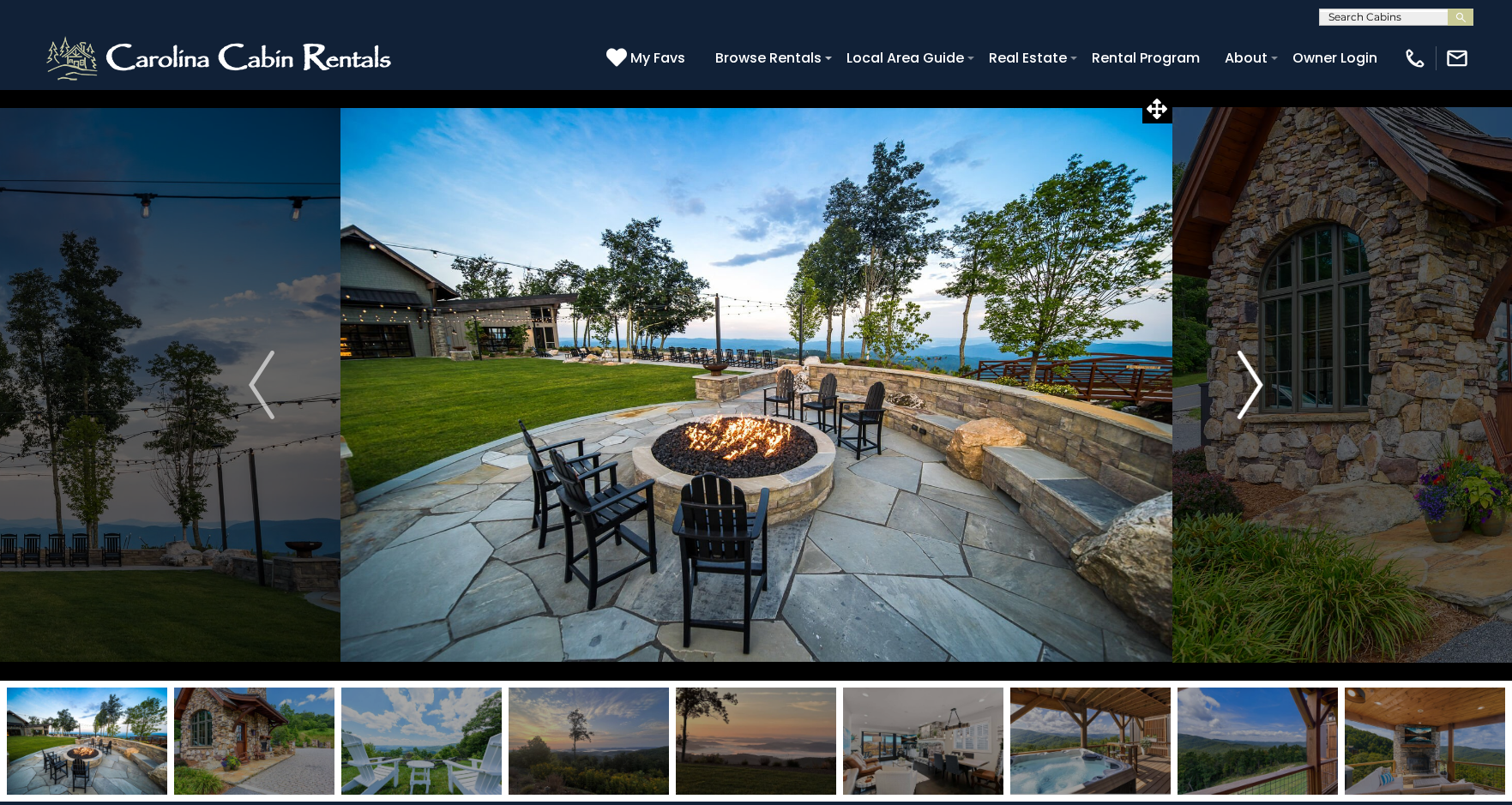
click at [1248, 374] on img "Next" at bounding box center [1251, 385] width 26 height 69
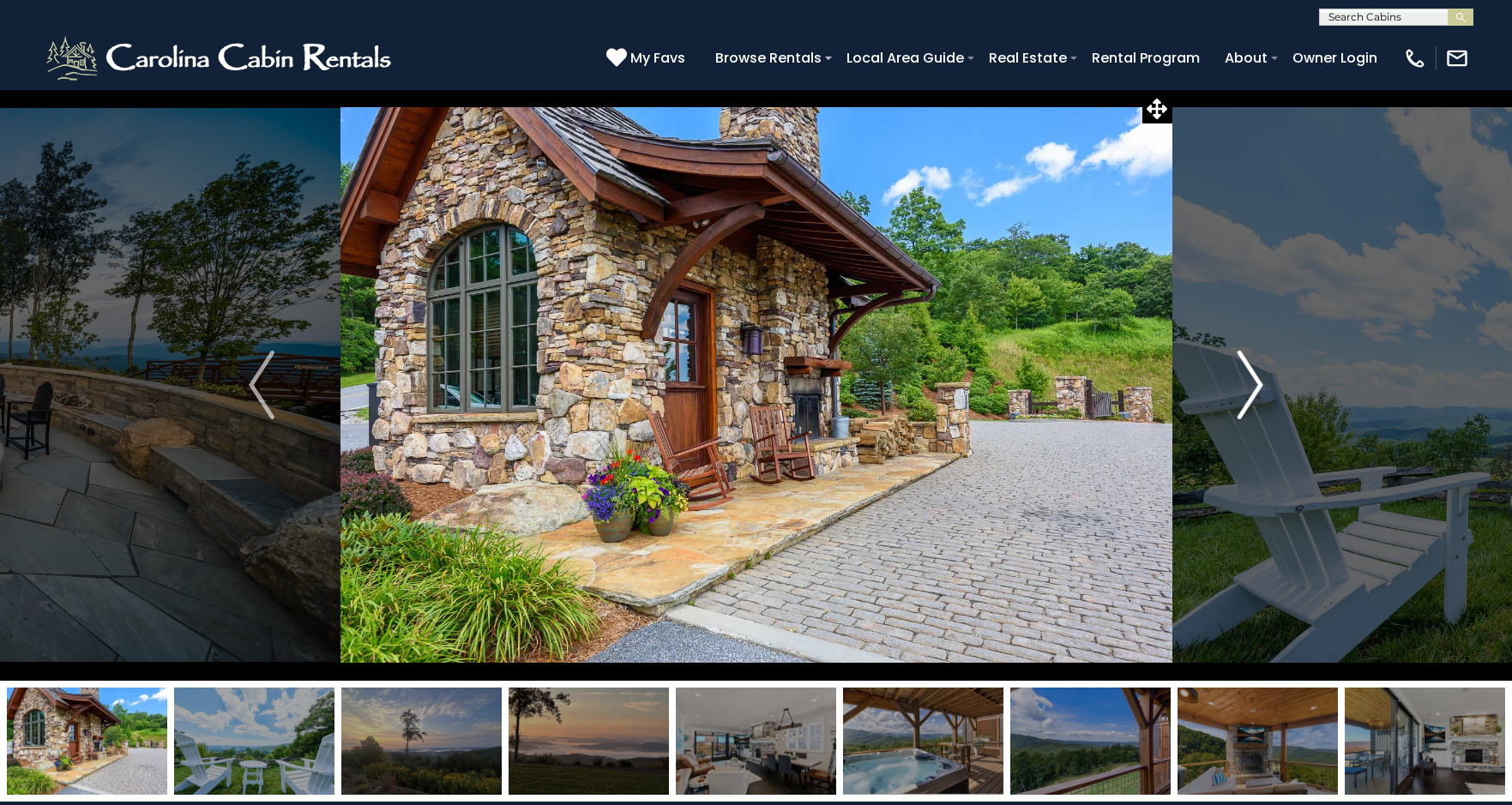
click at [1248, 375] on img "Next" at bounding box center [1251, 385] width 26 height 69
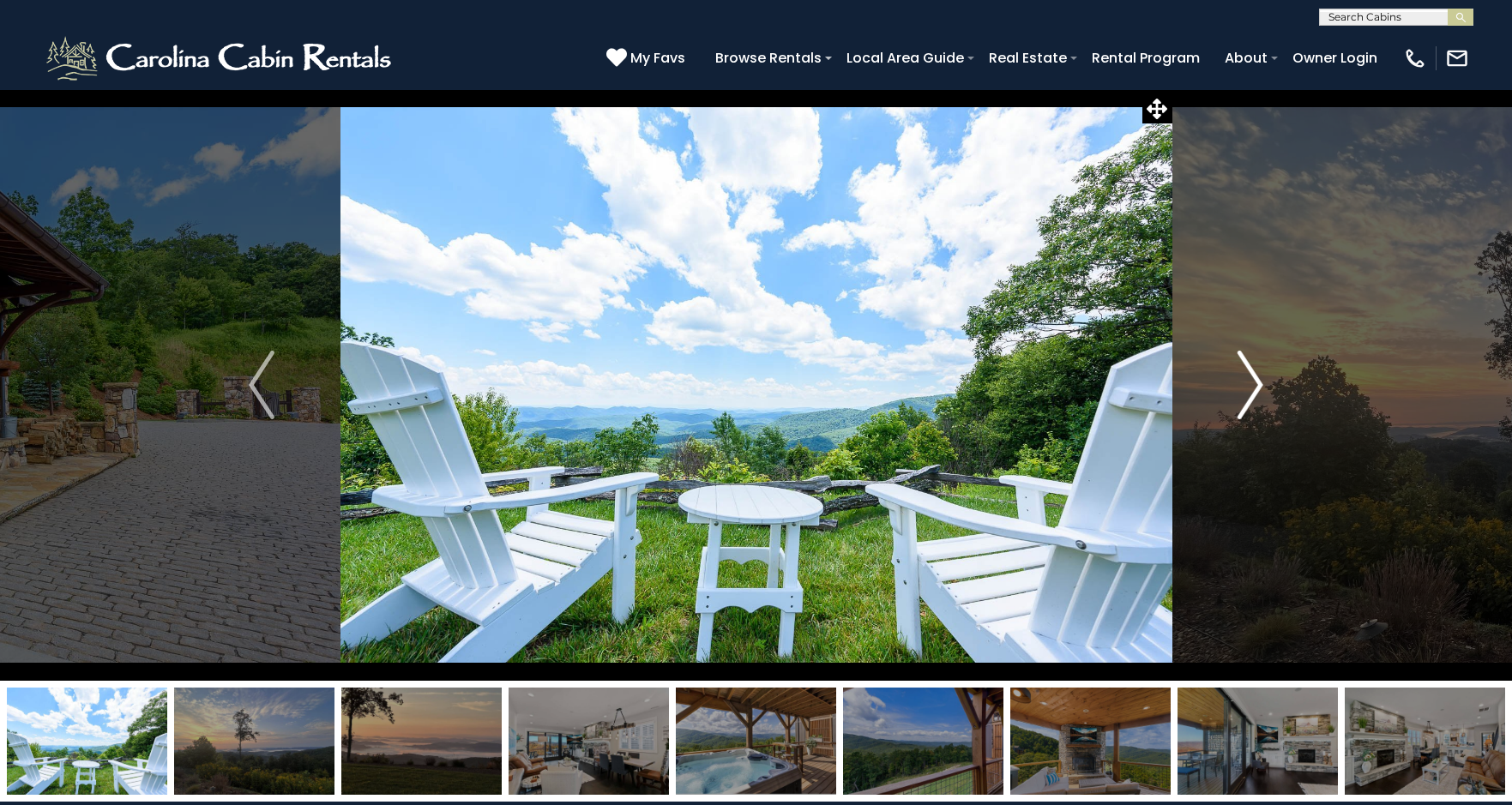
click at [1248, 375] on img "Next" at bounding box center [1251, 385] width 26 height 69
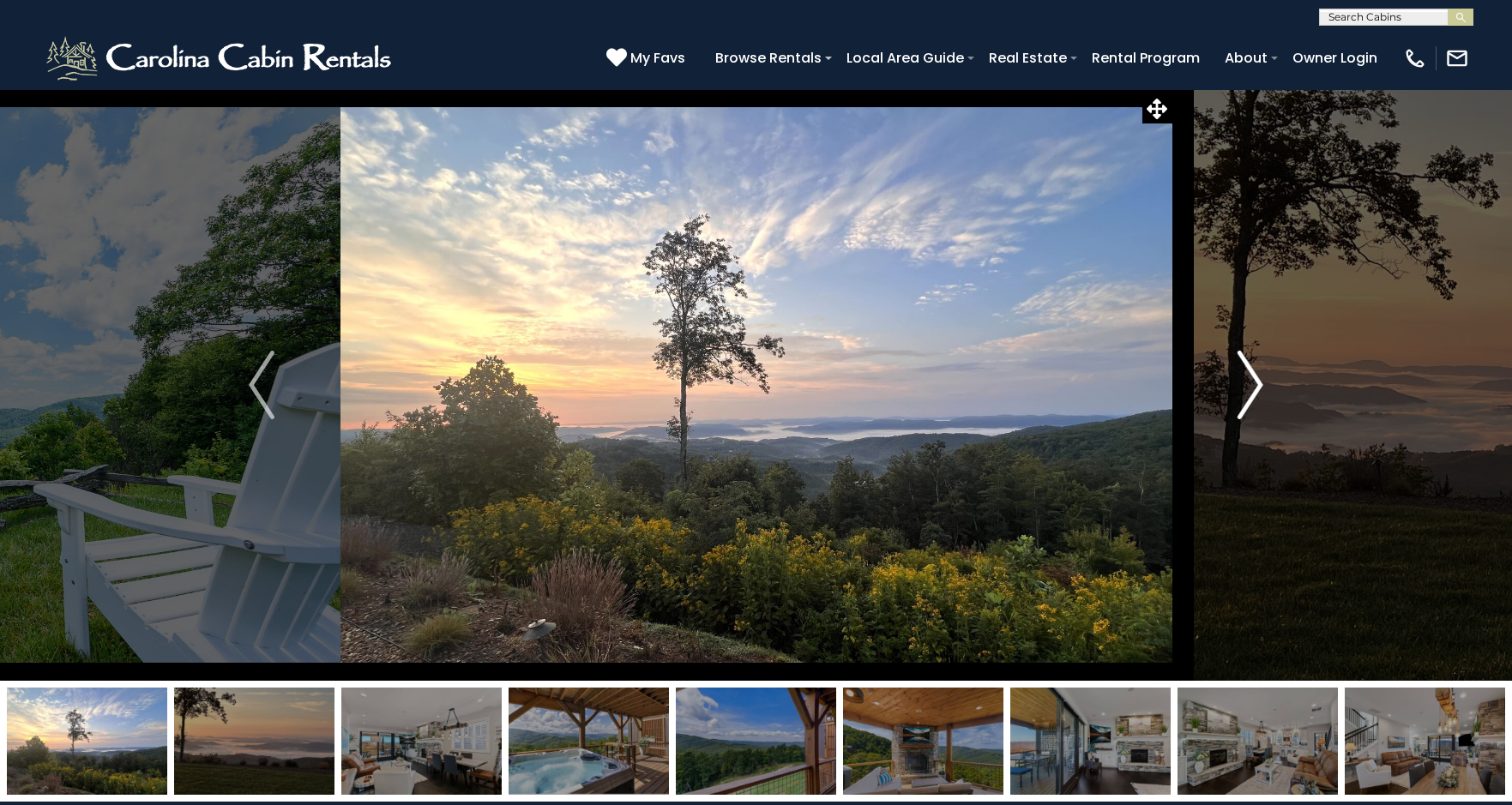
click at [1248, 377] on img "Next" at bounding box center [1251, 385] width 26 height 69
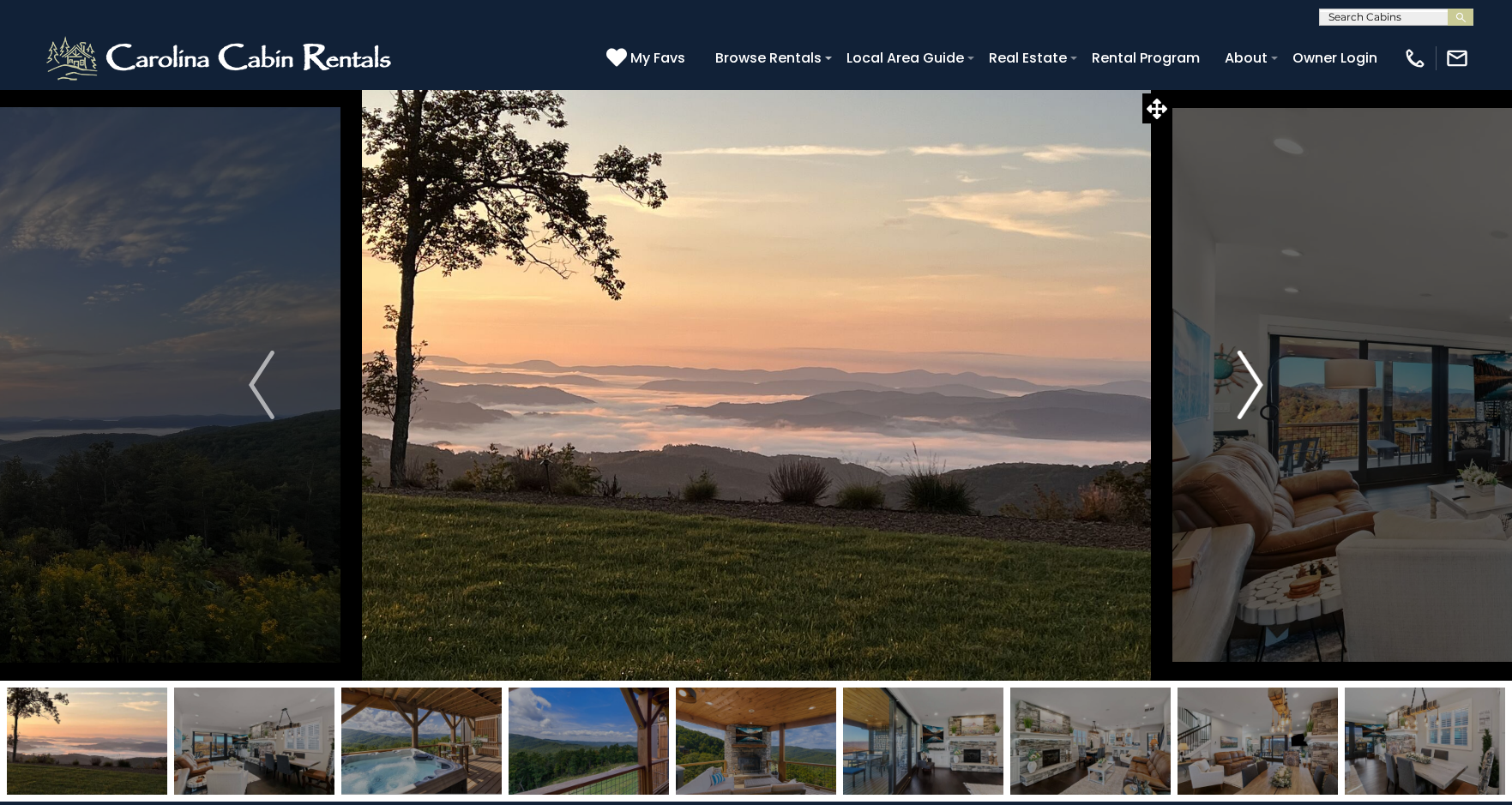
click at [1248, 377] on img "Next" at bounding box center [1251, 385] width 26 height 69
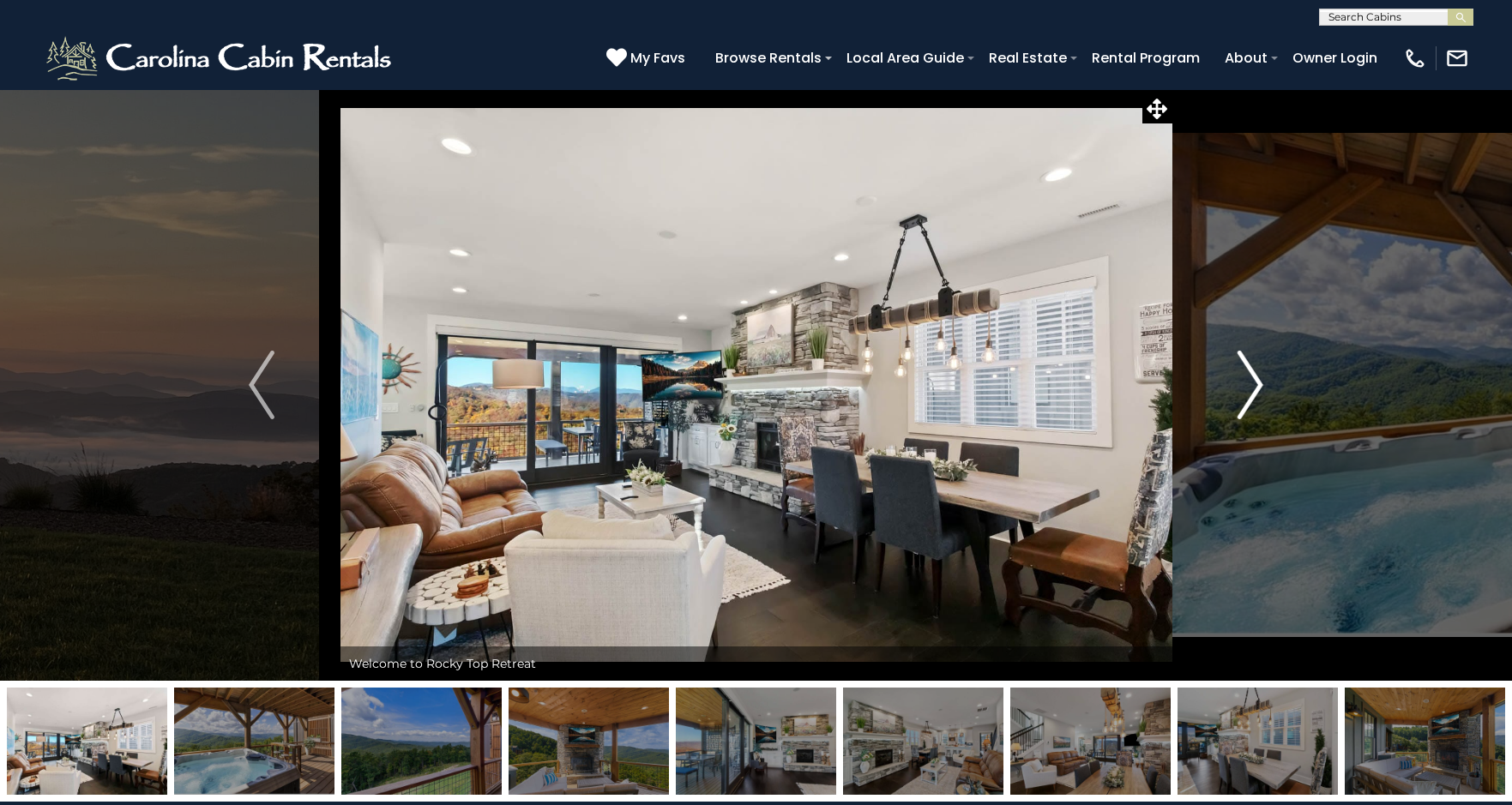
click at [1248, 379] on img "Next" at bounding box center [1251, 385] width 26 height 69
